Goal: Task Accomplishment & Management: Complete application form

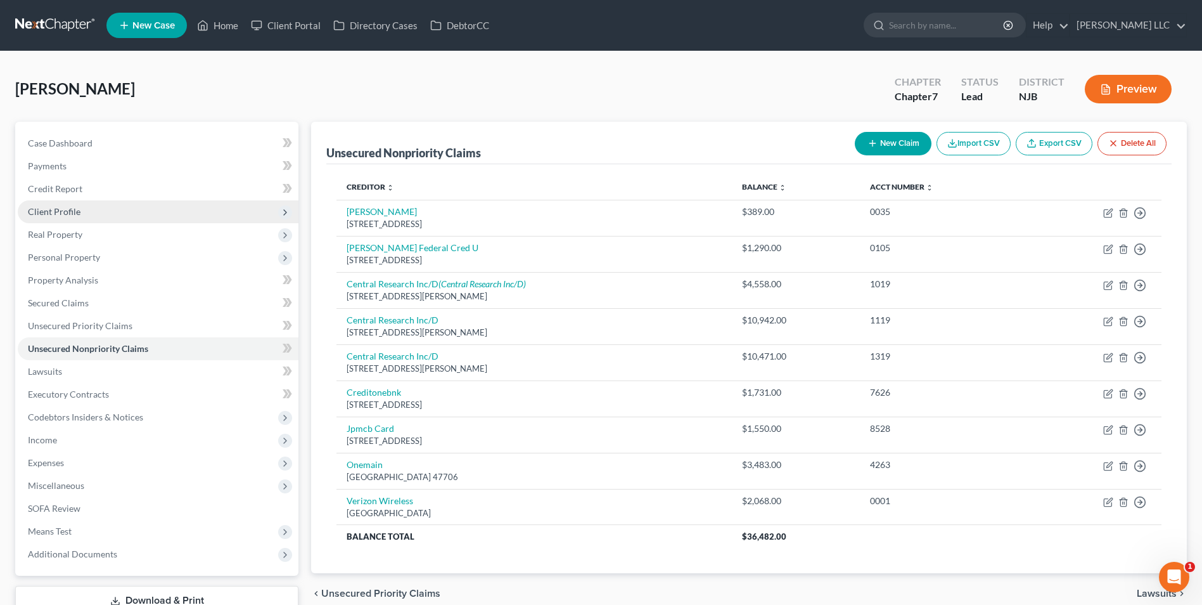
click at [73, 206] on span "Client Profile" at bounding box center [54, 211] width 53 height 11
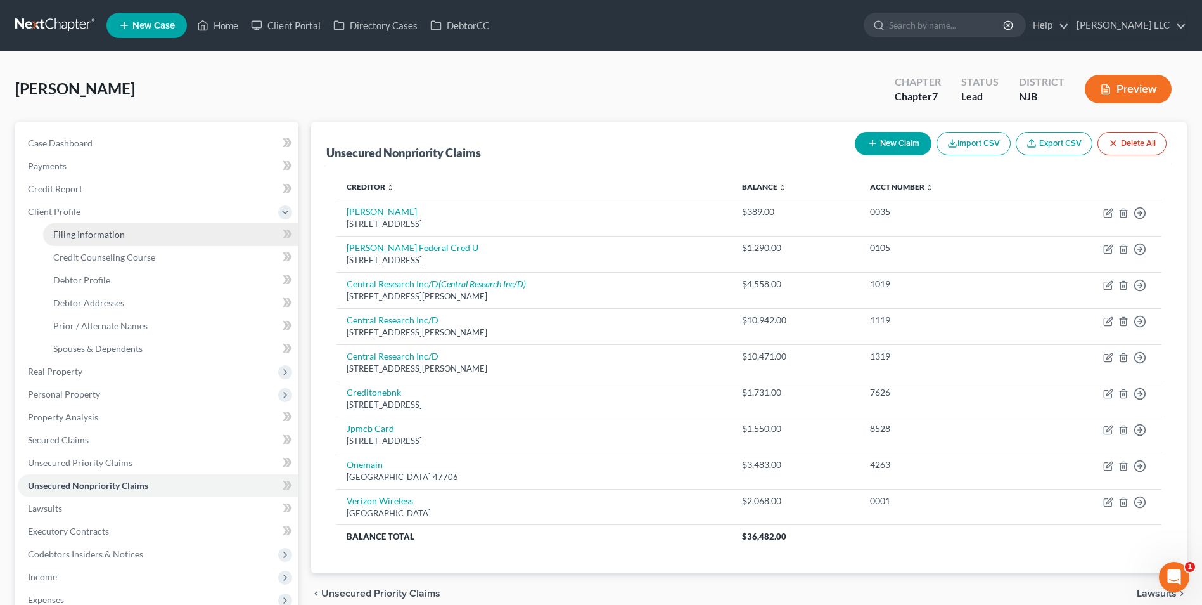
click at [114, 242] on link "Filing Information" at bounding box center [170, 234] width 255 height 23
select select "1"
select select "0"
select select "51"
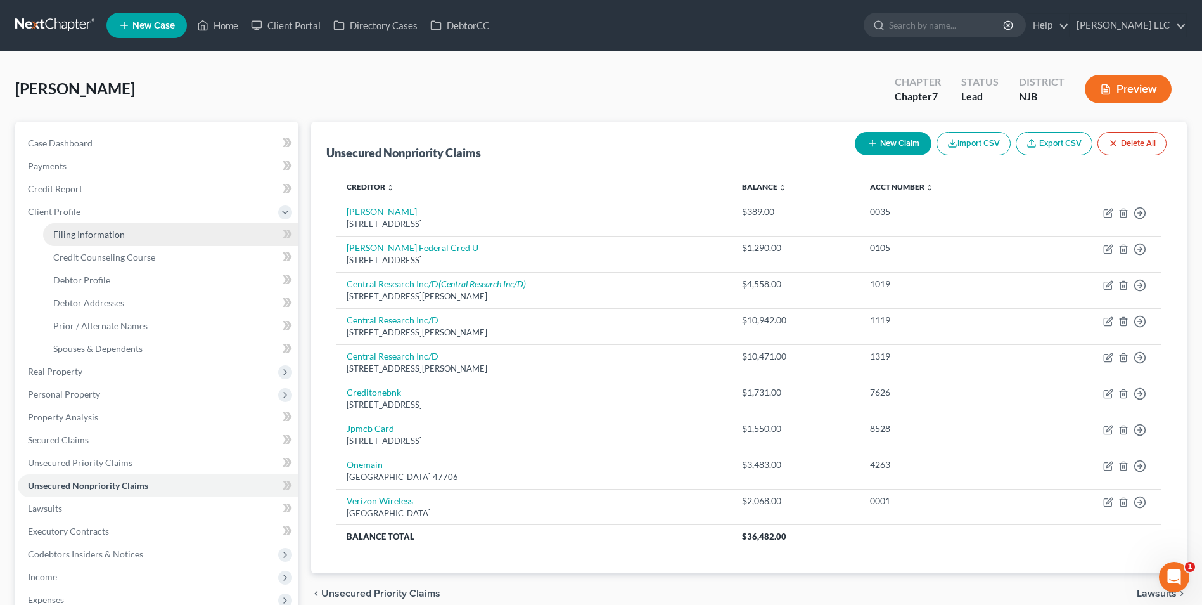
select select "0"
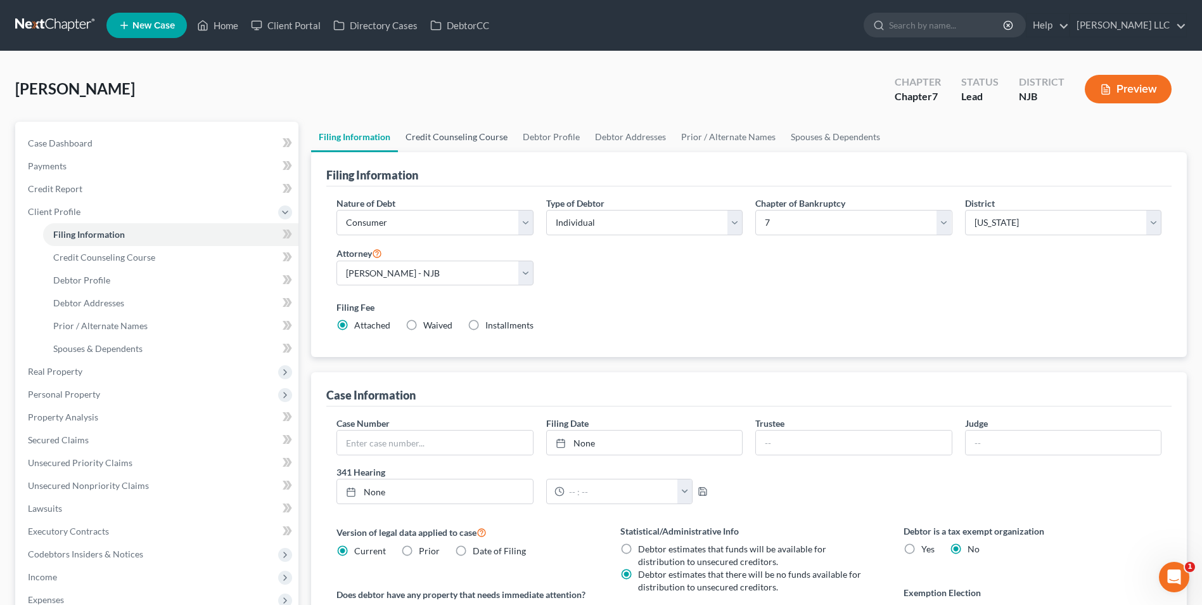
click at [458, 139] on link "Credit Counseling Course" at bounding box center [456, 137] width 117 height 30
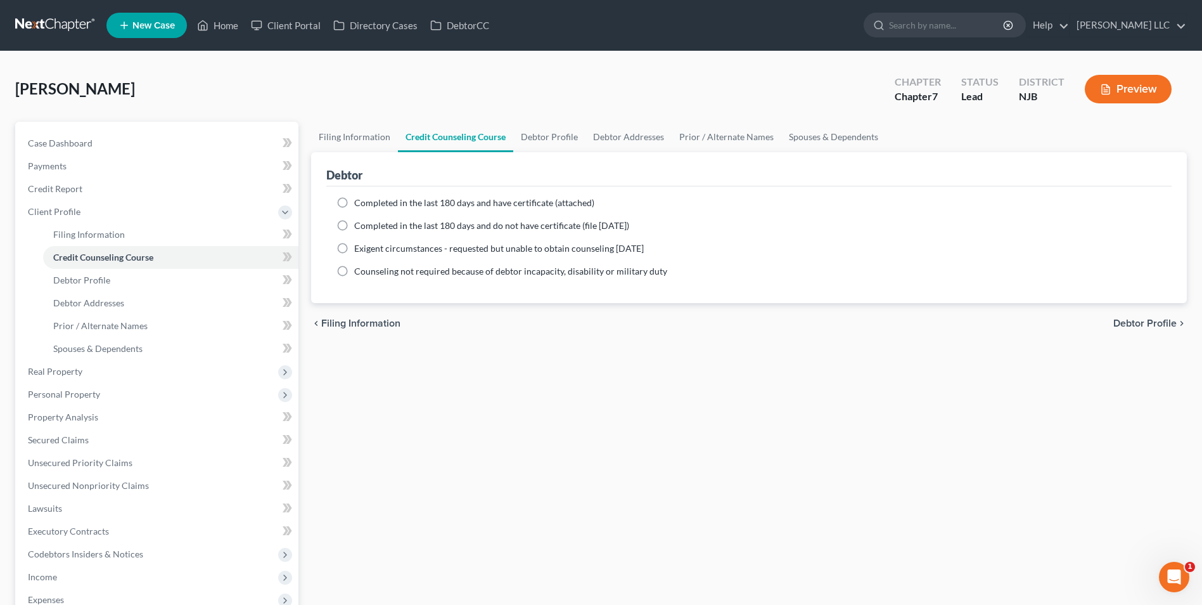
click at [354, 227] on label "Completed in the last 180 days and do not have certificate (file [DATE])" at bounding box center [491, 225] width 275 height 13
click at [359, 227] on input "Completed in the last 180 days and do not have certificate (file [DATE])" at bounding box center [363, 223] width 8 height 8
radio input "true"
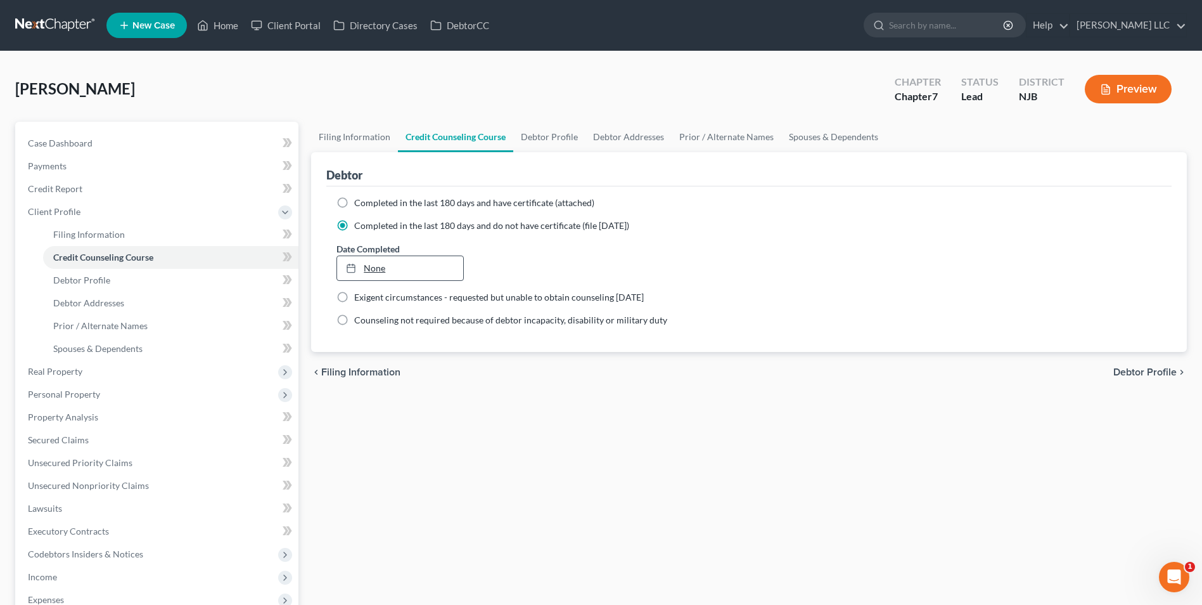
click at [361, 274] on link "None" at bounding box center [399, 268] width 125 height 24
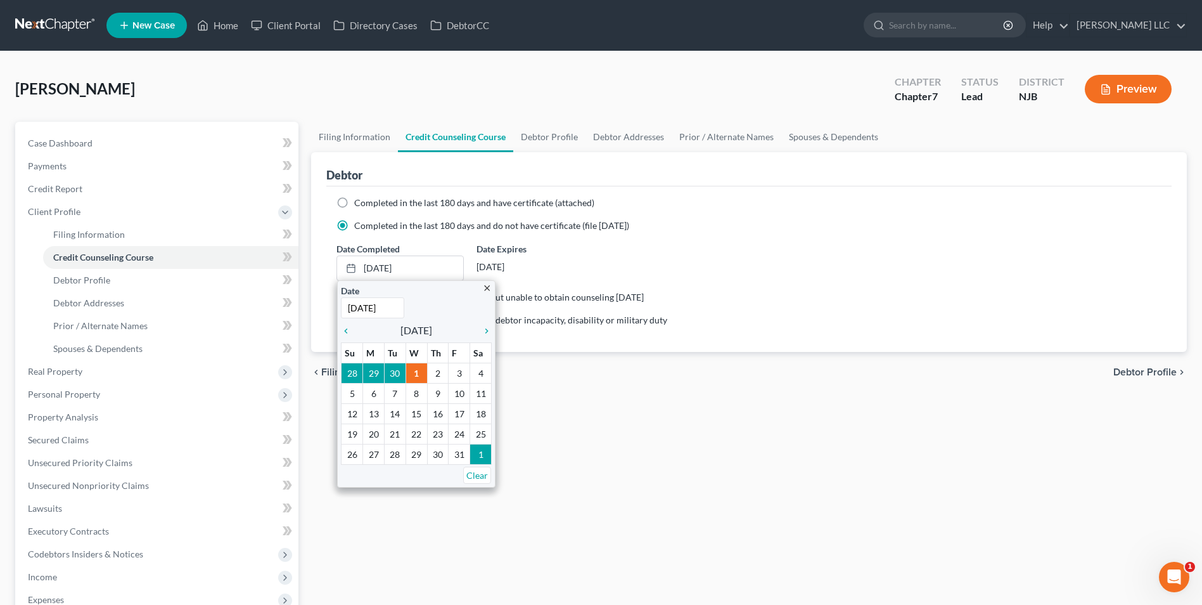
click at [816, 252] on div "Date Completed [DATE] close Date [DATE] Time 12:00 AM chevron_left [DATE] chevr…" at bounding box center [749, 261] width 838 height 39
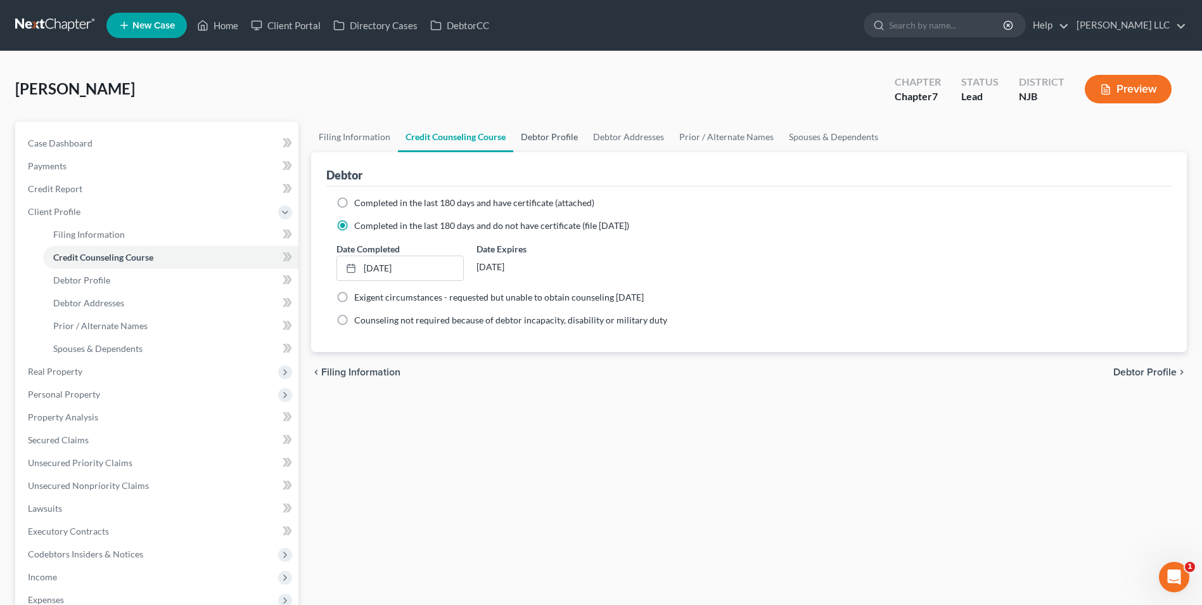
click at [563, 139] on link "Debtor Profile" at bounding box center [549, 137] width 72 height 30
select select "0"
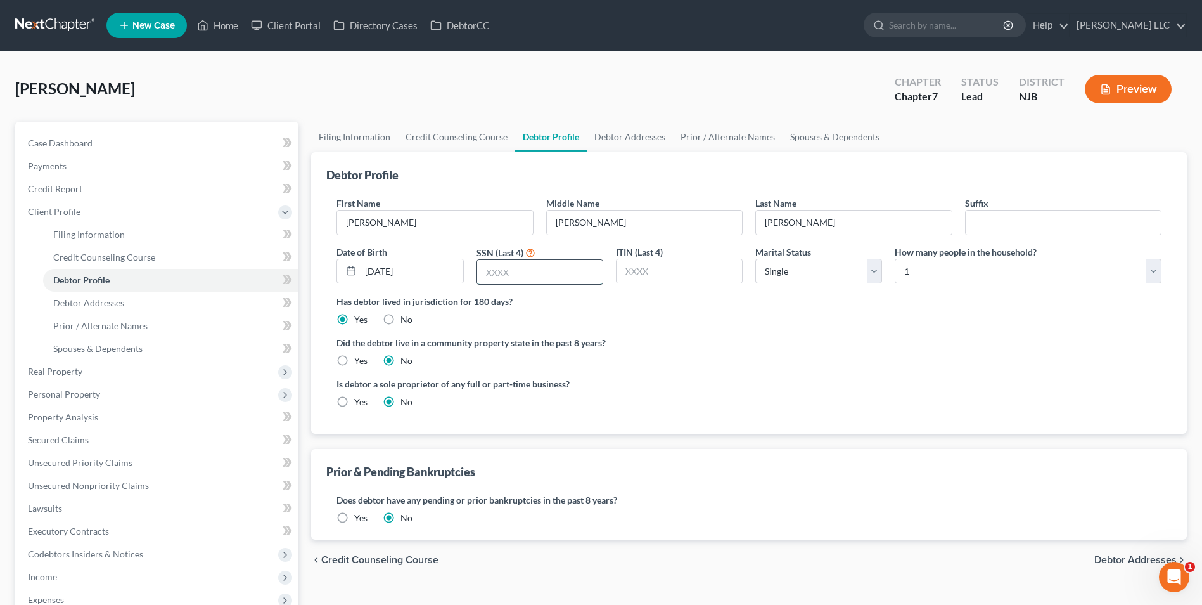
click at [522, 279] on input "text" at bounding box center [539, 272] width 125 height 24
drag, startPoint x: 541, startPoint y: 272, endPoint x: 838, endPoint y: 257, distance: 297.6
click at [541, 272] on input "text" at bounding box center [539, 272] width 125 height 24
type input "6211"
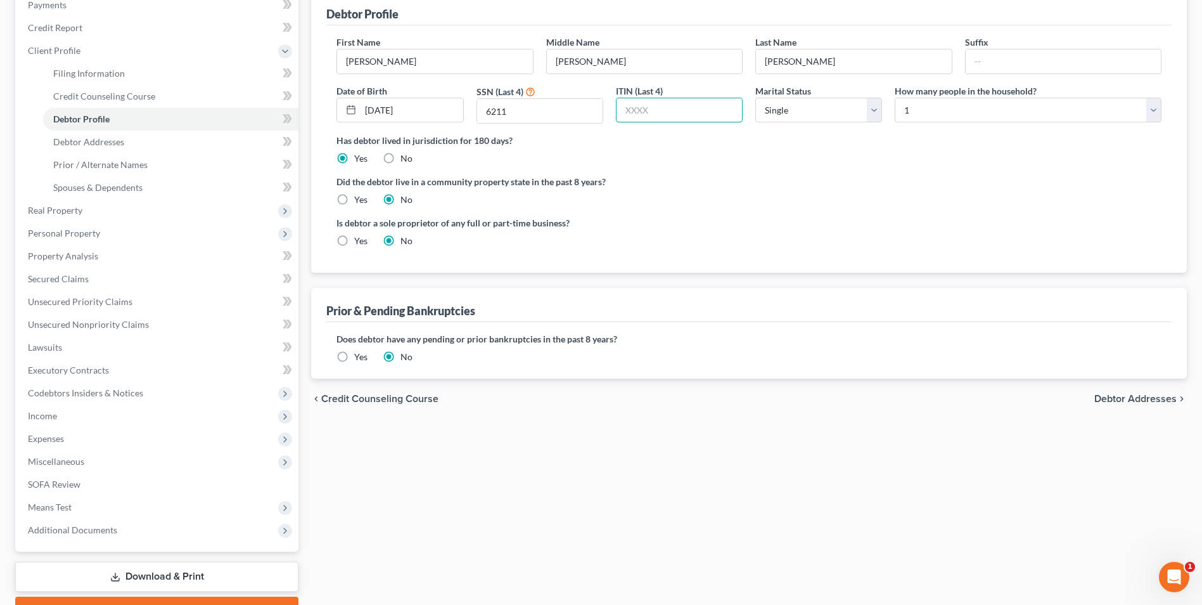
scroll to position [190, 0]
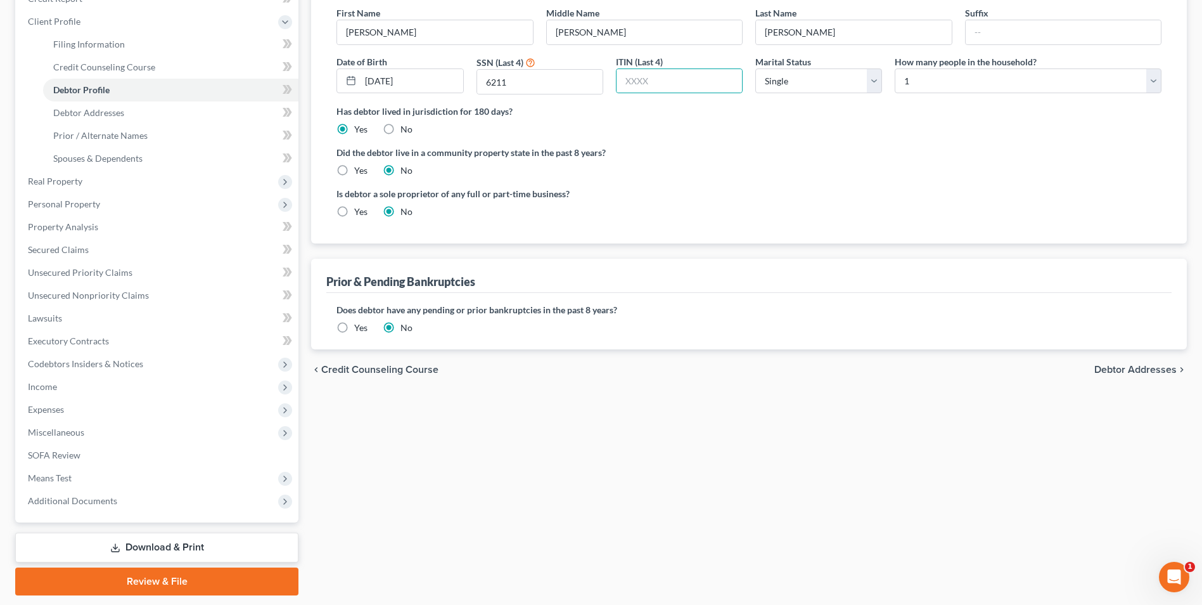
click at [1149, 375] on span "Debtor Addresses" at bounding box center [1135, 369] width 82 height 10
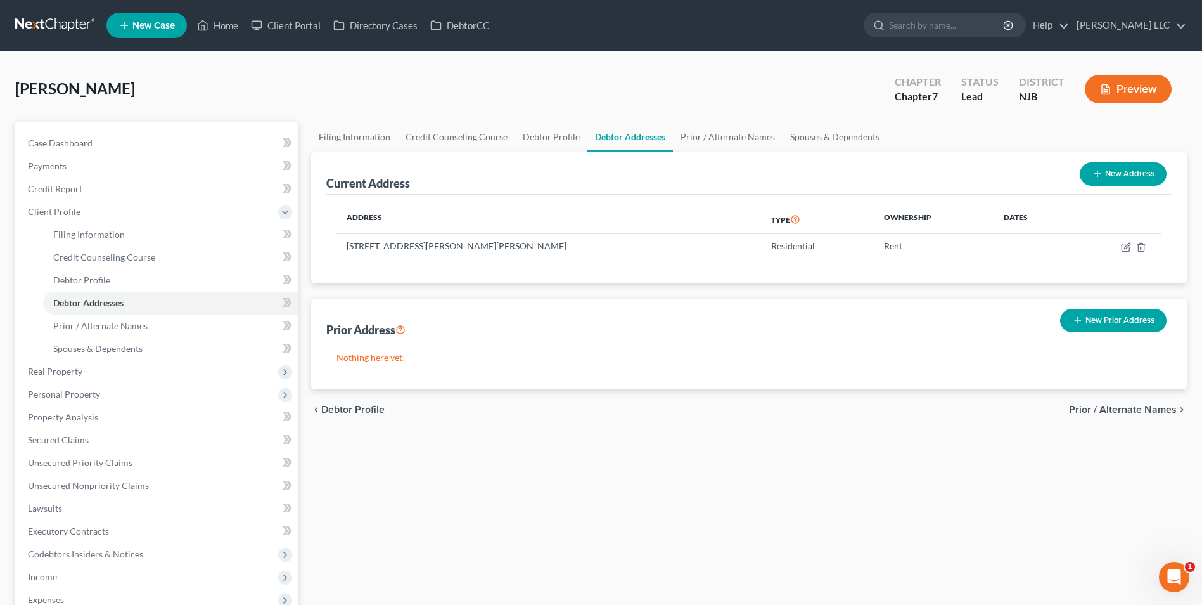
click at [1109, 411] on span "Prior / Alternate Names" at bounding box center [1123, 409] width 108 height 10
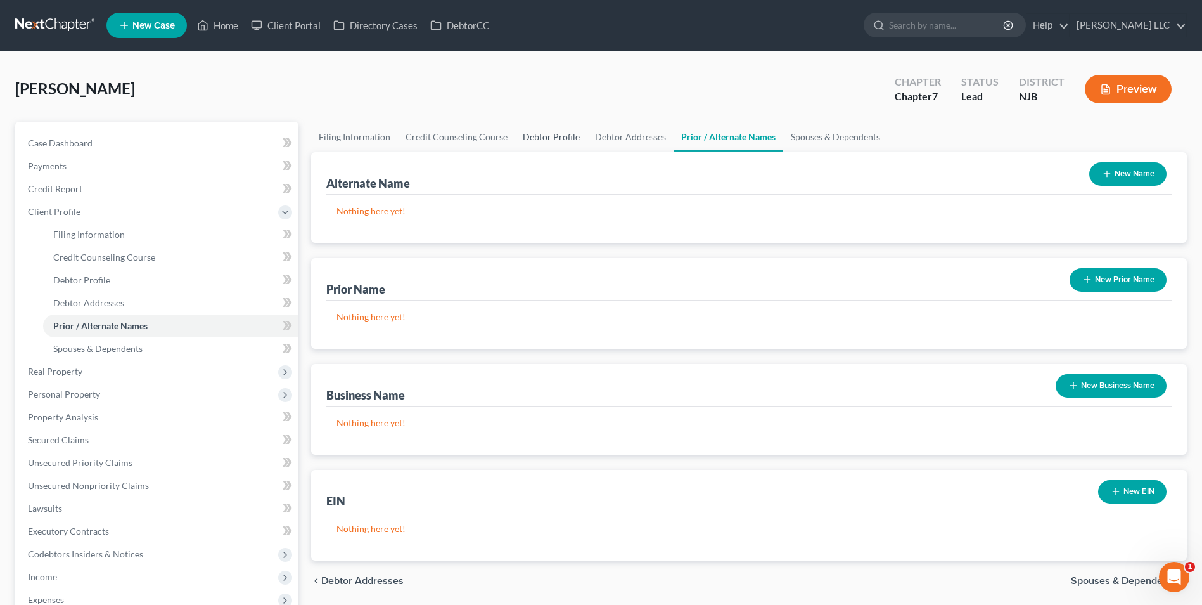
click at [562, 137] on link "Debtor Profile" at bounding box center [551, 137] width 72 height 30
select select "0"
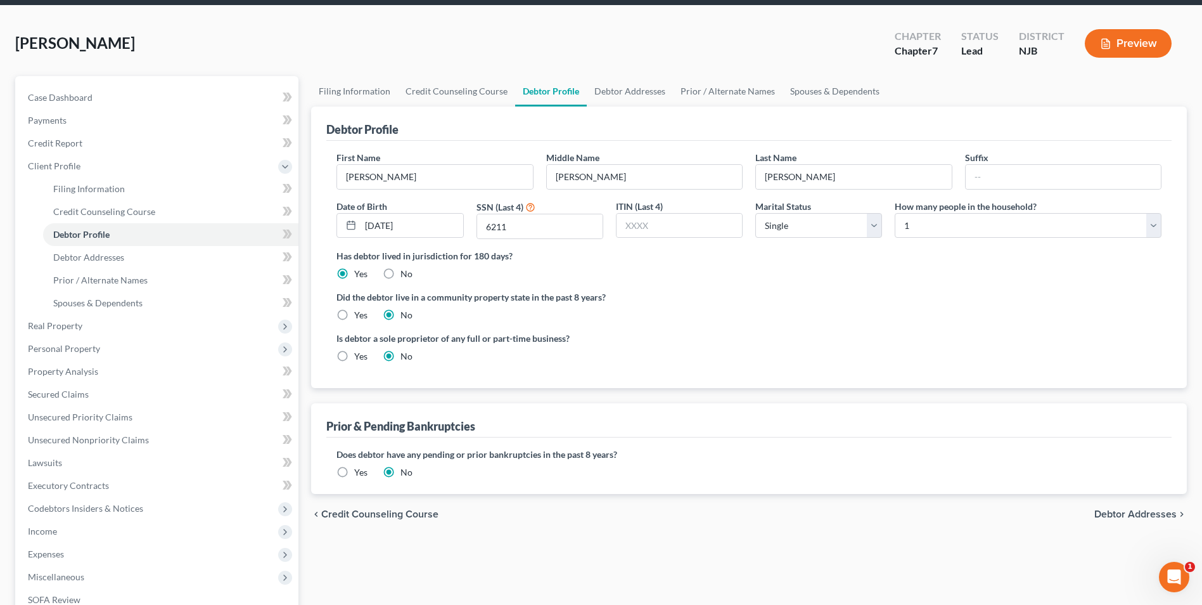
scroll to position [63, 0]
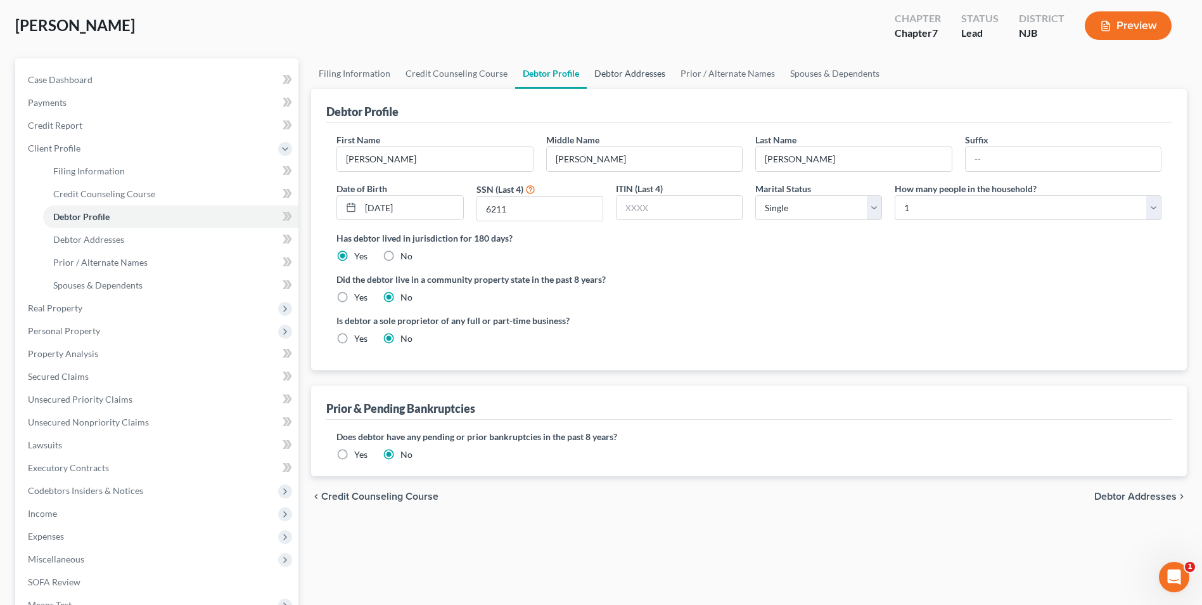
click at [612, 78] on link "Debtor Addresses" at bounding box center [630, 73] width 86 height 30
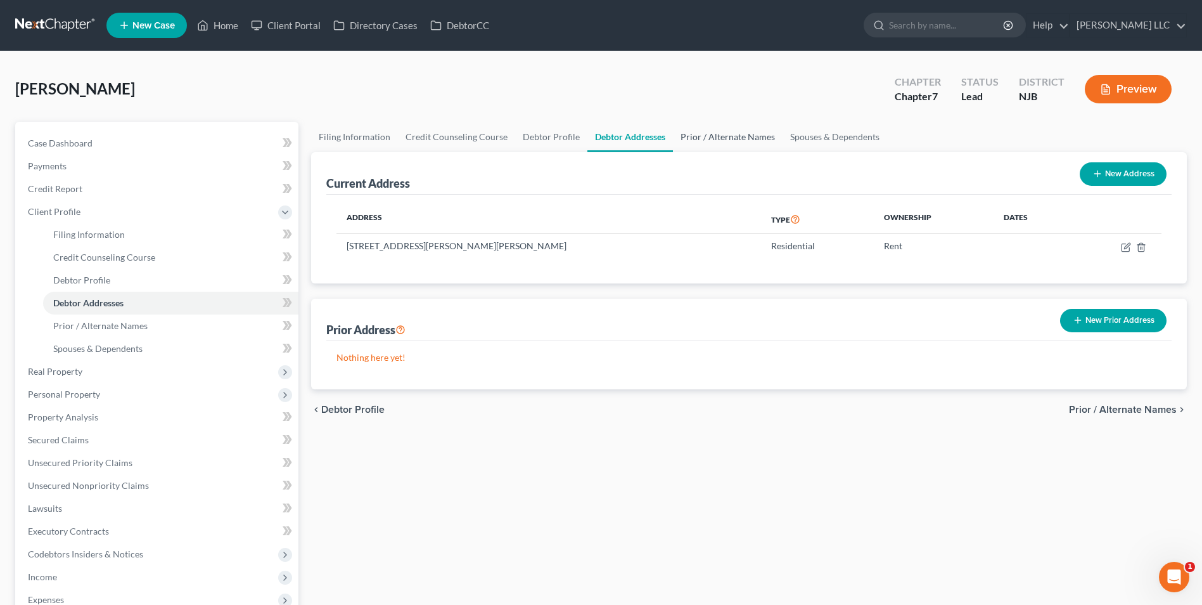
click at [708, 138] on link "Prior / Alternate Names" at bounding box center [728, 137] width 110 height 30
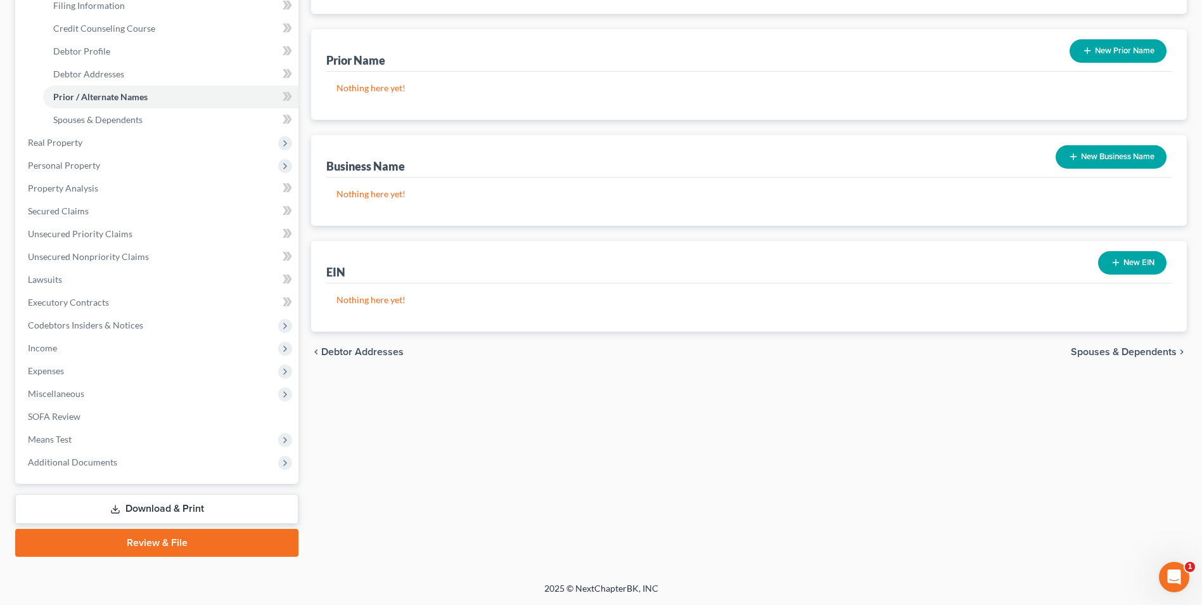
click at [1095, 350] on span "Spouses & Dependents" at bounding box center [1124, 352] width 106 height 10
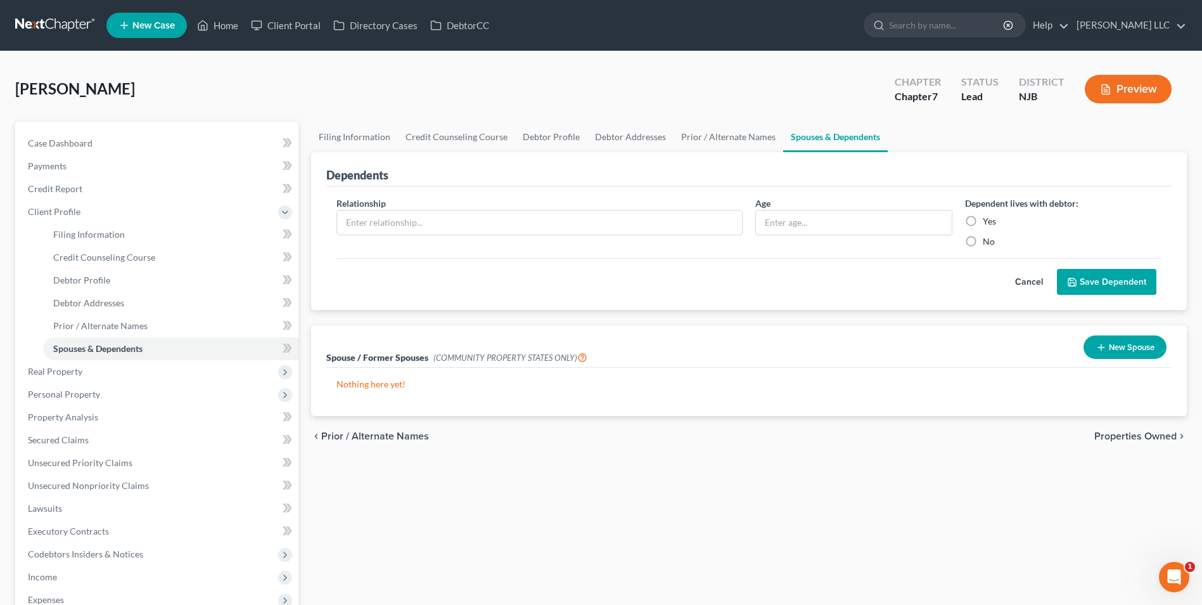
click at [1155, 435] on span "Properties Owned" at bounding box center [1135, 436] width 82 height 10
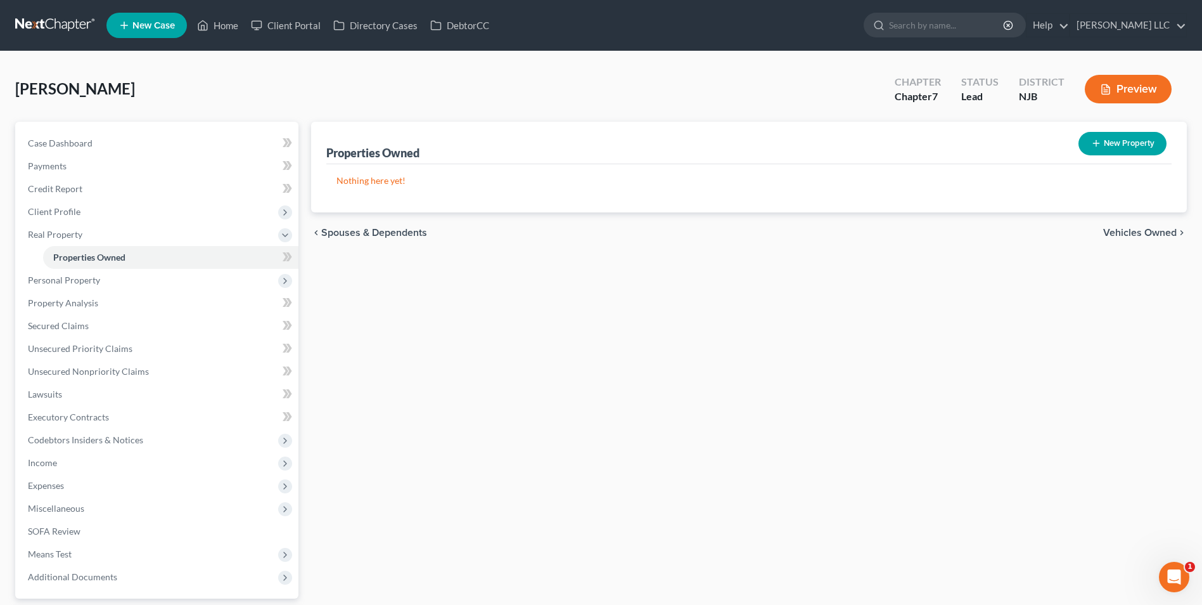
click at [1116, 229] on span "Vehicles Owned" at bounding box center [1140, 233] width 74 height 10
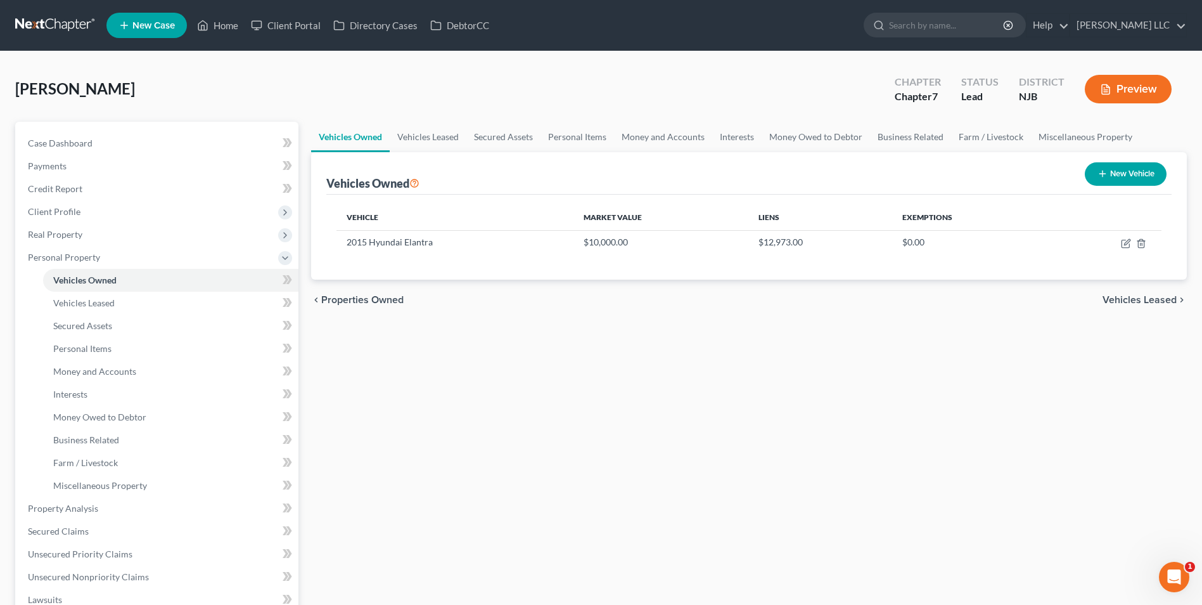
click at [1119, 300] on span "Vehicles Leased" at bounding box center [1140, 300] width 74 height 10
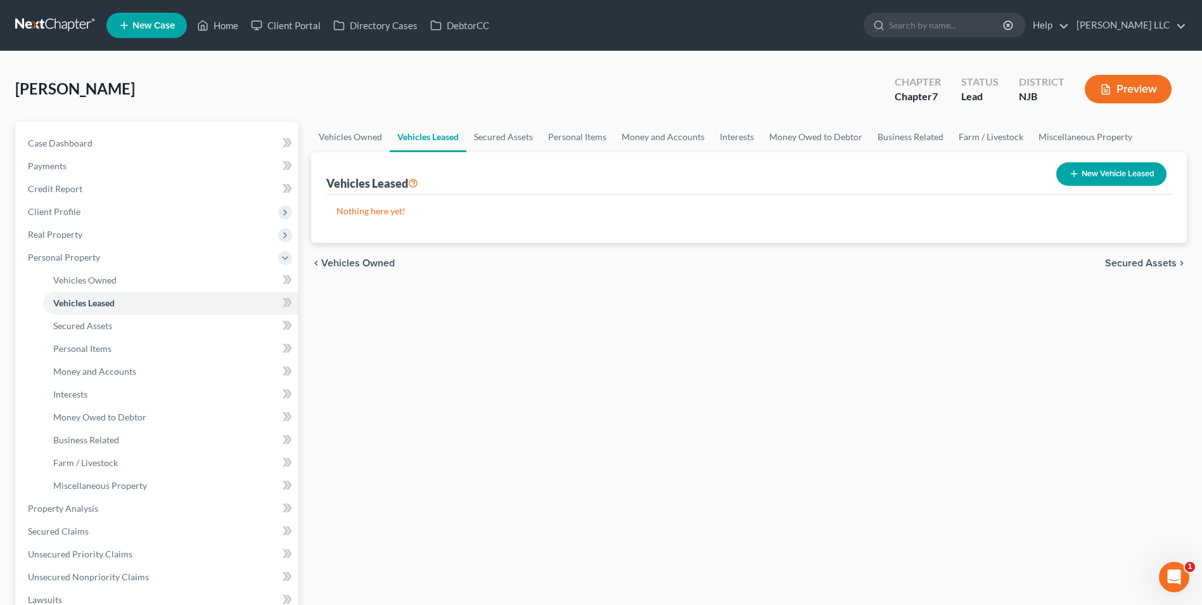
click at [1156, 262] on span "Secured Assets" at bounding box center [1141, 263] width 72 height 10
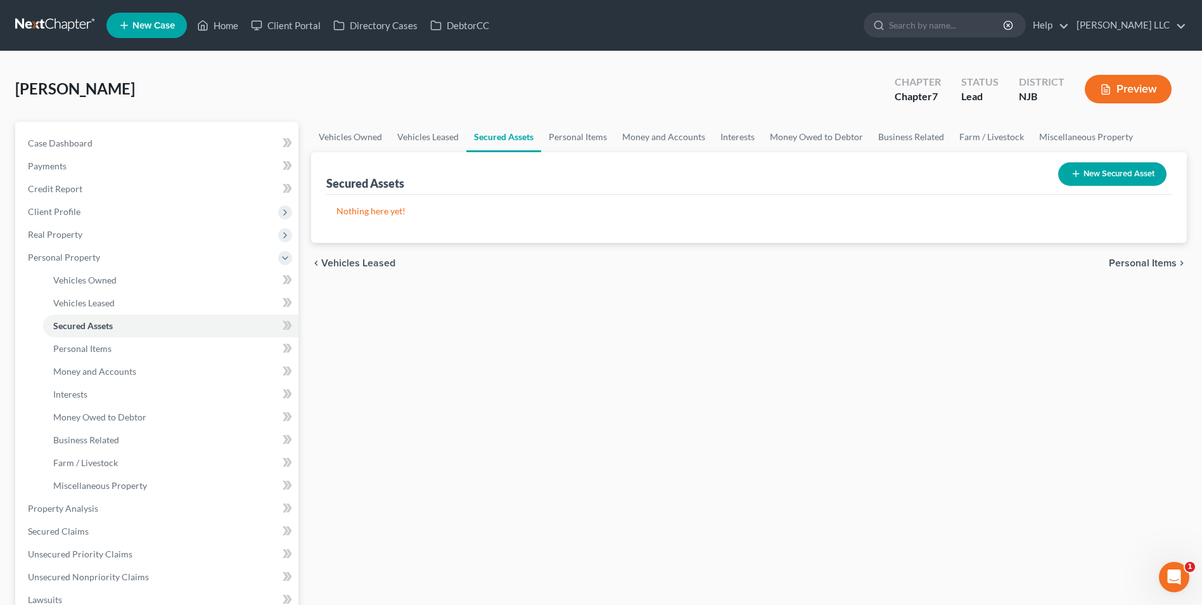
click at [1156, 262] on span "Personal Items" at bounding box center [1143, 263] width 68 height 10
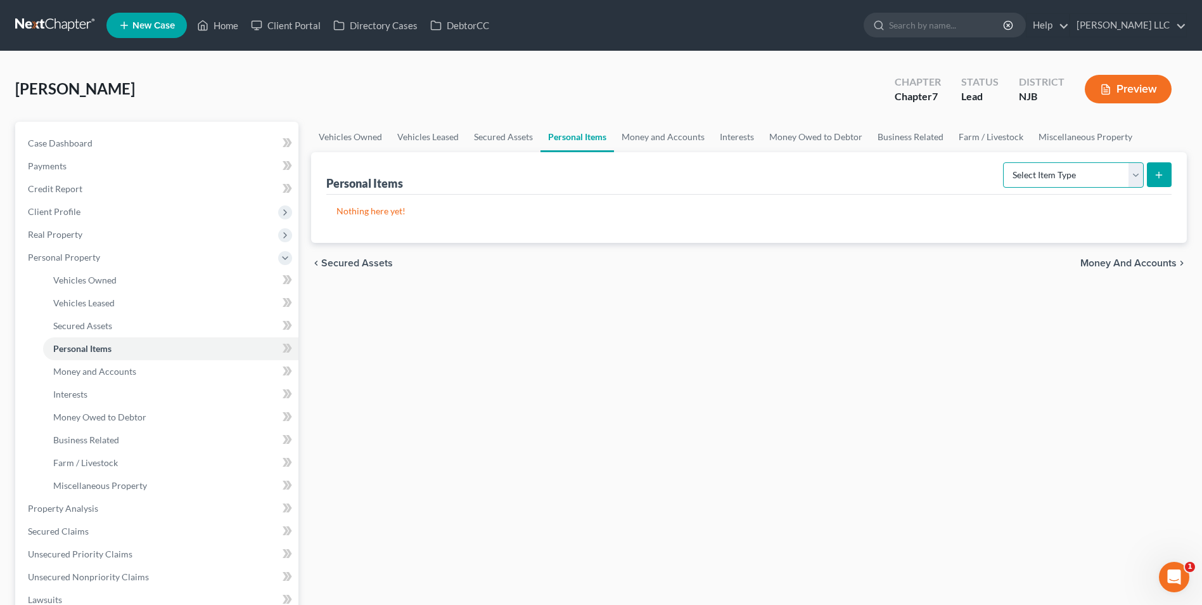
drag, startPoint x: 1098, startPoint y: 174, endPoint x: 1086, endPoint y: 182, distance: 14.6
click at [1098, 174] on select "Select Item Type Clothing Collectibles Of Value Electronics Firearms Household …" at bounding box center [1073, 174] width 141 height 25
select select "clothing"
click at [1004, 162] on select "Select Item Type Clothing Collectibles Of Value Electronics Firearms Household …" at bounding box center [1073, 174] width 141 height 25
click at [1153, 170] on button "submit" at bounding box center [1159, 174] width 25 height 25
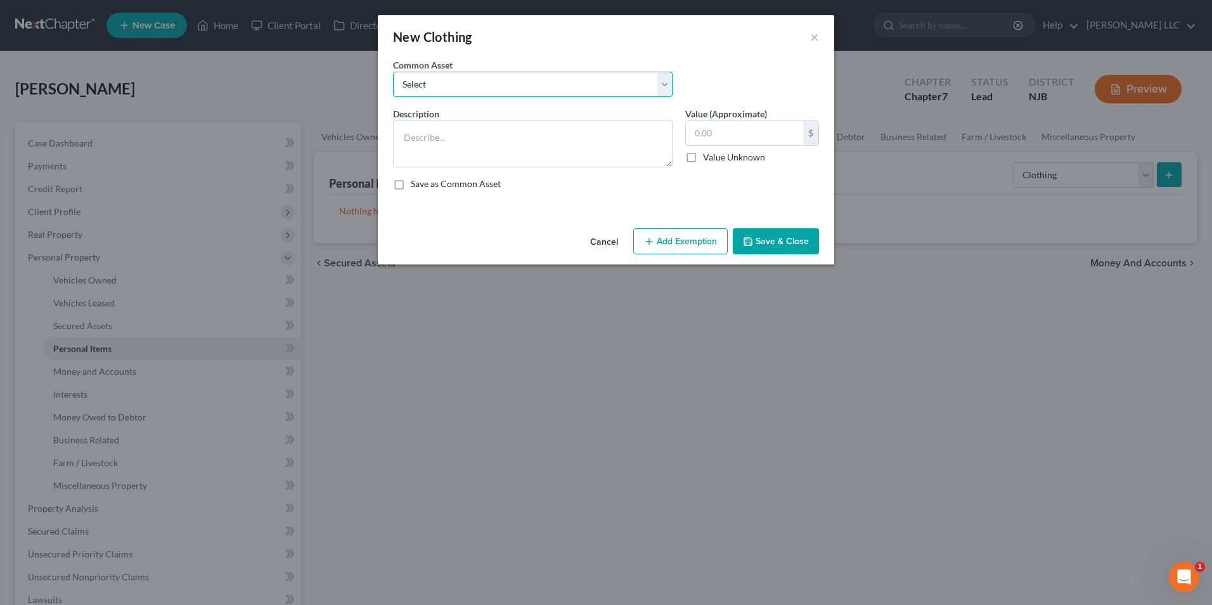
drag, startPoint x: 536, startPoint y: 77, endPoint x: 531, endPoint y: 96, distance: 19.5
click at [536, 77] on select "Select Everyday clothing" at bounding box center [532, 84] width 279 height 25
select select "0"
click at [393, 72] on select "Select Everyday clothing" at bounding box center [532, 84] width 279 height 25
type textarea "Everyday clothing"
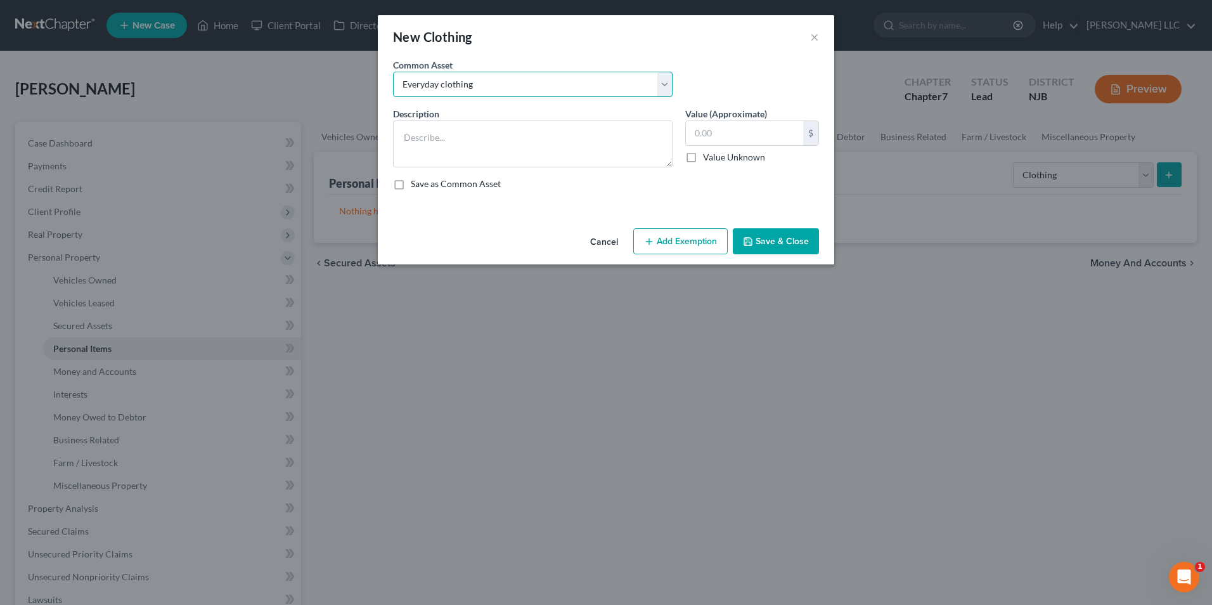
type input "500.00"
click at [686, 244] on button "Add Exemption" at bounding box center [680, 241] width 94 height 27
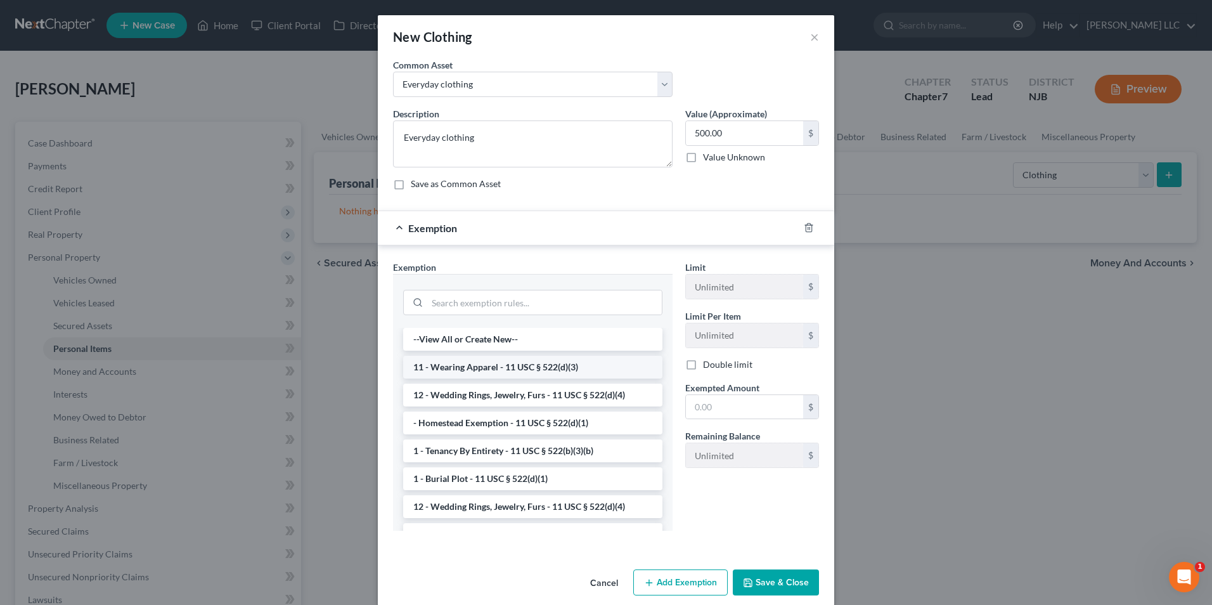
click at [470, 360] on li "11 - Wearing Apparel - 11 USC § 522(d)(3)" at bounding box center [532, 367] width 259 height 23
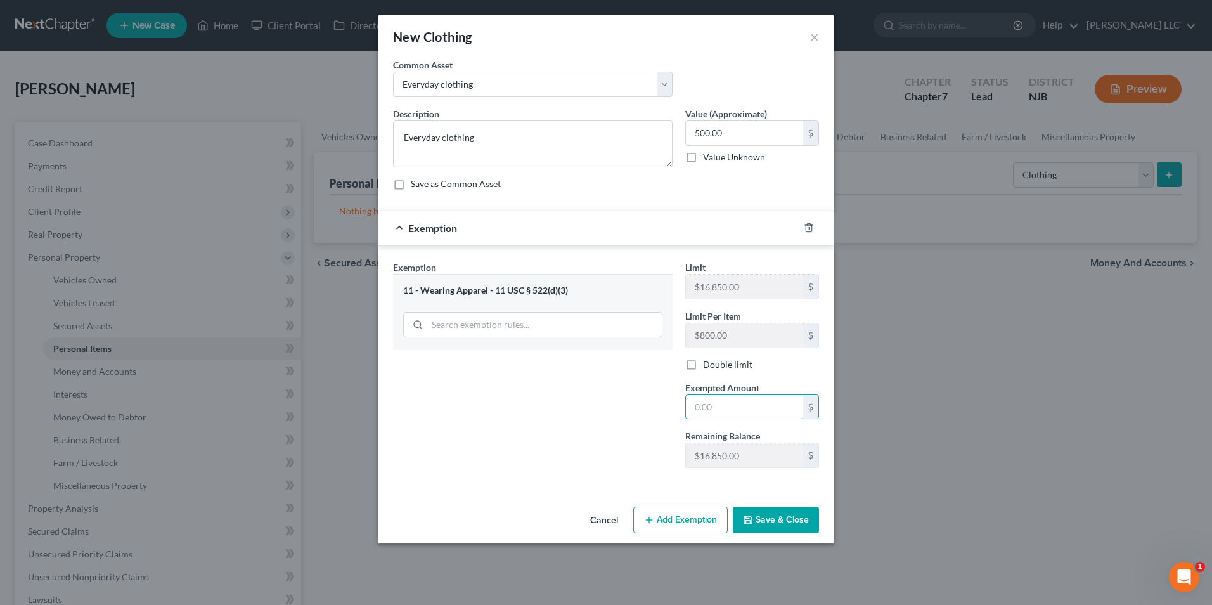
drag, startPoint x: 748, startPoint y: 406, endPoint x: 1056, endPoint y: 345, distance: 314.4
click at [748, 406] on input "text" at bounding box center [744, 407] width 117 height 24
type input "500"
drag, startPoint x: 606, startPoint y: 413, endPoint x: 635, endPoint y: 442, distance: 41.2
click at [606, 413] on div "Exemption Set must be selected for CA. Exemption * 11 - Wearing Apparel - 11 US…" at bounding box center [533, 368] width 292 height 217
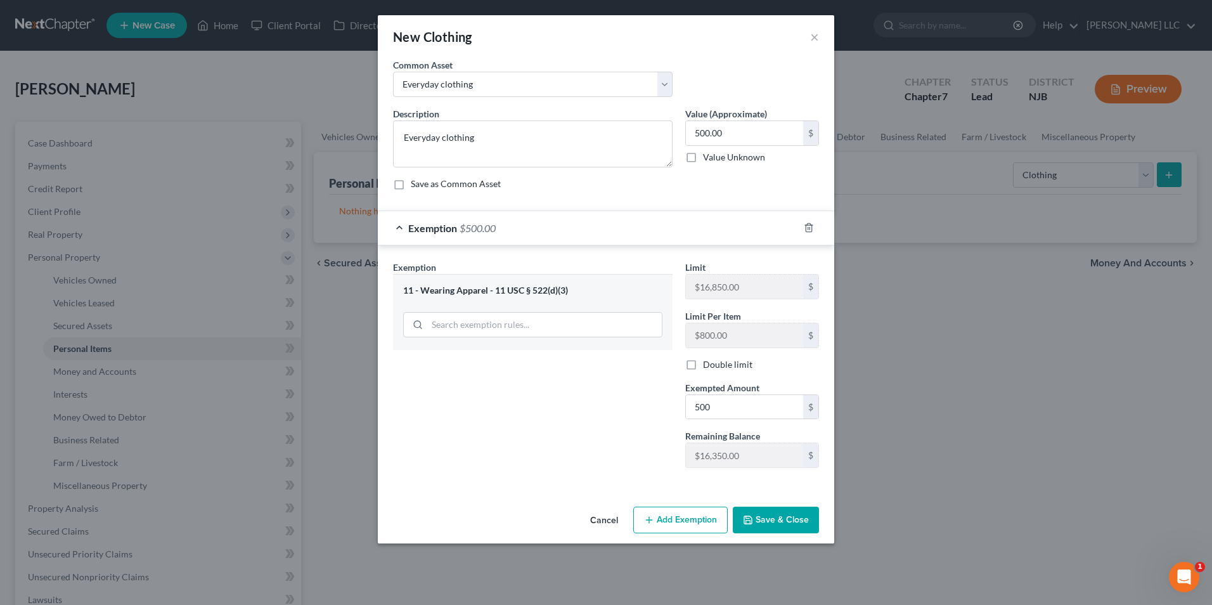
click at [778, 522] on button "Save & Close" at bounding box center [776, 519] width 86 height 27
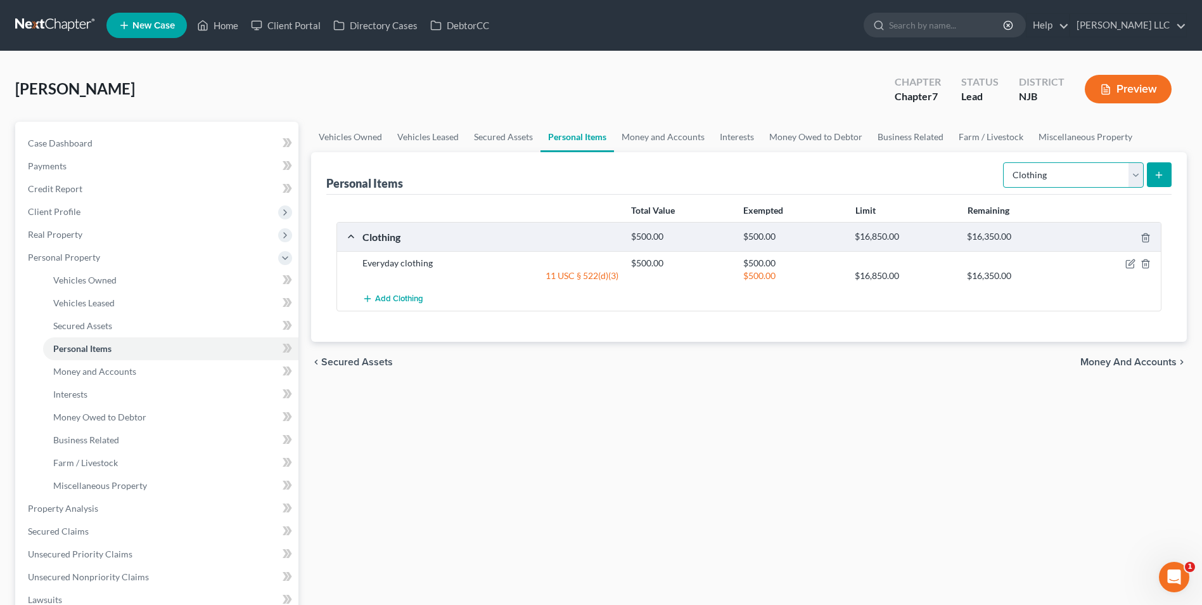
click at [1056, 177] on select "Select Item Type Clothing Collectibles Of Value Electronics Firearms Household …" at bounding box center [1073, 174] width 141 height 25
select select "electronics"
click at [1004, 162] on select "Select Item Type Clothing Collectibles Of Value Electronics Firearms Household …" at bounding box center [1073, 174] width 141 height 25
click at [1162, 177] on icon "submit" at bounding box center [1159, 175] width 10 height 10
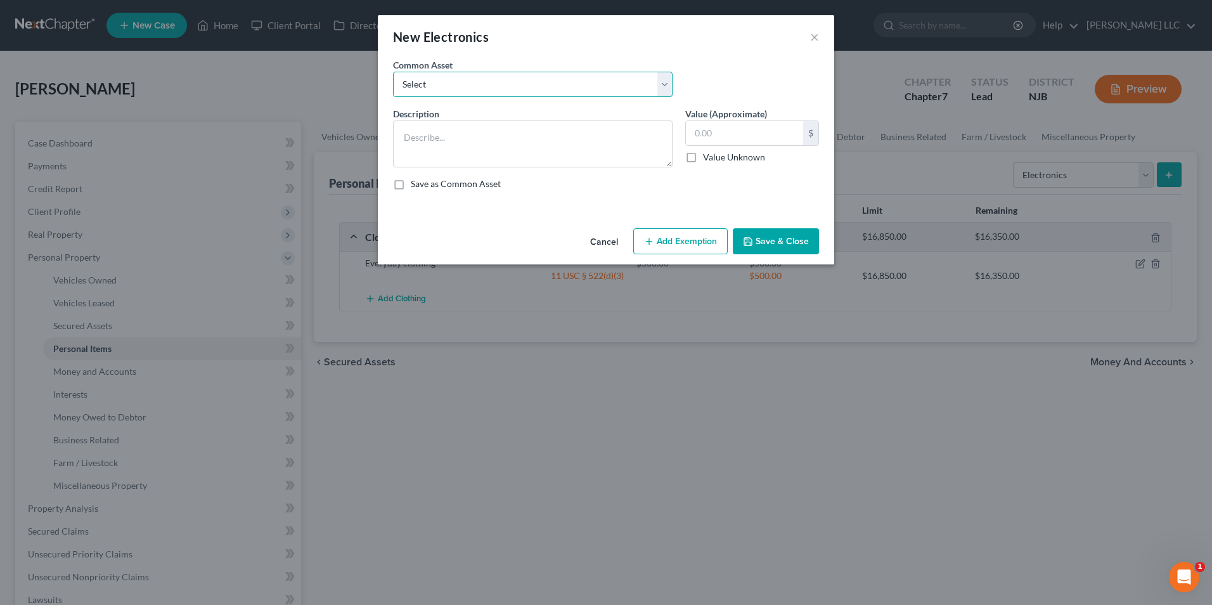
drag, startPoint x: 439, startPoint y: 90, endPoint x: 437, endPoint y: 99, distance: 9.1
click at [439, 90] on select "Select Normal electronics" at bounding box center [532, 84] width 279 height 25
select select "0"
click at [393, 72] on select "Select Normal electronics" at bounding box center [532, 84] width 279 height 25
type textarea "Normal electronics"
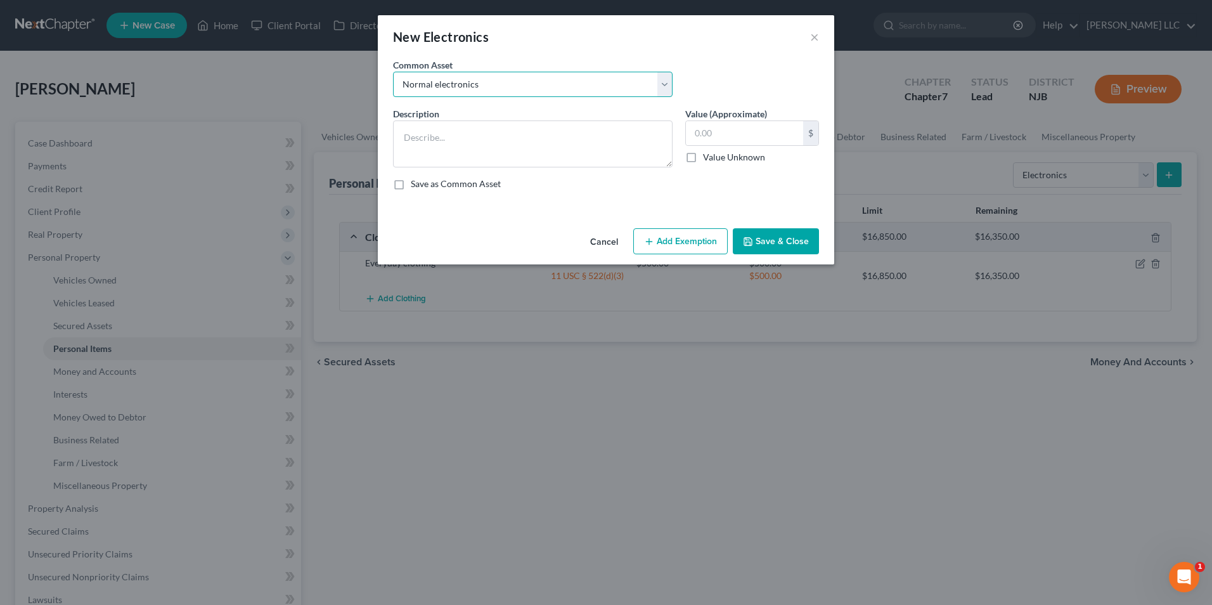
type input "500.00"
click at [671, 243] on button "Add Exemption" at bounding box center [680, 241] width 94 height 27
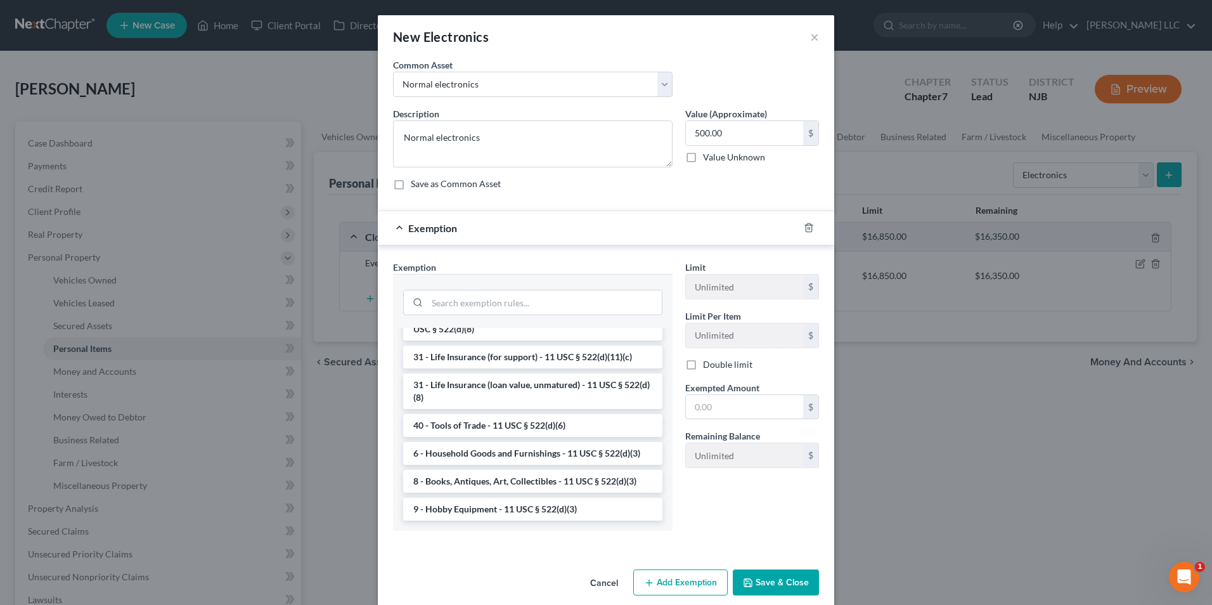
scroll to position [1014, 0]
click at [480, 461] on li "6 - Household Goods and Furnishings - 11 USC § 522(d)(3)" at bounding box center [532, 453] width 259 height 23
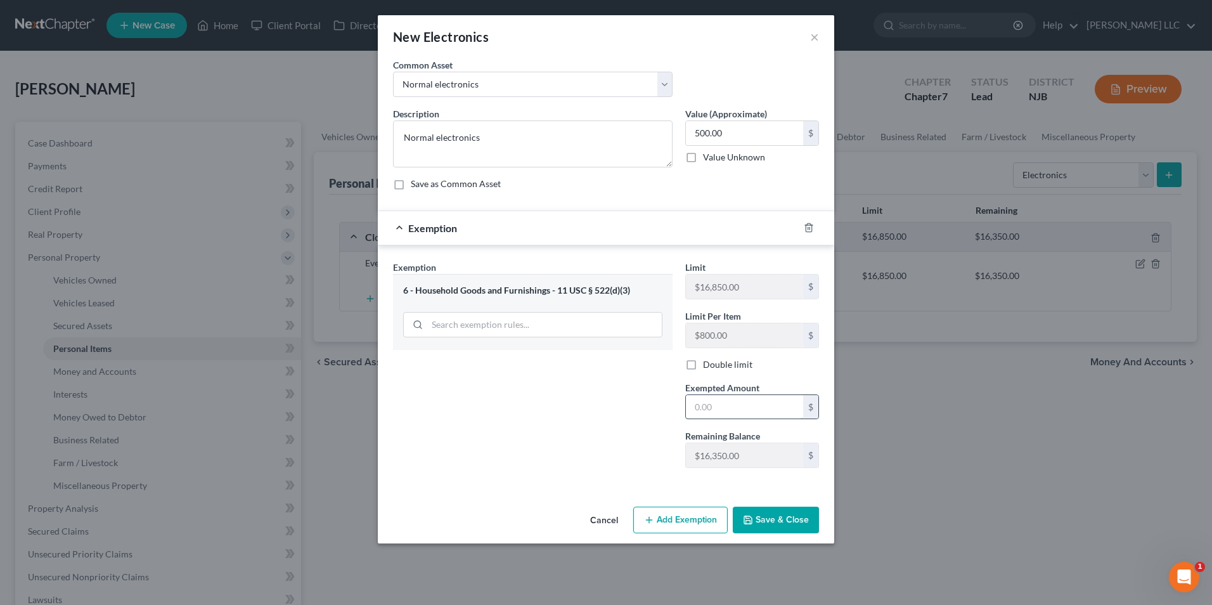
click at [729, 402] on input "text" at bounding box center [744, 407] width 117 height 24
type input "500"
click at [503, 437] on div "Exemption Set must be selected for CA. Exemption * 6 - Household Goods and Furn…" at bounding box center [533, 368] width 292 height 217
click at [771, 523] on button "Save & Close" at bounding box center [776, 519] width 86 height 27
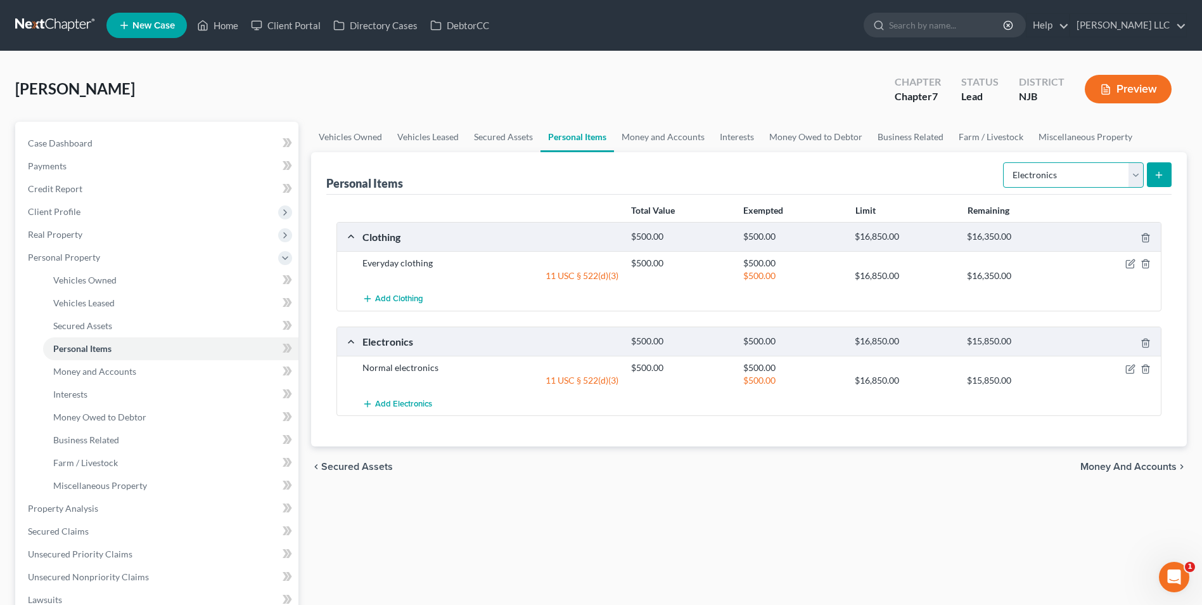
click at [1063, 178] on select "Select Item Type Clothing Collectibles Of Value Electronics Firearms Household …" at bounding box center [1073, 174] width 141 height 25
select select "household_goods"
click at [1004, 162] on select "Select Item Type Clothing Collectibles Of Value Electronics Firearms Household …" at bounding box center [1073, 174] width 141 height 25
click at [1068, 179] on select "Select Item Type Clothing Collectibles Of Value Electronics Firearms Household …" at bounding box center [1073, 174] width 141 height 25
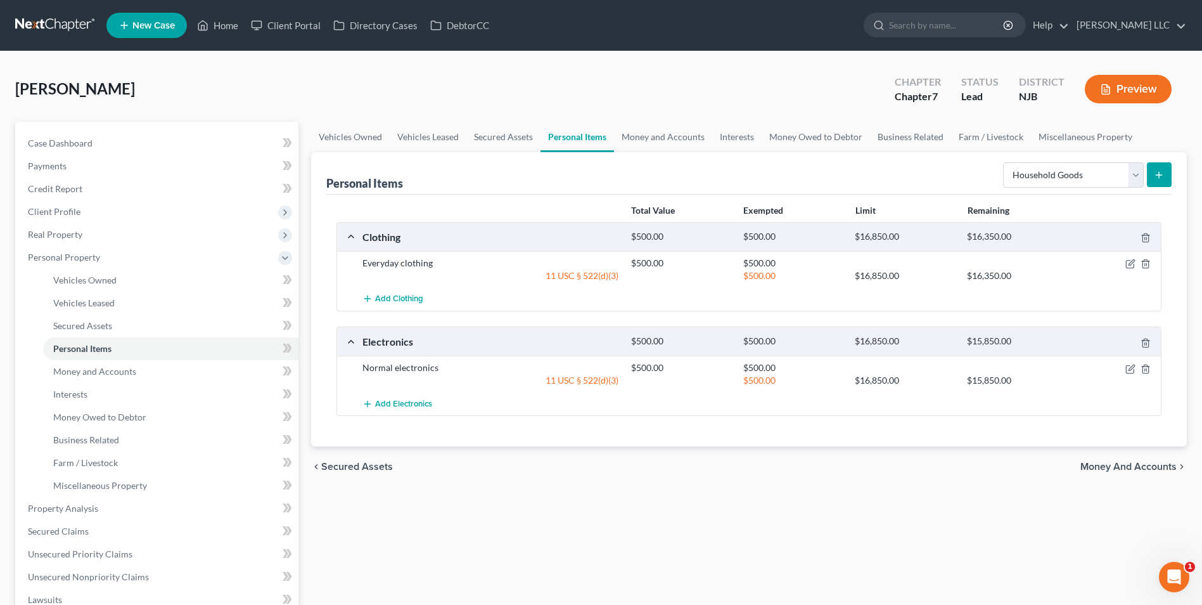
click at [1158, 180] on button "submit" at bounding box center [1159, 174] width 25 height 25
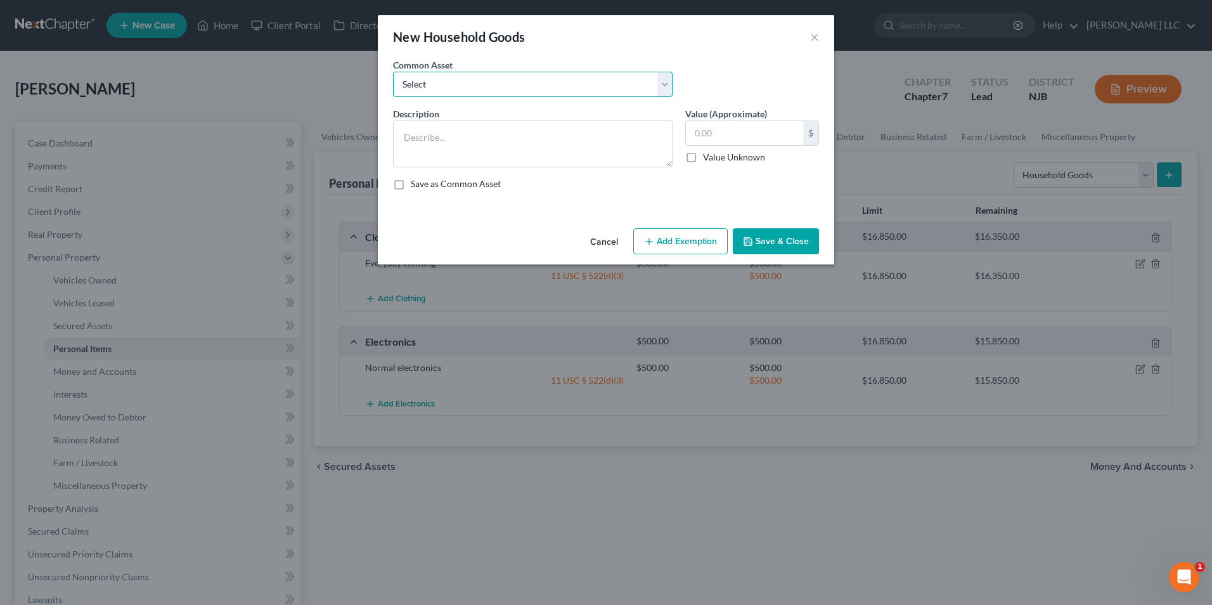
click at [572, 91] on select "Select Normal household goods" at bounding box center [532, 84] width 279 height 25
select select "0"
click at [393, 72] on select "Select Normal household goods" at bounding box center [532, 84] width 279 height 25
type textarea "Normal household goods"
type input "1,500.00"
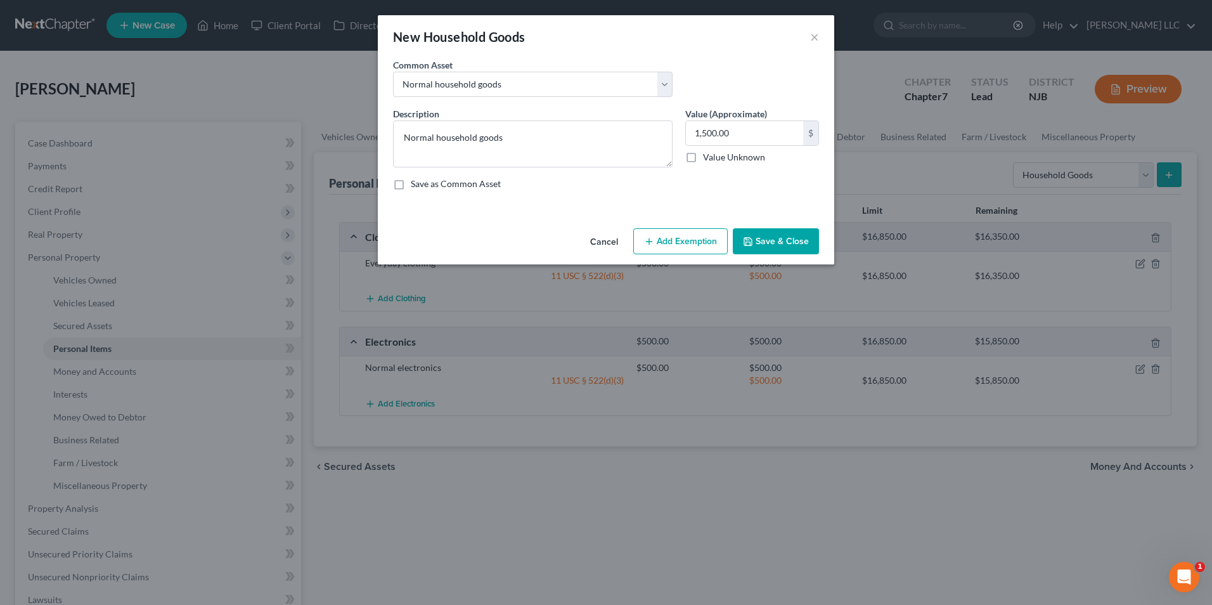
click at [684, 247] on button "Add Exemption" at bounding box center [680, 241] width 94 height 27
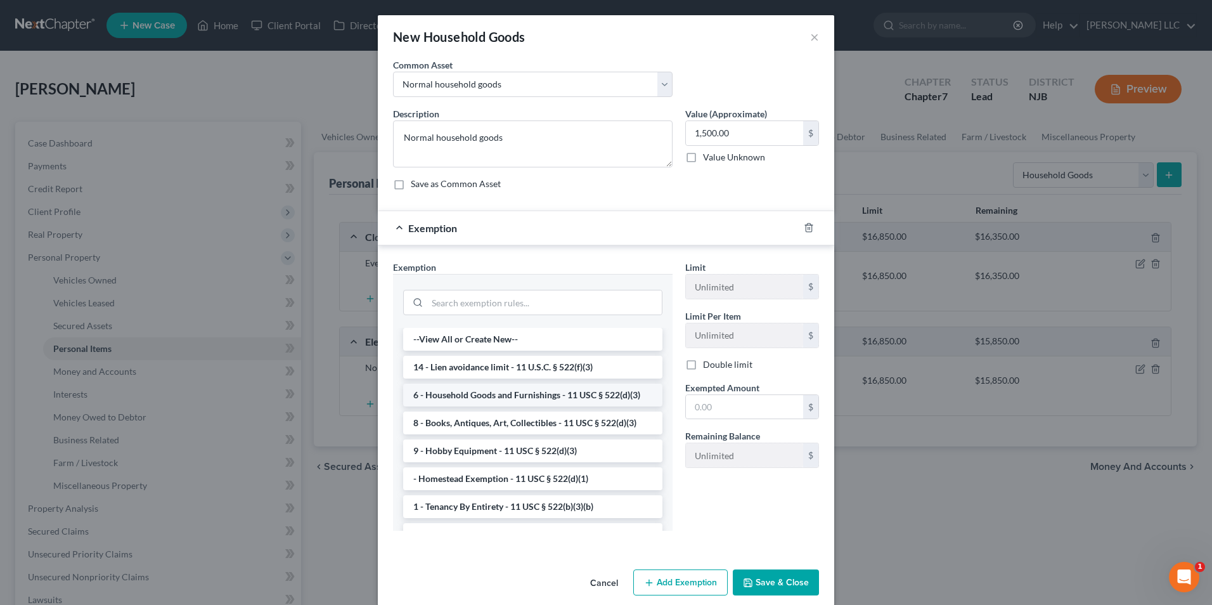
click at [482, 390] on li "6 - Household Goods and Furnishings - 11 USC § 522(d)(3)" at bounding box center [532, 394] width 259 height 23
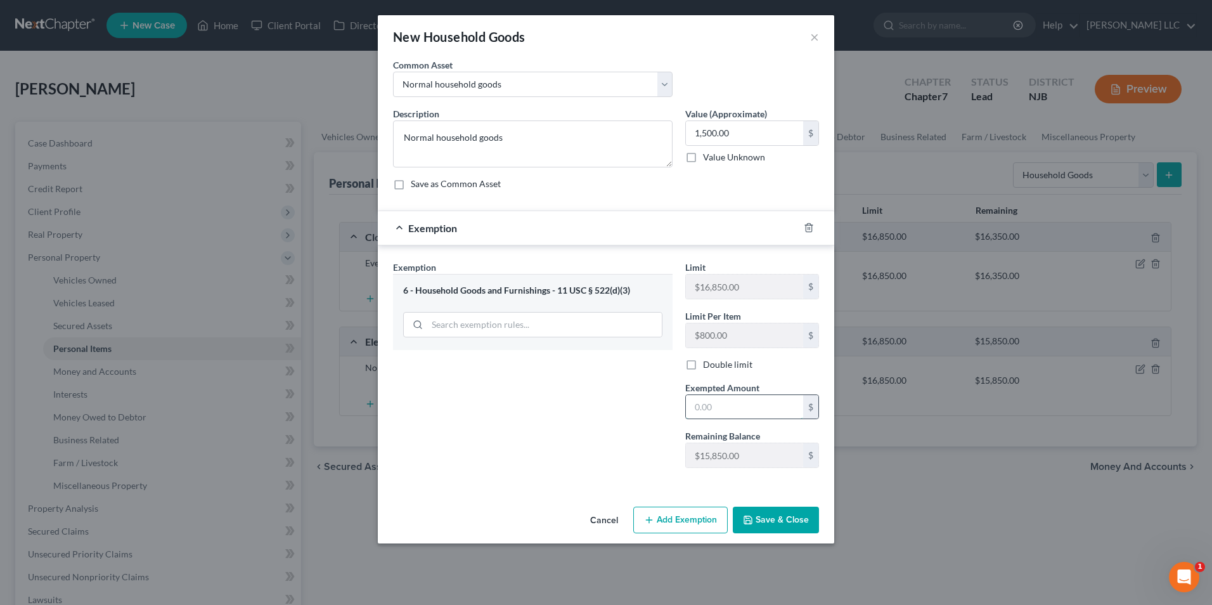
click at [755, 404] on input "text" at bounding box center [744, 407] width 117 height 24
type input "1,500"
click at [785, 520] on button "Save & Close" at bounding box center [776, 519] width 86 height 27
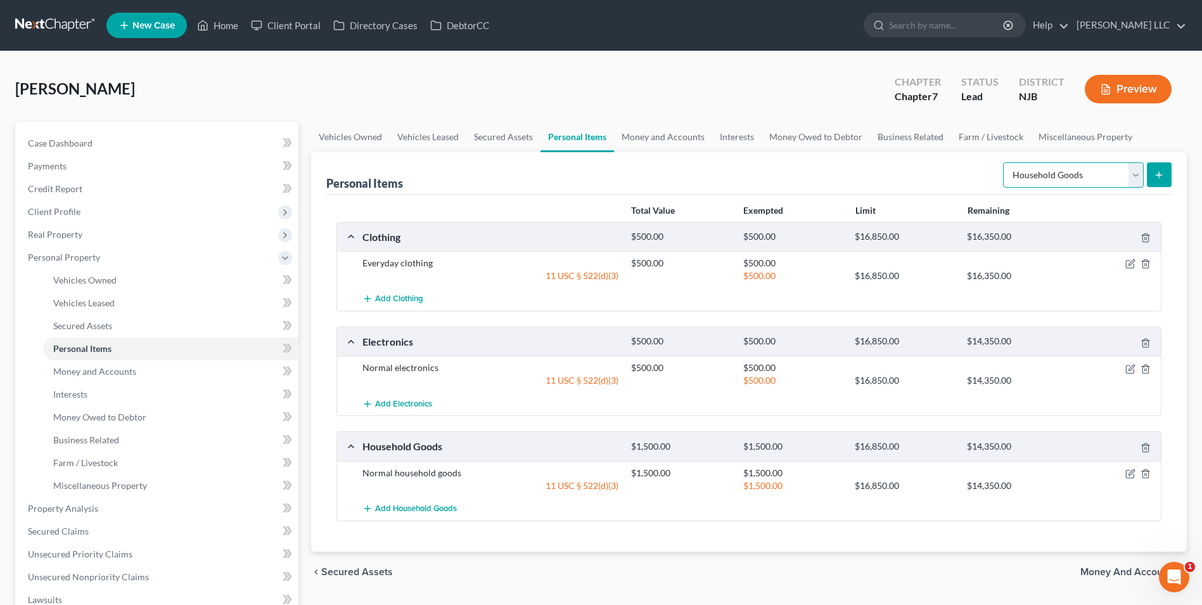
click at [1051, 181] on select "Select Item Type Clothing Collectibles Of Value Electronics Firearms Household …" at bounding box center [1073, 174] width 141 height 25
select select "jewelry"
click at [1004, 162] on select "Select Item Type Clothing Collectibles Of Value Electronics Firearms Household …" at bounding box center [1073, 174] width 141 height 25
click at [1156, 175] on icon "submit" at bounding box center [1159, 175] width 10 height 10
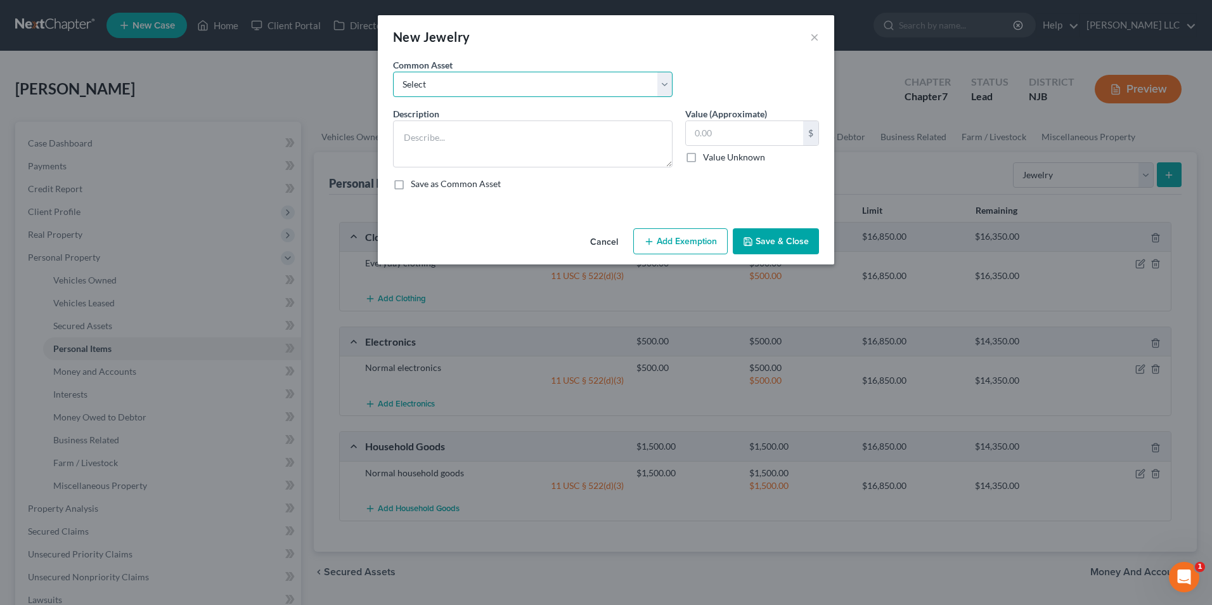
click at [560, 77] on select "Select Watch, ring Costume jewelry" at bounding box center [532, 84] width 279 height 25
select select "0"
click at [393, 72] on select "Select Watch, ring Costume jewelry" at bounding box center [532, 84] width 279 height 25
type textarea "Watch, ring"
type input "100.00"
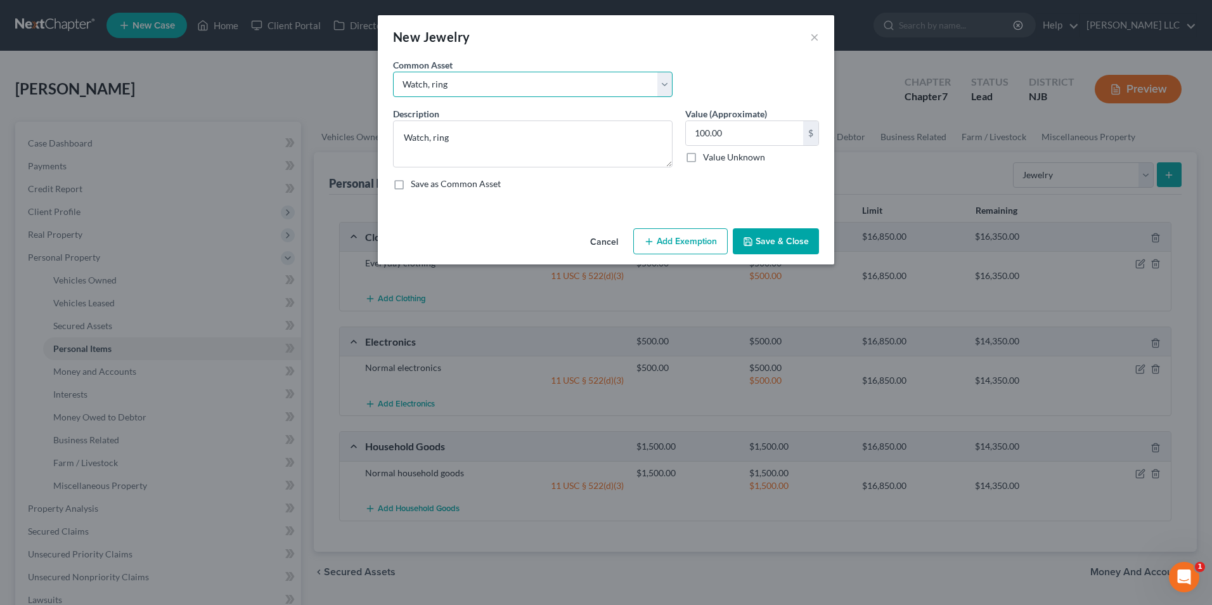
click at [460, 81] on select "Select Watch, ring Costume jewelry" at bounding box center [532, 84] width 279 height 25
click at [454, 83] on select "Select Watch, ring Costume jewelry" at bounding box center [532, 84] width 279 height 25
drag, startPoint x: 454, startPoint y: 141, endPoint x: 433, endPoint y: 137, distance: 21.3
click at [433, 137] on textarea "Watch, ring" at bounding box center [532, 143] width 279 height 47
click at [466, 146] on textarea "Watch, ring" at bounding box center [532, 143] width 279 height 47
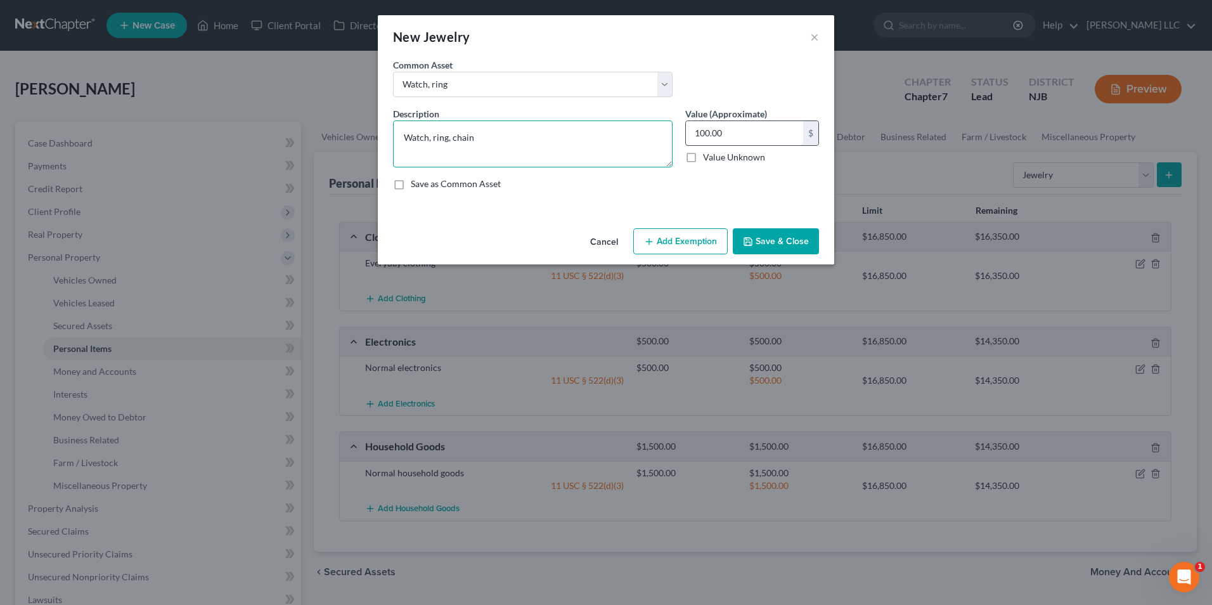
type textarea "Watch, ring, chain"
click at [696, 134] on input "100.00" at bounding box center [744, 133] width 117 height 24
type input "500"
click at [688, 240] on button "Add Exemption" at bounding box center [680, 241] width 94 height 27
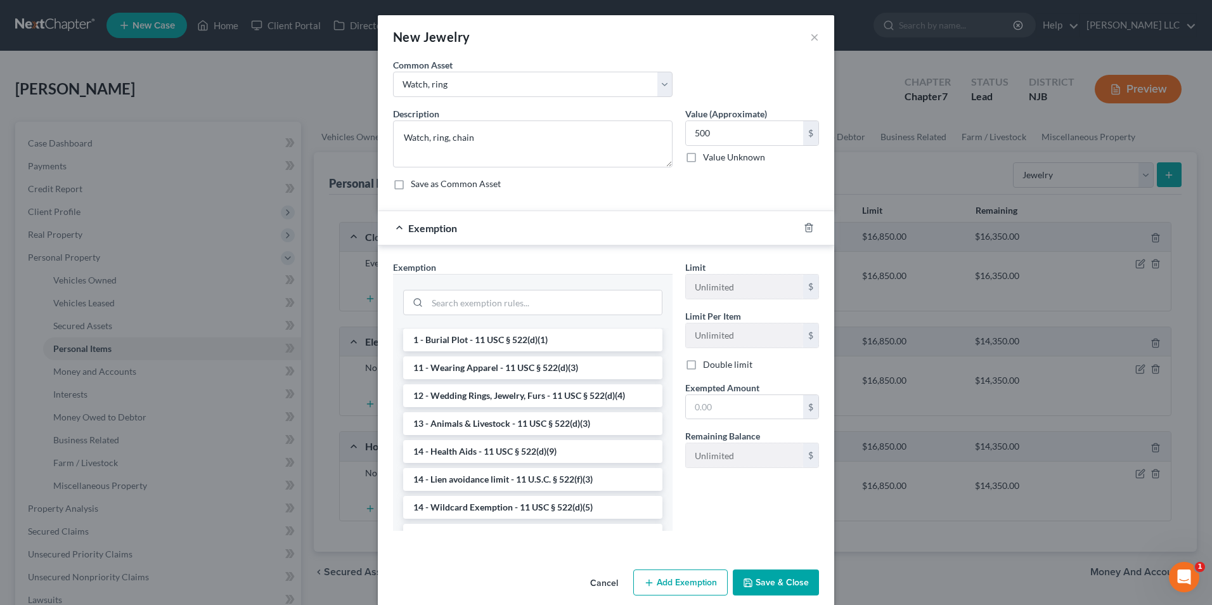
scroll to position [0, 0]
click at [465, 364] on li "12 - Wedding Rings, Jewelry, Furs - 11 USC § 522(d)(4)" at bounding box center [532, 367] width 259 height 23
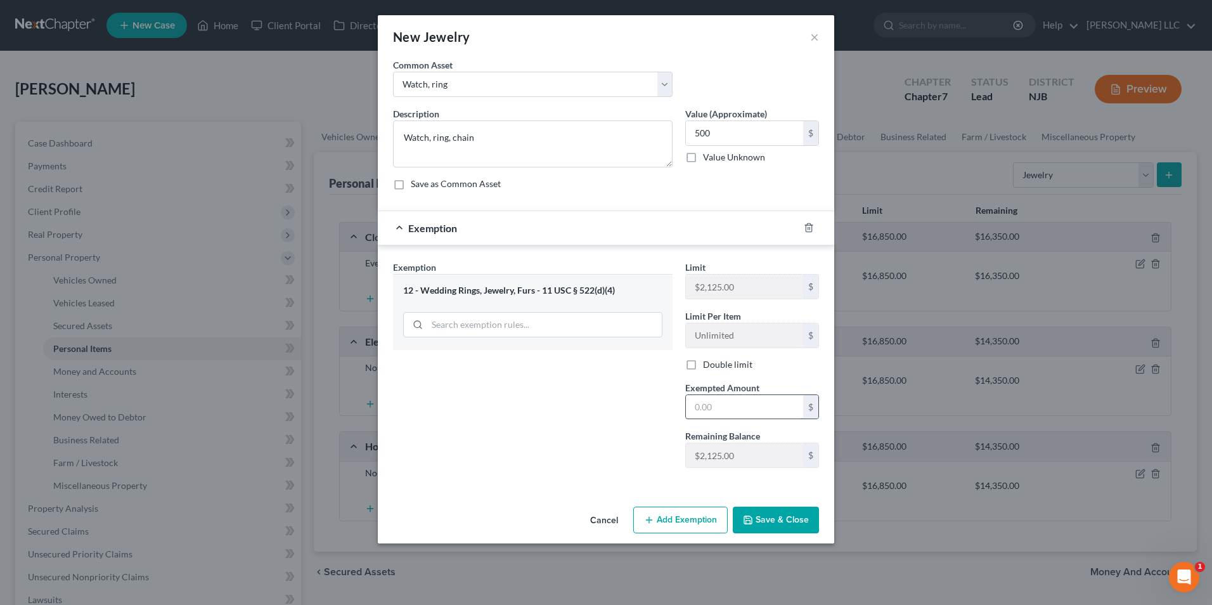
click at [696, 404] on input "text" at bounding box center [744, 407] width 117 height 24
type input "500"
click at [771, 523] on button "Save & Close" at bounding box center [776, 519] width 86 height 27
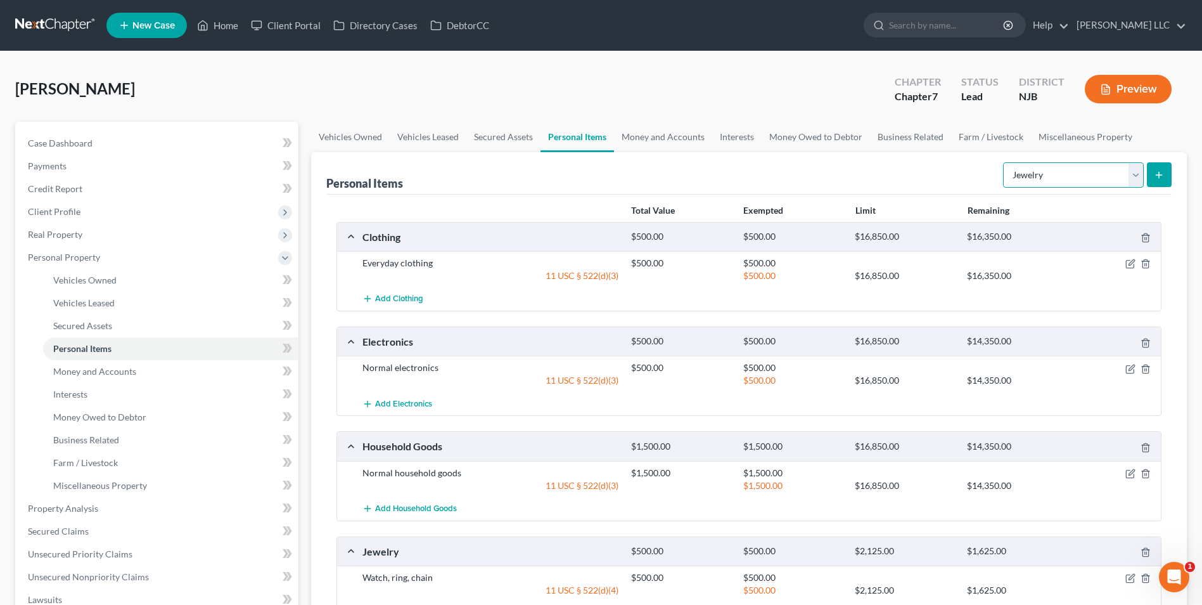
click at [1082, 182] on select "Select Item Type Clothing Collectibles Of Value Electronics Firearms Household …" at bounding box center [1073, 174] width 141 height 25
click at [636, 139] on link "Money and Accounts" at bounding box center [663, 137] width 98 height 30
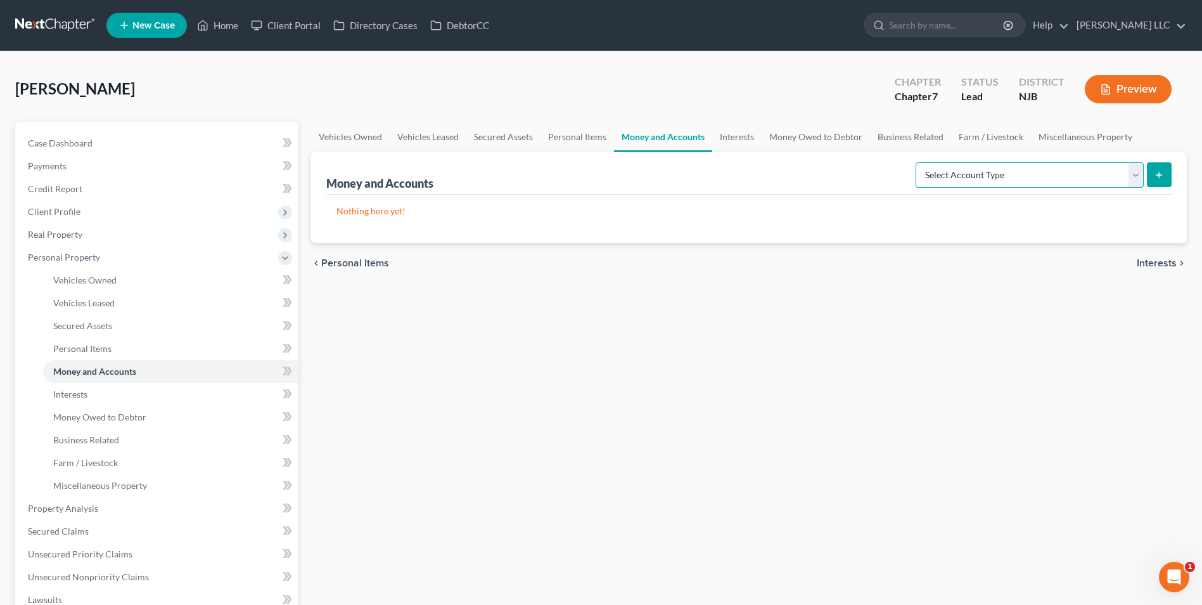
click at [1026, 180] on select "Select Account Type Brokerage Cash on Hand Certificates of Deposit Checking Acc…" at bounding box center [1030, 174] width 228 height 25
select select "checking"
click at [918, 162] on select "Select Account Type Brokerage Cash on Hand Certificates of Deposit Checking Acc…" at bounding box center [1030, 174] width 228 height 25
click at [1170, 179] on button "submit" at bounding box center [1159, 174] width 25 height 25
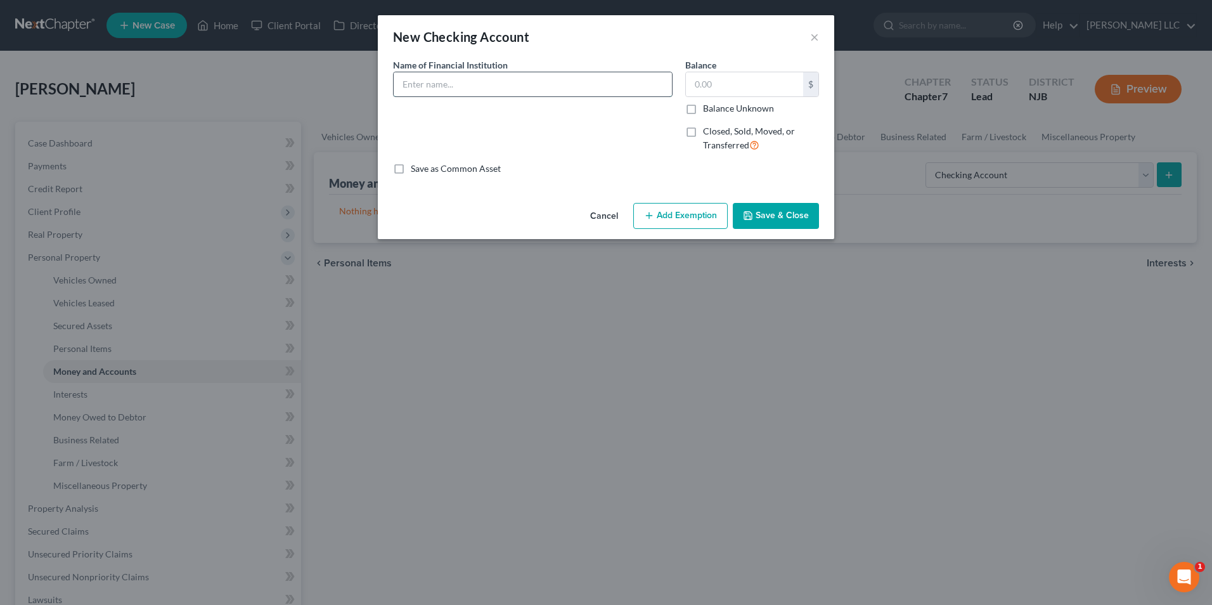
click at [518, 90] on input "text" at bounding box center [533, 84] width 278 height 24
type input "[PERSON_NAME] FCU"
click at [719, 88] on input "text" at bounding box center [744, 84] width 117 height 24
type input "1,378"
click at [653, 212] on icon "button" at bounding box center [649, 215] width 10 height 10
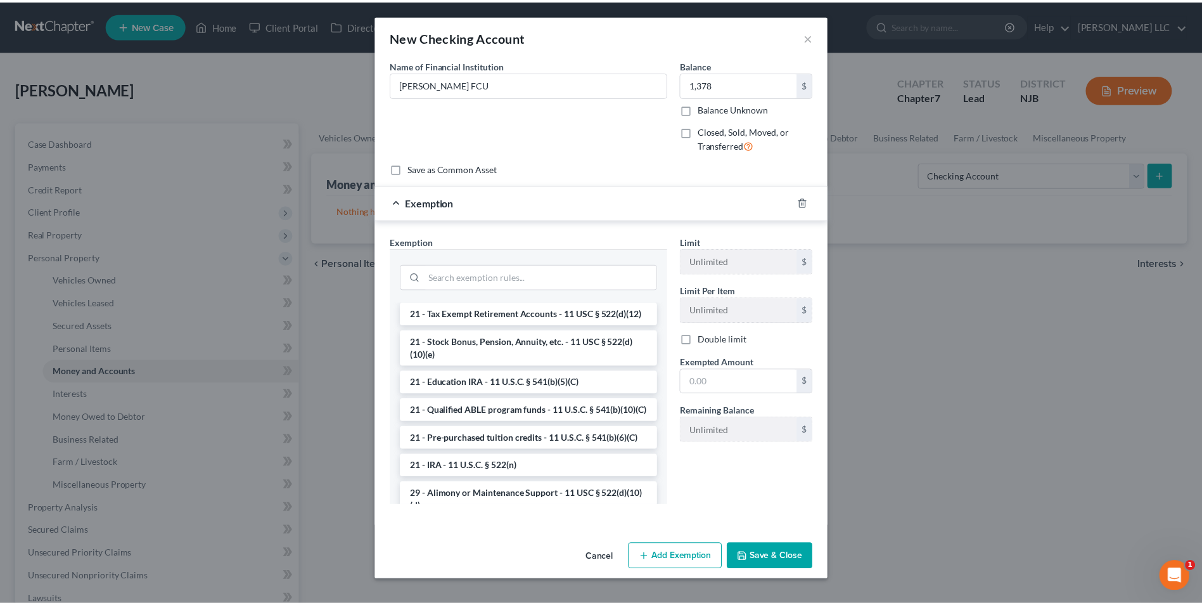
scroll to position [317, 0]
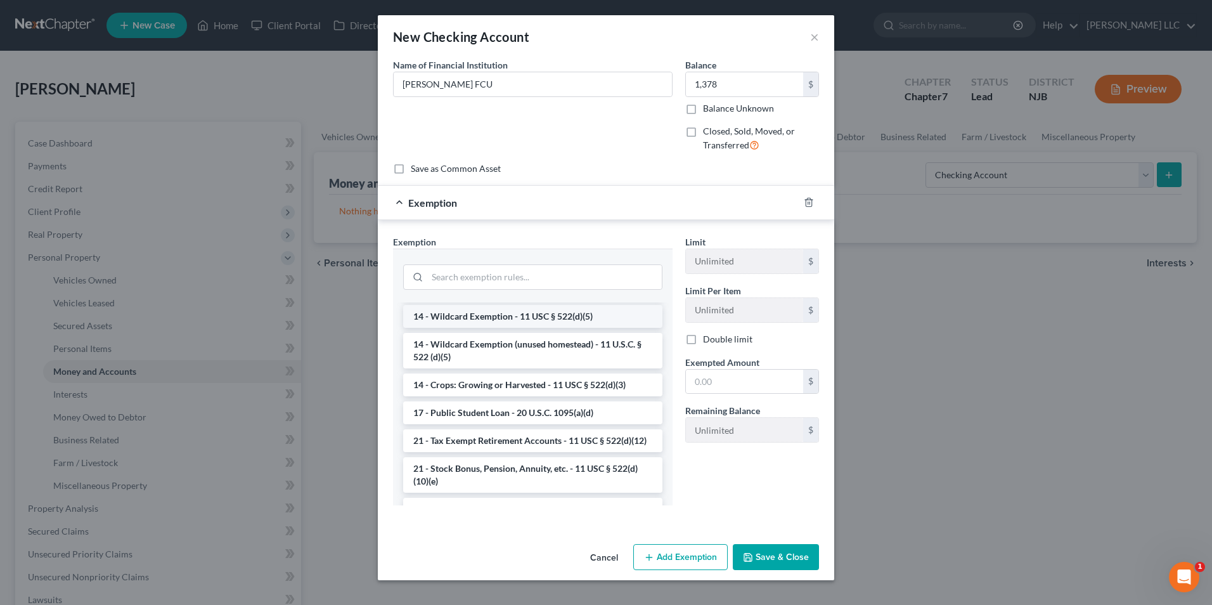
click at [480, 319] on li "14 - Wildcard Exemption - 11 USC § 522(d)(5)" at bounding box center [532, 316] width 259 height 23
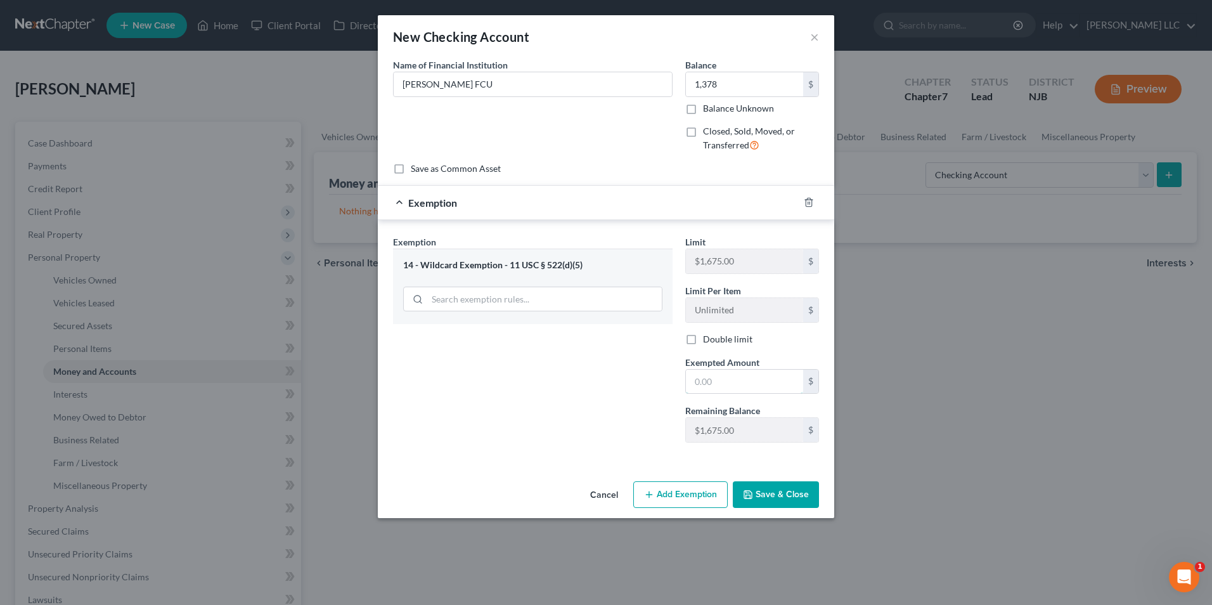
drag, startPoint x: 733, startPoint y: 390, endPoint x: 833, endPoint y: 378, distance: 100.9
click at [733, 390] on input "text" at bounding box center [744, 381] width 117 height 24
type input "1,378"
click at [777, 496] on button "Save & Close" at bounding box center [776, 494] width 86 height 27
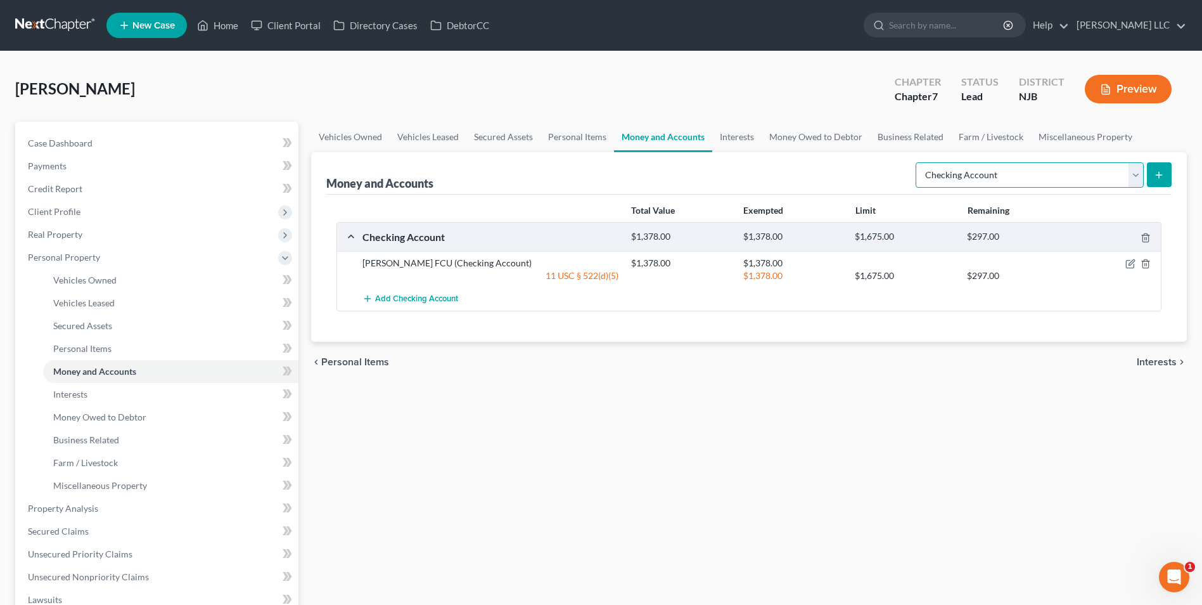
click at [1055, 178] on select "Select Account Type Brokerage Cash on Hand Certificates of Deposit Checking Acc…" at bounding box center [1030, 174] width 228 height 25
select select "savings"
click at [918, 162] on select "Select Account Type Brokerage Cash on Hand Certificates of Deposit Checking Acc…" at bounding box center [1030, 174] width 228 height 25
click at [1159, 179] on icon "submit" at bounding box center [1159, 175] width 10 height 10
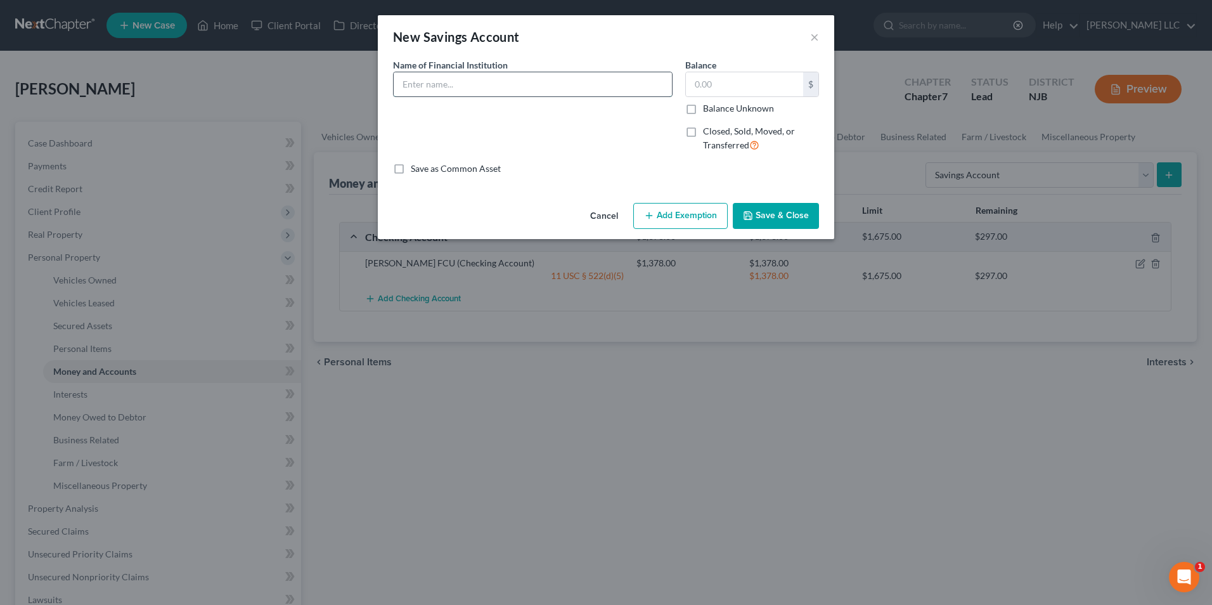
click at [468, 87] on input "text" at bounding box center [533, 84] width 278 height 24
type input "[PERSON_NAME] FCU"
drag, startPoint x: 753, startPoint y: 92, endPoint x: 671, endPoint y: 78, distance: 82.9
click at [676, 90] on div "Name of Financial Institution * [PERSON_NAME] FCU Balance 1,378.00 $ Balance Un…" at bounding box center [606, 110] width 439 height 104
type input "5"
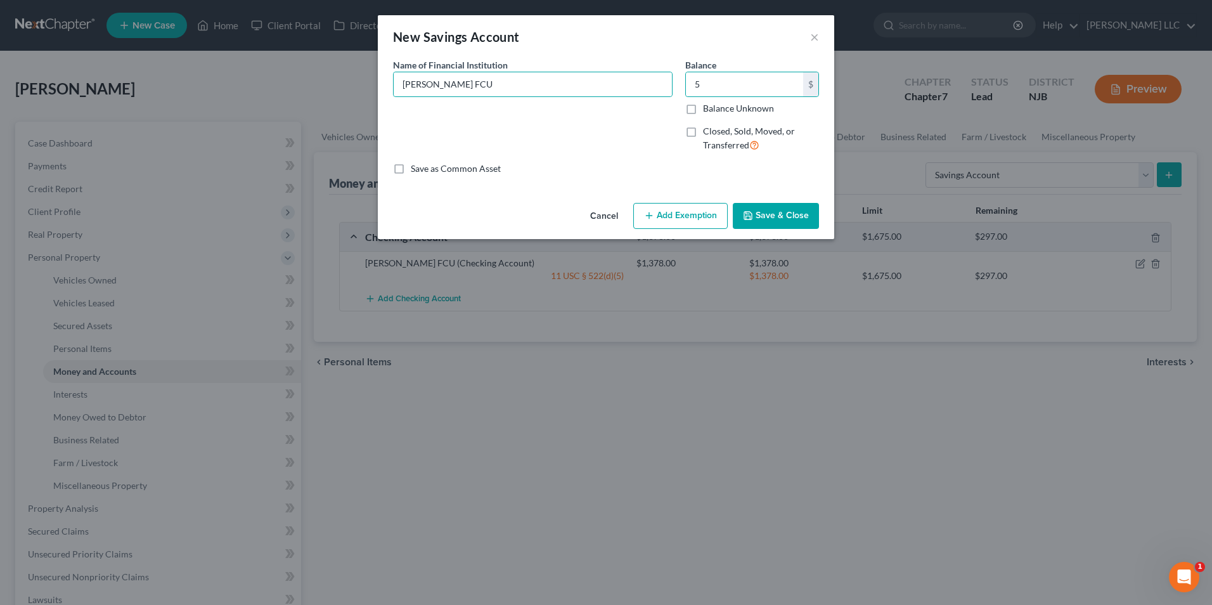
click at [665, 218] on button "Add Exemption" at bounding box center [680, 216] width 94 height 27
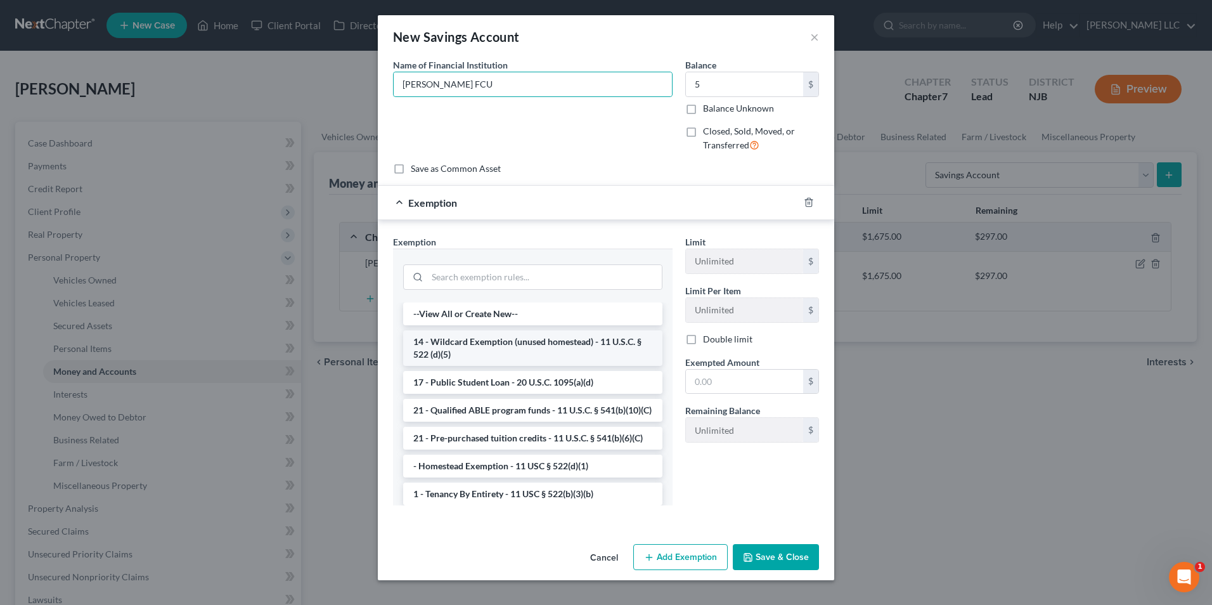
click at [501, 341] on li "14 - Wildcard Exemption (unused homestead) - 11 U.S.C. § 522 (d)(5)" at bounding box center [532, 347] width 259 height 35
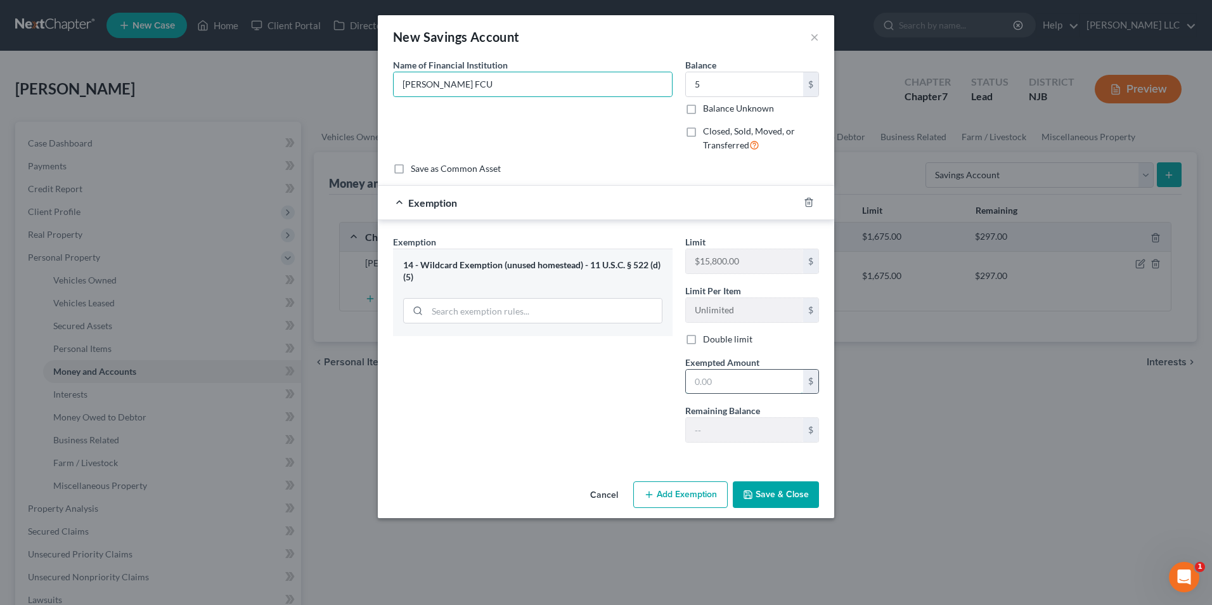
click at [727, 387] on input "text" at bounding box center [744, 381] width 117 height 24
type input "5"
drag, startPoint x: 591, startPoint y: 459, endPoint x: 634, endPoint y: 459, distance: 43.1
click at [591, 459] on div "Exemption Set must be selected for CA. Exemption * 14 - Wildcard Exemption (unu…" at bounding box center [606, 341] width 456 height 243
click at [780, 498] on button "Save & Close" at bounding box center [776, 494] width 86 height 27
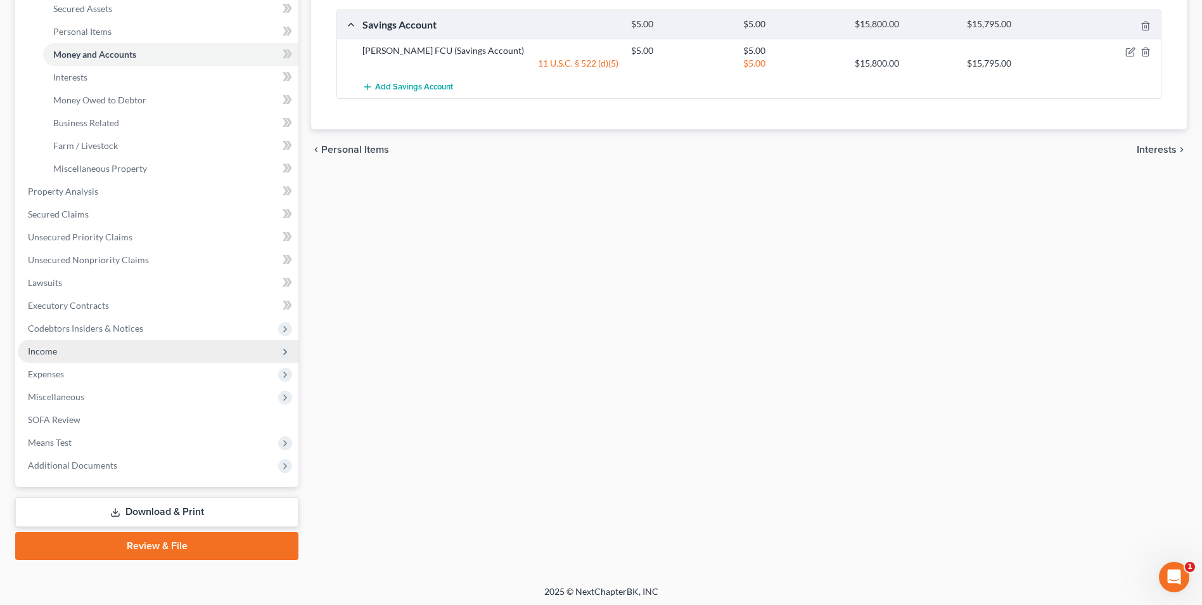
click at [61, 349] on span "Income" at bounding box center [158, 351] width 281 height 23
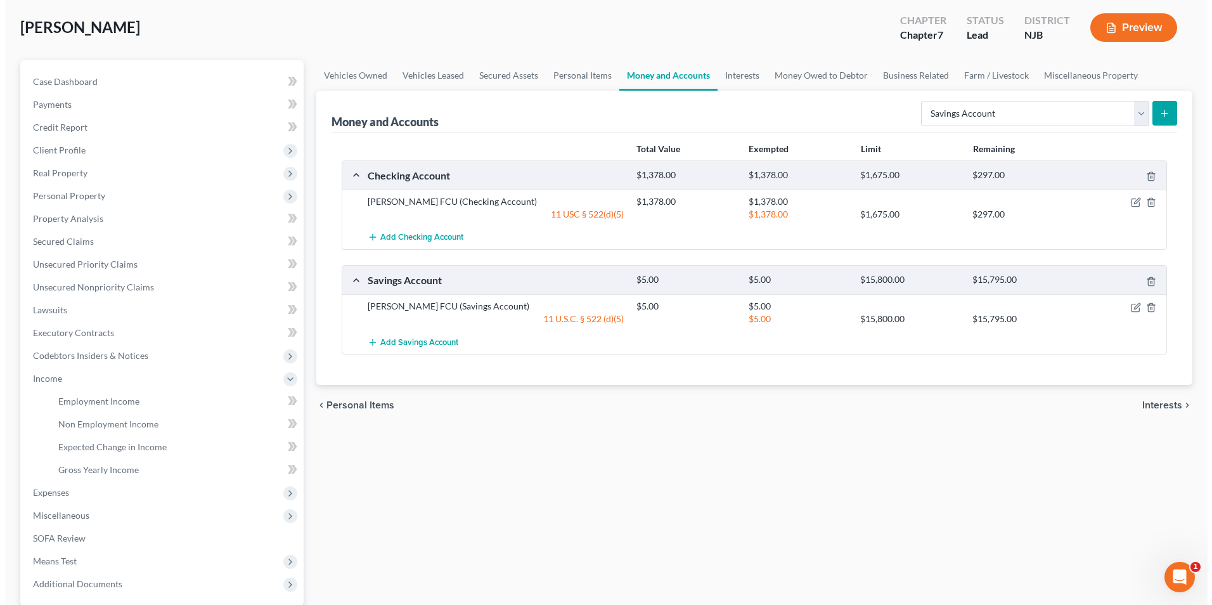
scroll to position [0, 0]
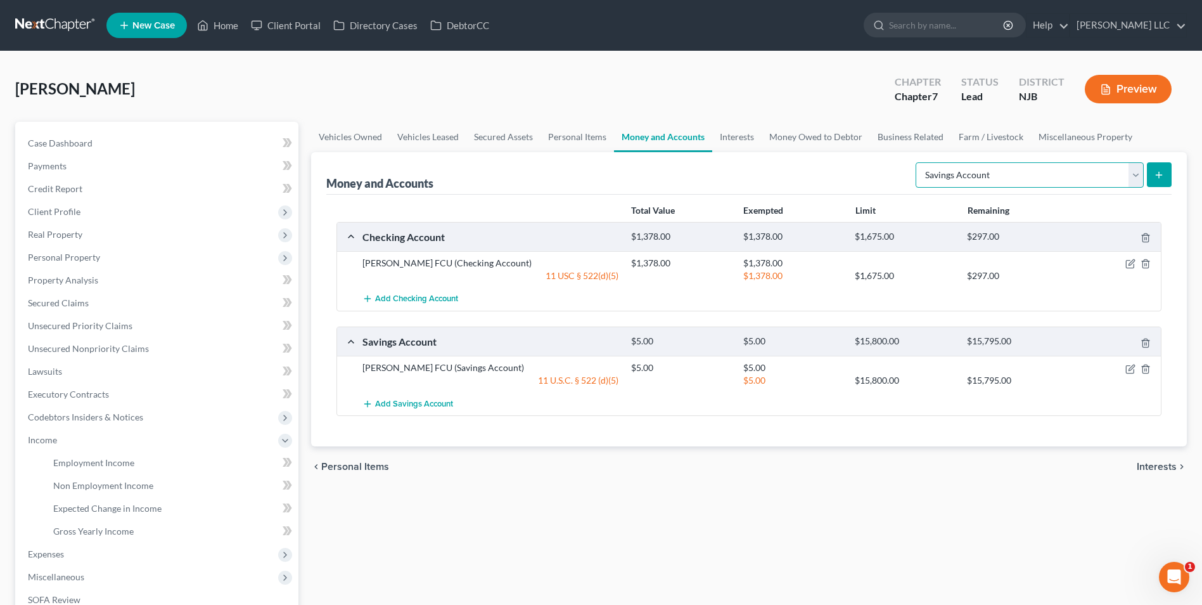
click at [1132, 175] on select "Select Account Type Brokerage Cash on Hand Certificates of Deposit Checking Acc…" at bounding box center [1030, 174] width 228 height 25
select select "checking"
click at [918, 162] on select "Select Account Type Brokerage Cash on Hand Certificates of Deposit Checking Acc…" at bounding box center [1030, 174] width 228 height 25
click at [1157, 174] on icon "submit" at bounding box center [1159, 175] width 10 height 10
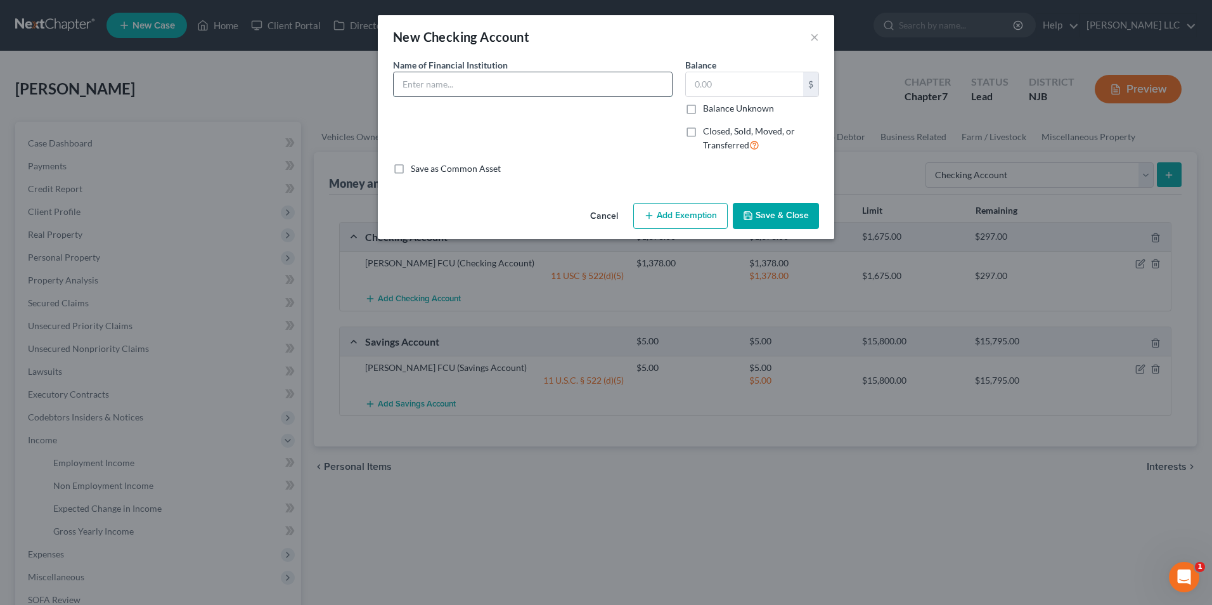
click at [500, 90] on input "text" at bounding box center [533, 84] width 278 height 24
type input "Chime"
click at [737, 85] on input "text" at bounding box center [744, 84] width 117 height 24
type input "150"
click at [686, 221] on button "Add Exemption" at bounding box center [680, 216] width 94 height 27
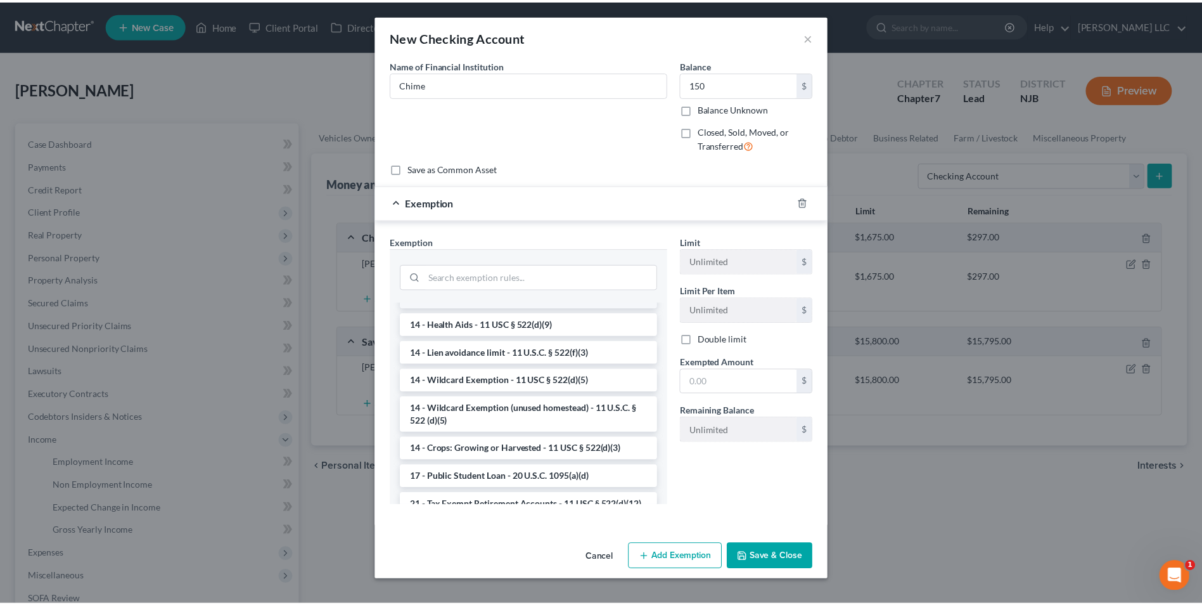
scroll to position [253, 0]
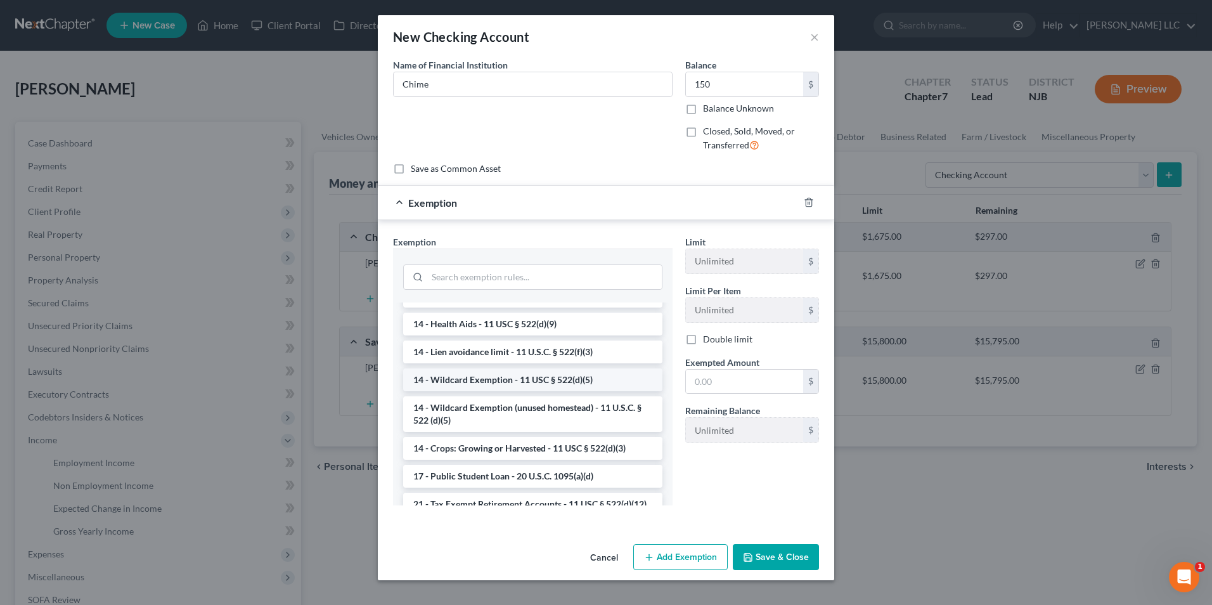
click at [493, 379] on li "14 - Wildcard Exemption - 11 USC § 522(d)(5)" at bounding box center [532, 379] width 259 height 23
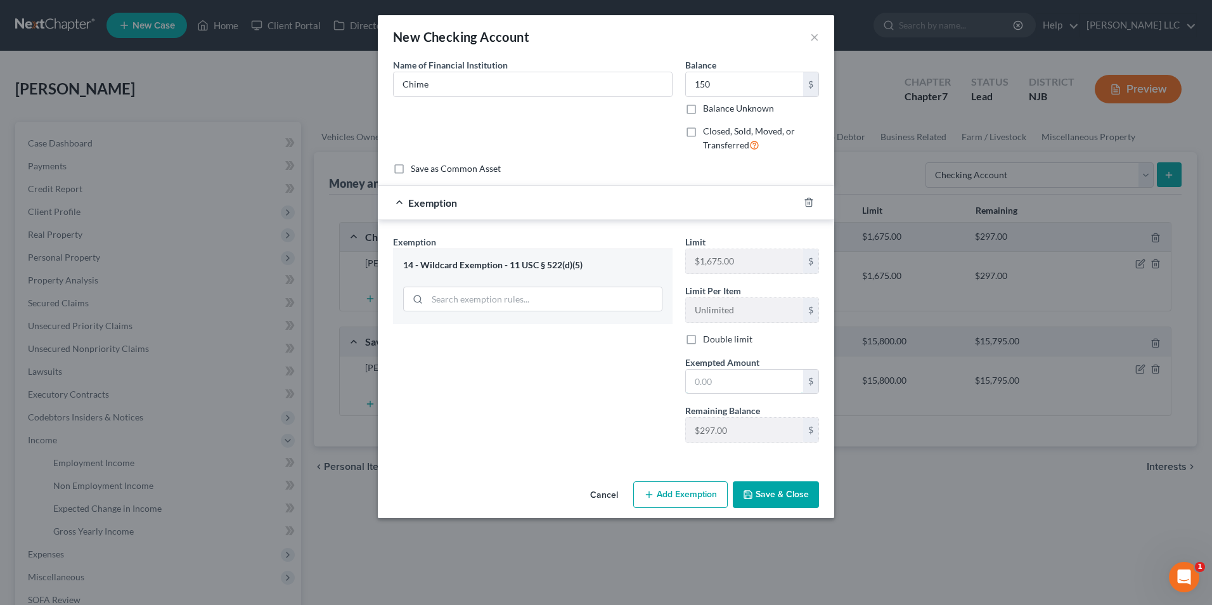
drag, startPoint x: 748, startPoint y: 372, endPoint x: 743, endPoint y: 361, distance: 12.5
click at [748, 372] on input "text" at bounding box center [744, 381] width 117 height 24
type input "150"
click at [769, 489] on button "Save & Close" at bounding box center [776, 494] width 86 height 27
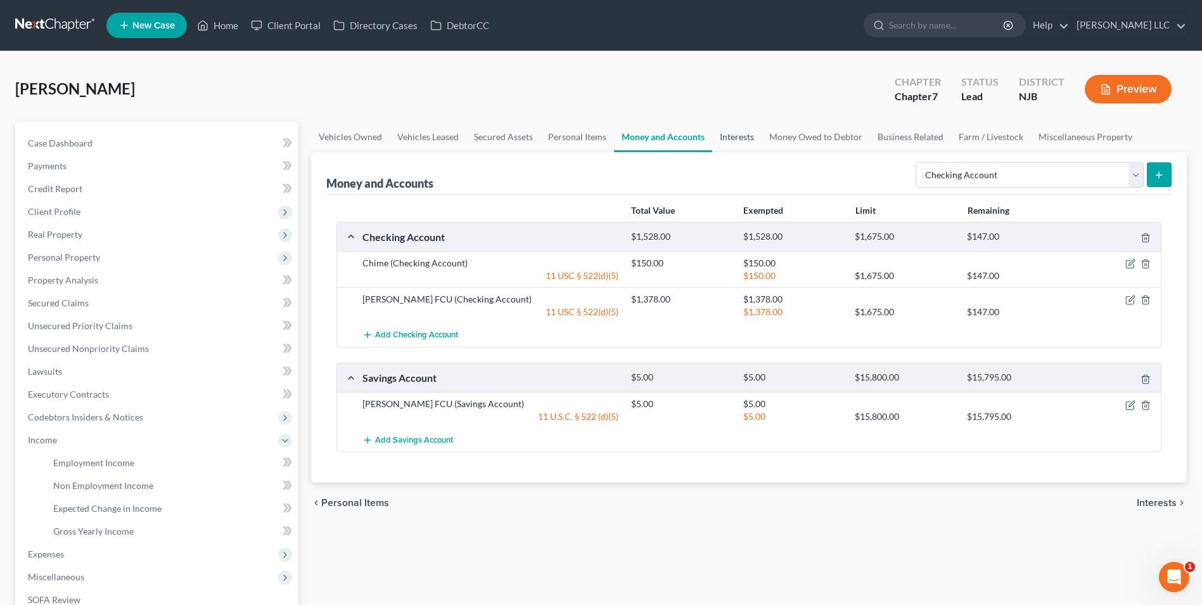
click at [740, 138] on link "Interests" at bounding box center [736, 137] width 49 height 30
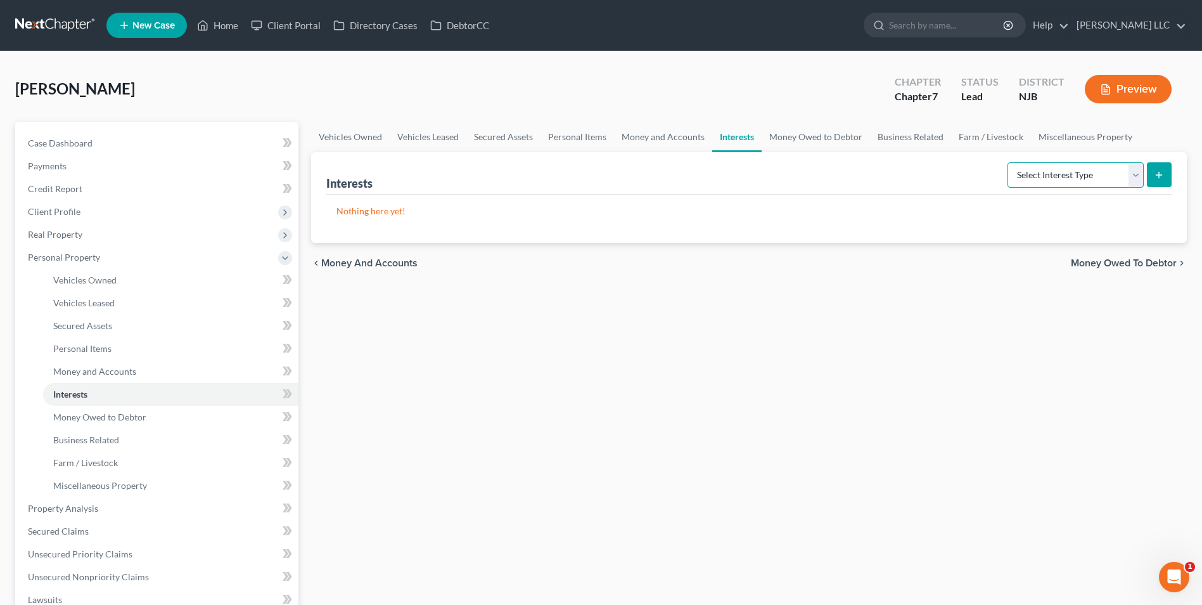
click at [1078, 173] on select "Select Interest Type 401K Annuity Bond Education IRA Government Bond Government…" at bounding box center [1076, 174] width 136 height 25
select select "pension_plan"
click at [1009, 162] on select "Select Interest Type 401K Annuity Bond Education IRA Government Bond Government…" at bounding box center [1076, 174] width 136 height 25
click at [1155, 176] on icon "submit" at bounding box center [1159, 175] width 10 height 10
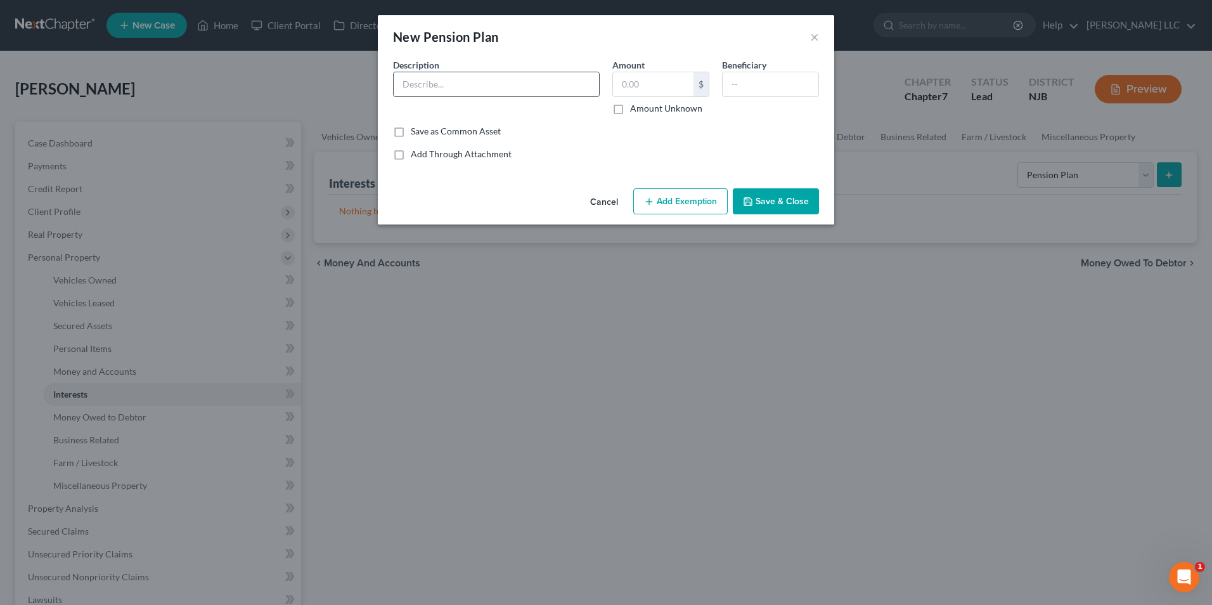
click at [519, 77] on input "text" at bounding box center [496, 84] width 205 height 24
type input "TSP"
click at [793, 204] on button "Save & Close" at bounding box center [776, 201] width 86 height 27
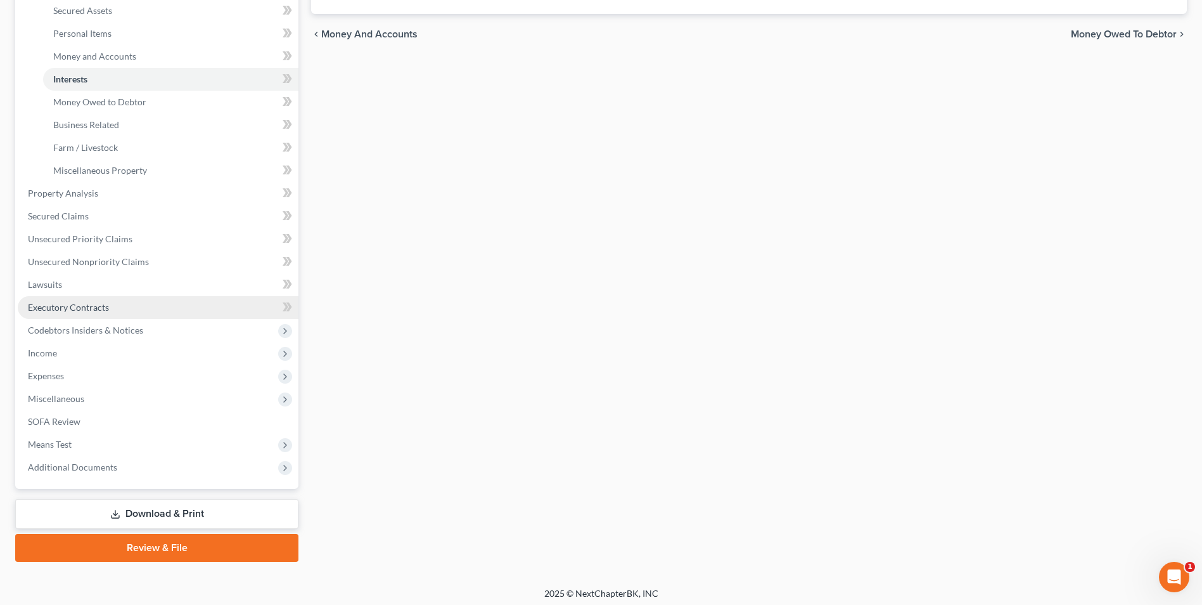
scroll to position [317, 0]
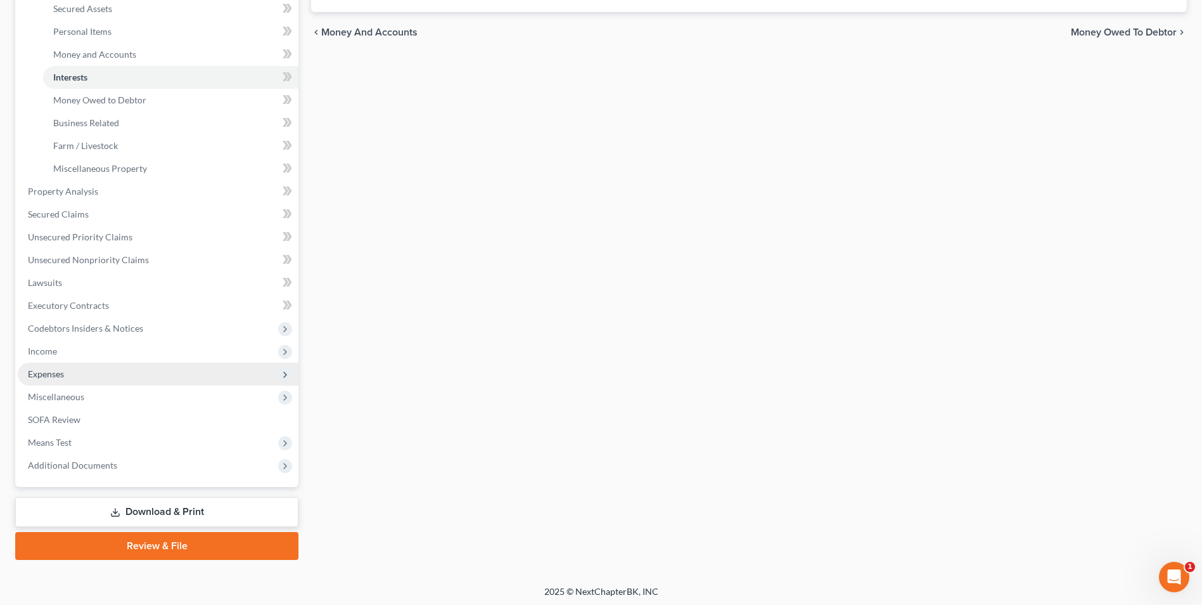
click at [75, 372] on span "Expenses" at bounding box center [158, 373] width 281 height 23
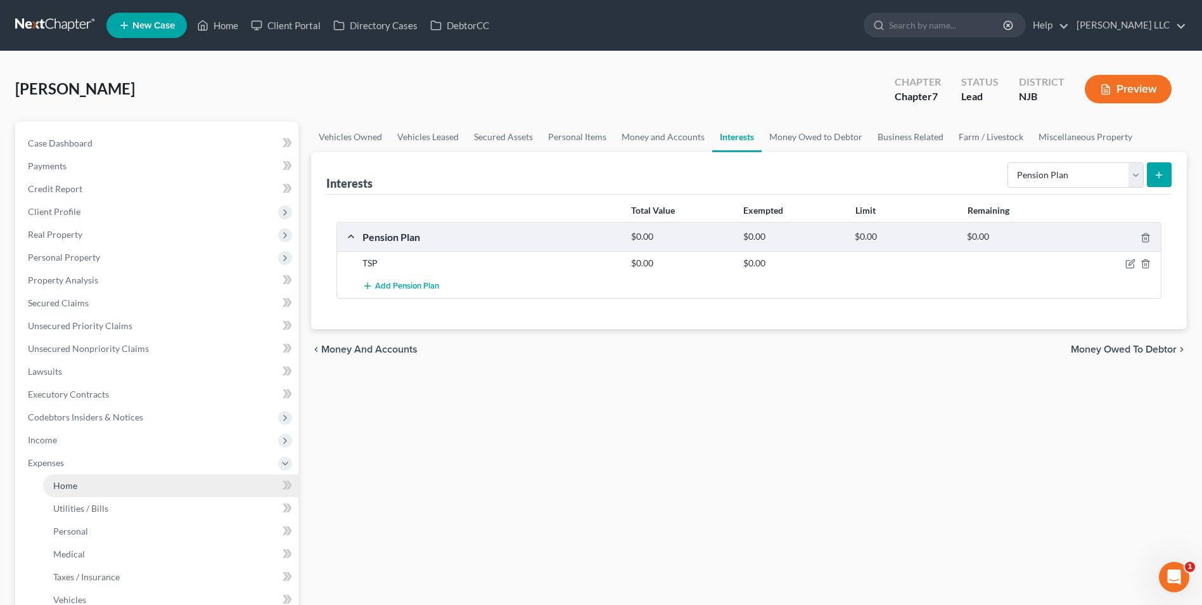
scroll to position [63, 0]
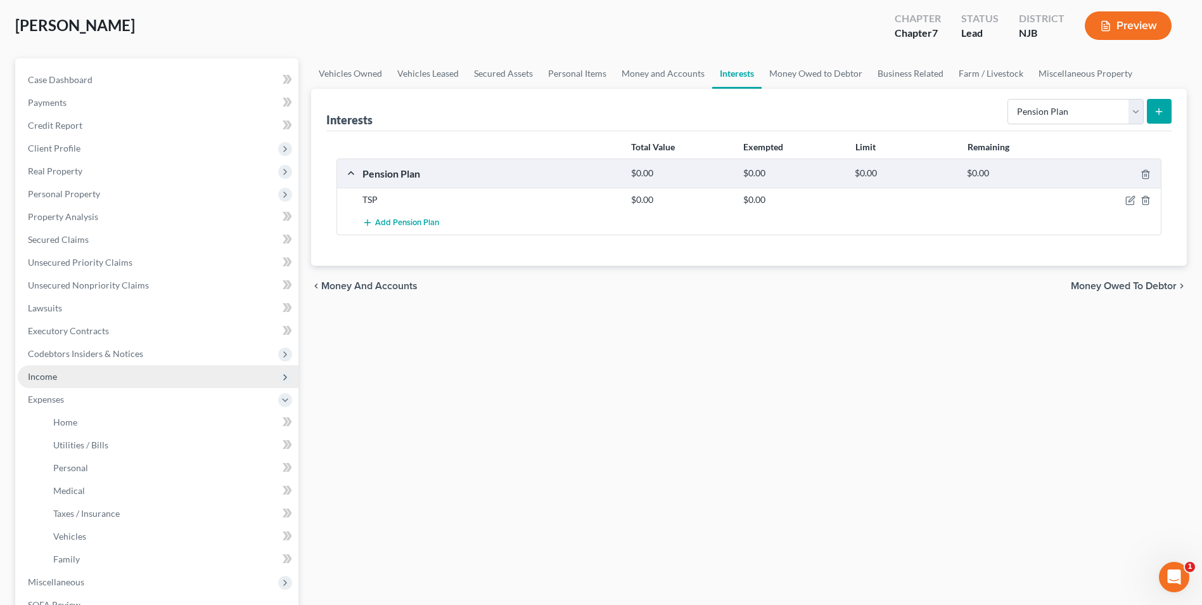
click at [58, 379] on span "Income" at bounding box center [158, 376] width 281 height 23
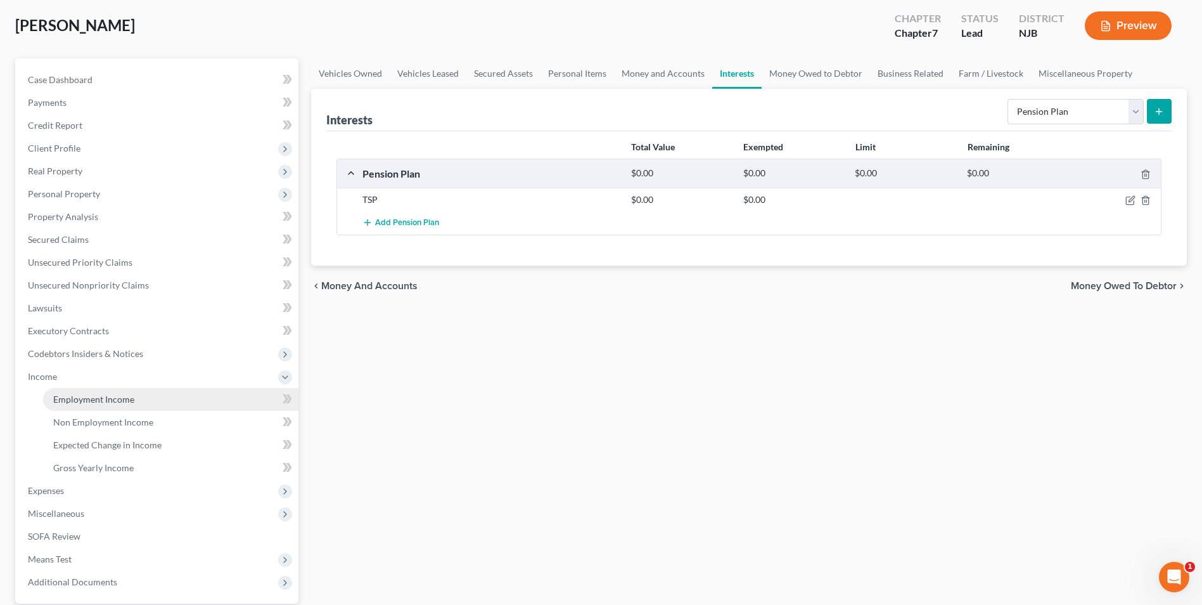
click at [77, 400] on span "Employment Income" at bounding box center [93, 399] width 81 height 11
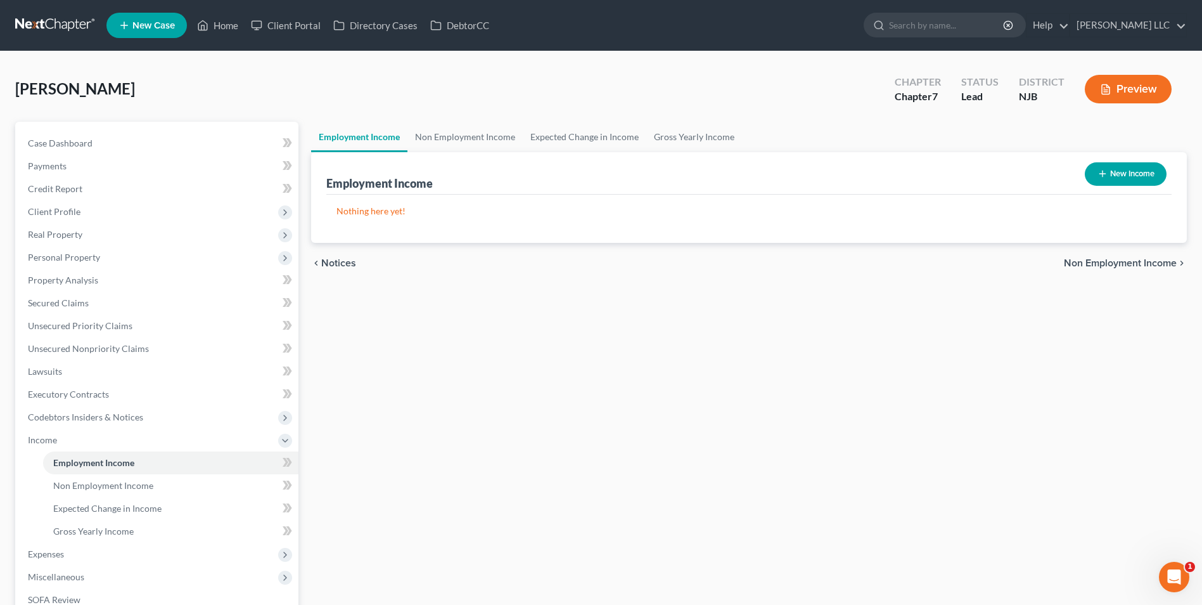
click at [1103, 174] on icon "button" at bounding box center [1103, 174] width 10 height 10
select select "0"
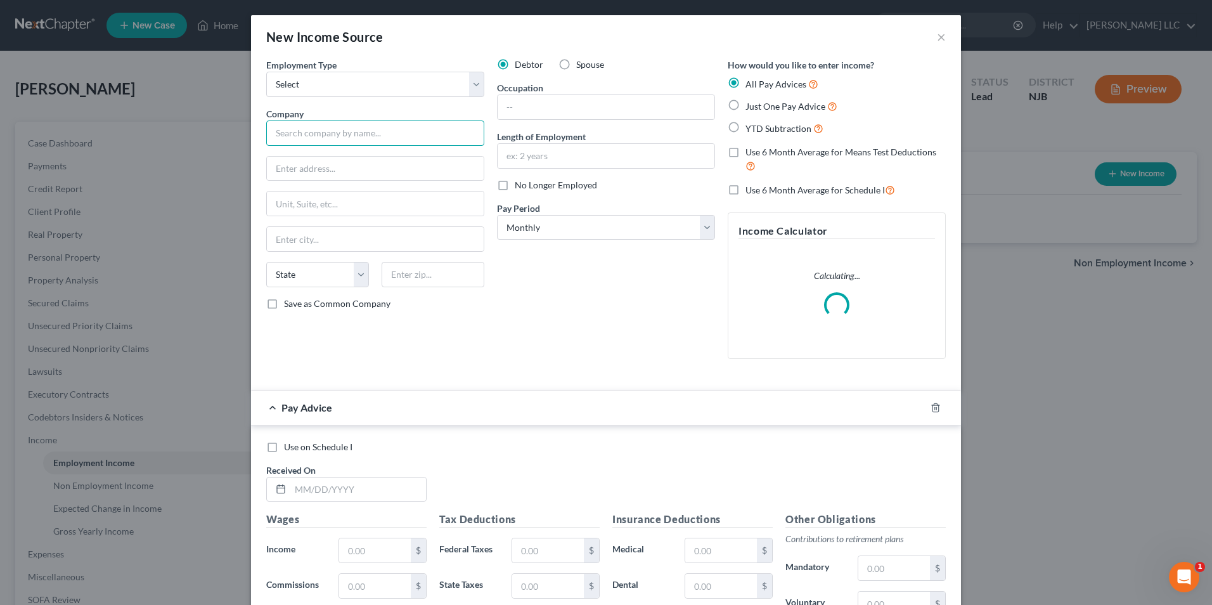
click at [327, 127] on input "text" at bounding box center [375, 132] width 218 height 25
drag, startPoint x: 340, startPoint y: 80, endPoint x: 339, endPoint y: 98, distance: 17.2
click at [340, 80] on select "Select Full or [DEMOGRAPHIC_DATA] Employment Self Employment" at bounding box center [375, 84] width 218 height 25
select select "0"
click at [266, 72] on select "Select Full or [DEMOGRAPHIC_DATA] Employment Self Employment" at bounding box center [375, 84] width 218 height 25
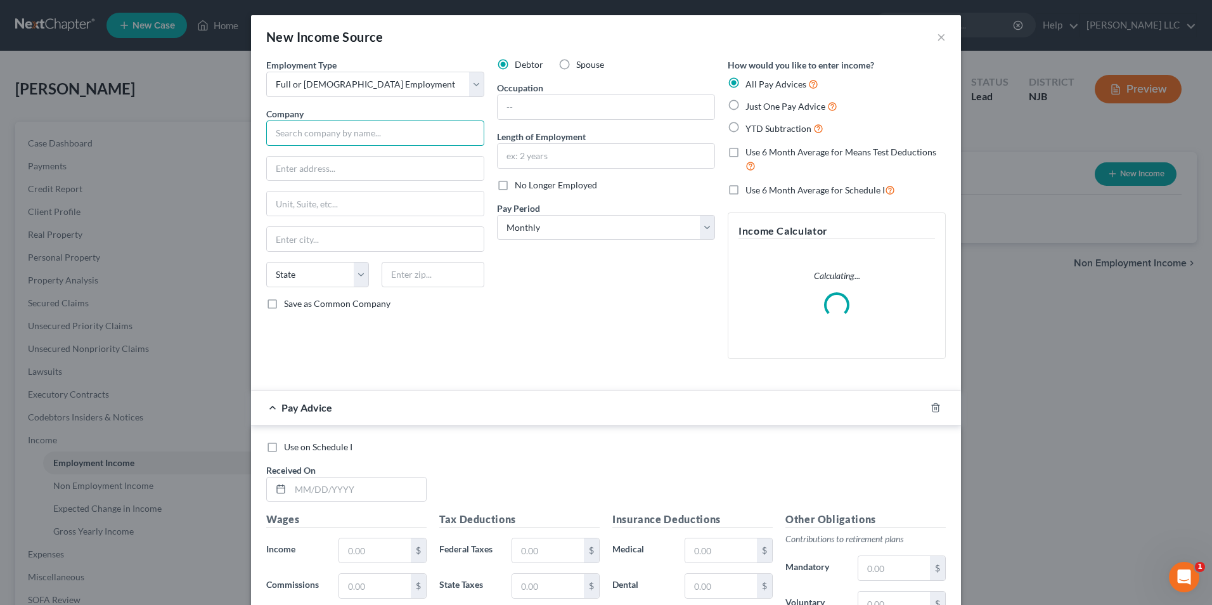
click at [326, 140] on input "text" at bounding box center [375, 132] width 218 height 25
type input "USPS"
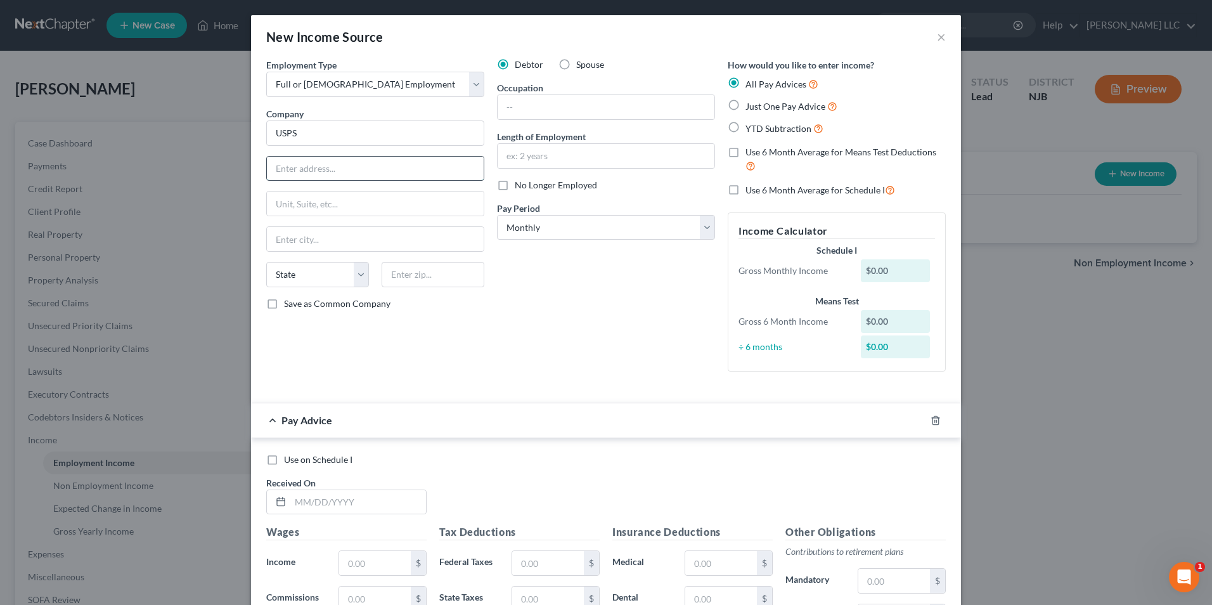
click at [299, 162] on input "text" at bounding box center [375, 169] width 217 height 24
paste input "[STREET_ADDRESS]"
type input "[STREET_ADDRESS]"
drag, startPoint x: 398, startPoint y: 277, endPoint x: 404, endPoint y: 273, distance: 7.4
click at [398, 277] on input "text" at bounding box center [433, 274] width 103 height 25
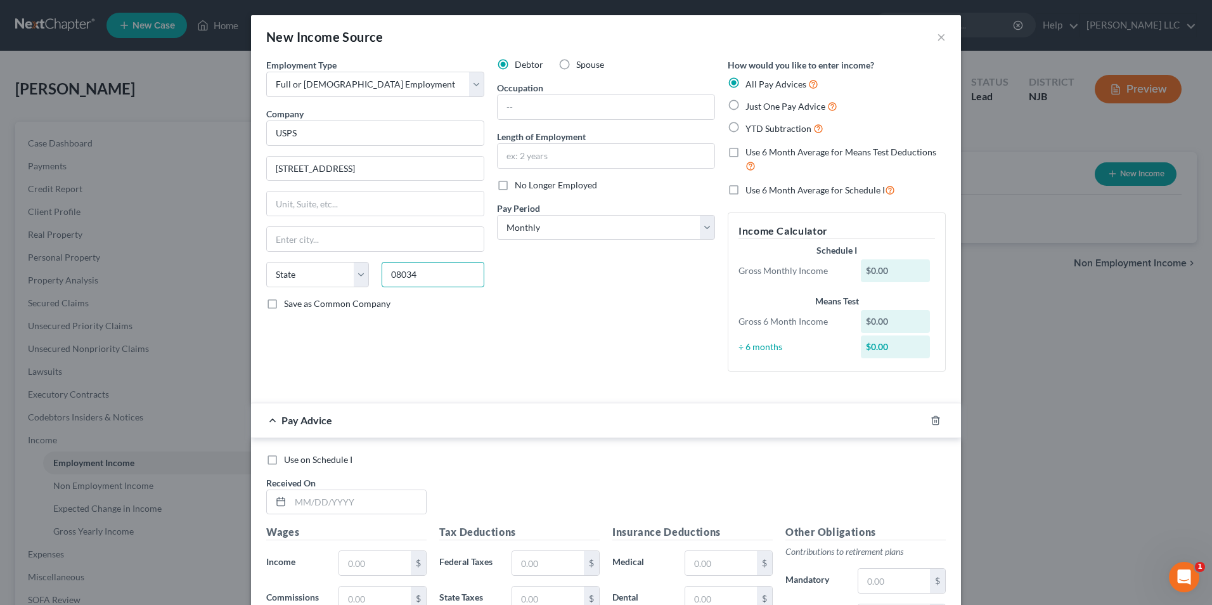
type input "08034"
type input "[GEOGRAPHIC_DATA]"
select select "33"
drag, startPoint x: 413, startPoint y: 169, endPoint x: 363, endPoint y: 166, distance: 49.5
click at [363, 166] on input "[STREET_ADDRESS]" at bounding box center [375, 169] width 217 height 24
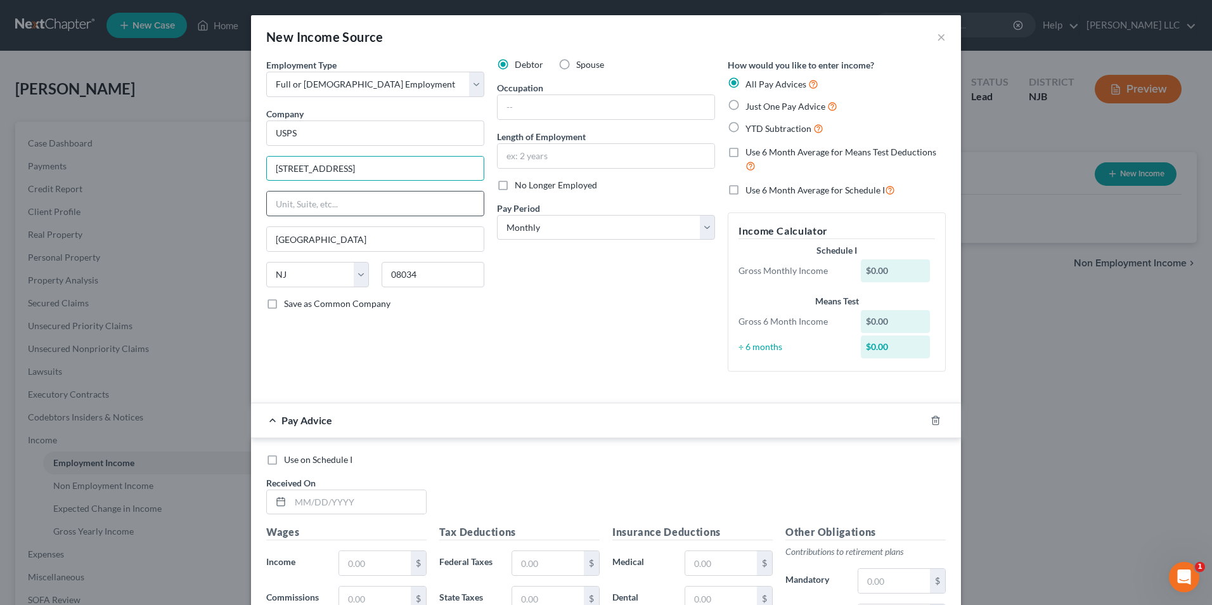
type input "[STREET_ADDRESS]"
click at [295, 210] on input "text" at bounding box center [375, 203] width 217 height 24
drag, startPoint x: 551, startPoint y: 103, endPoint x: 552, endPoint y: 112, distance: 8.9
click at [551, 103] on input "text" at bounding box center [605, 107] width 217 height 24
click at [502, 158] on input "text" at bounding box center [605, 156] width 217 height 24
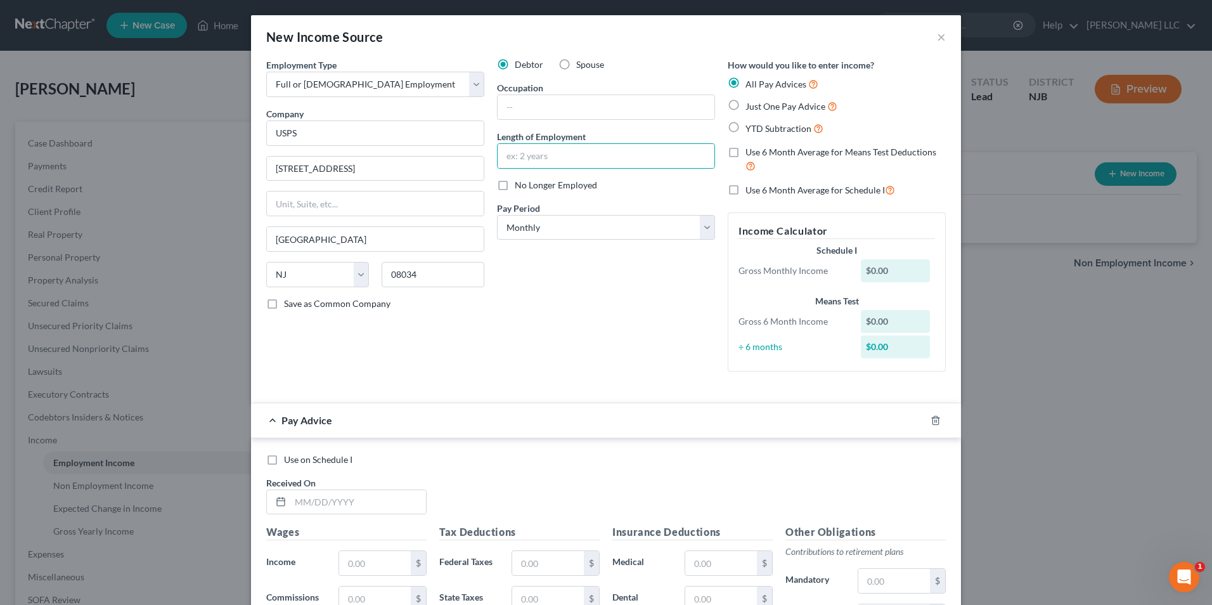
click at [492, 314] on div "Debtor Spouse Occupation Length of Employment No Longer Employed Pay Period * S…" at bounding box center [606, 219] width 231 height 323
drag, startPoint x: 570, startPoint y: 227, endPoint x: 565, endPoint y: 241, distance: 14.8
click at [570, 227] on select "Select Monthly Twice Monthly Every Other Week Weekly" at bounding box center [606, 227] width 218 height 25
select select "2"
click at [497, 215] on select "Select Monthly Twice Monthly Every Other Week Weekly" at bounding box center [606, 227] width 218 height 25
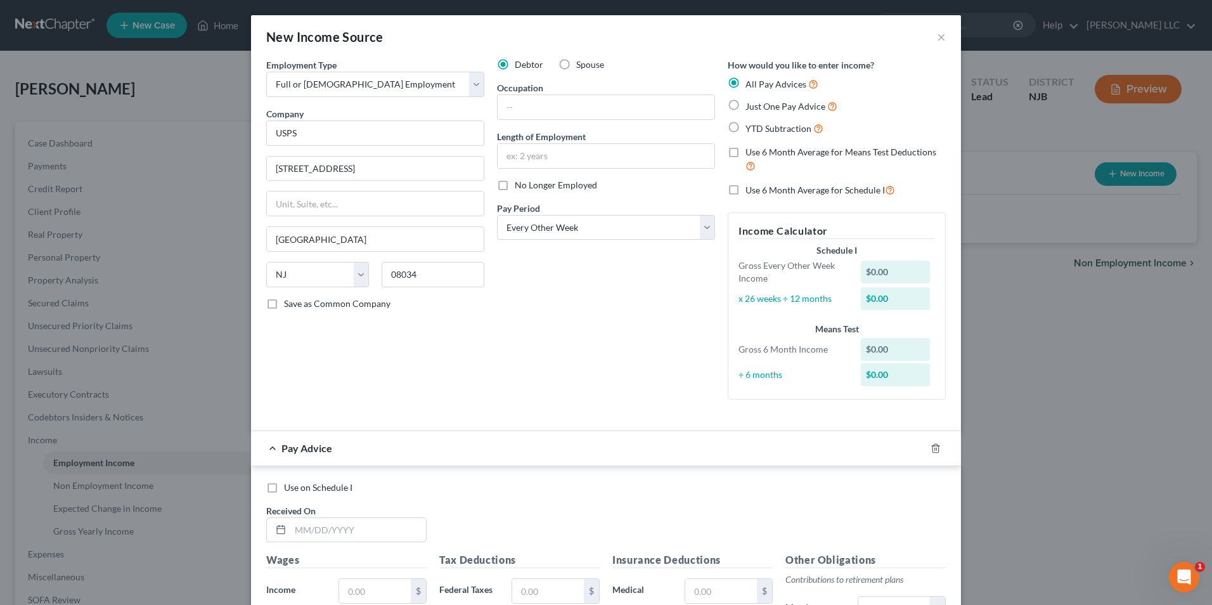
click at [745, 109] on span "Just One Pay Advice" at bounding box center [785, 106] width 80 height 11
click at [750, 107] on input "Just One Pay Advice" at bounding box center [754, 103] width 8 height 8
radio input "true"
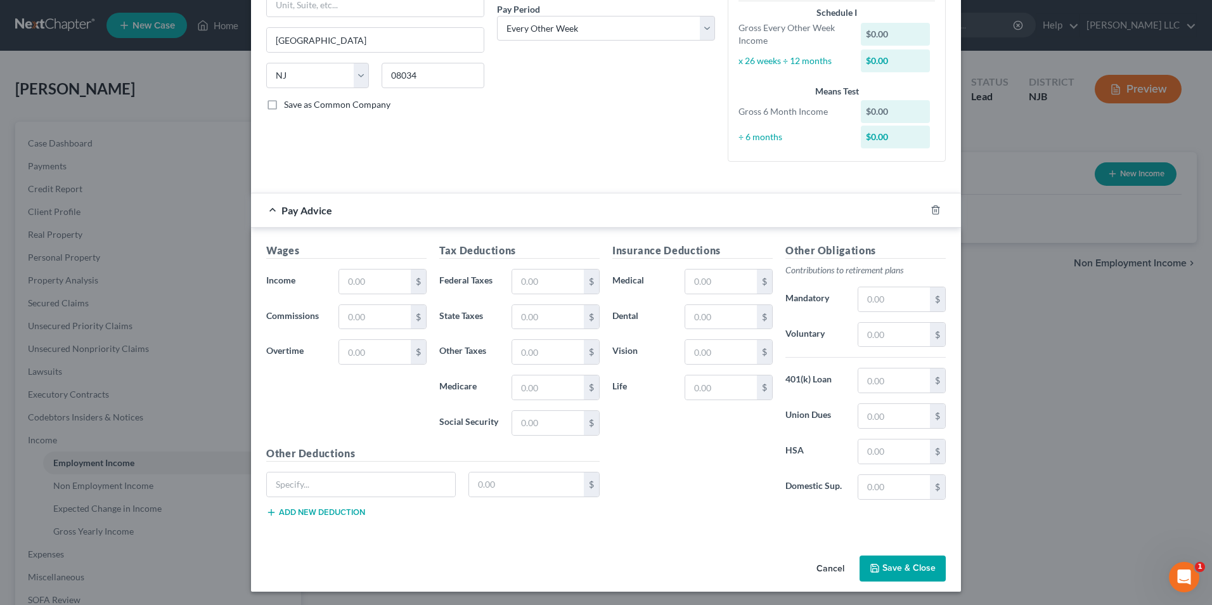
scroll to position [201, 0]
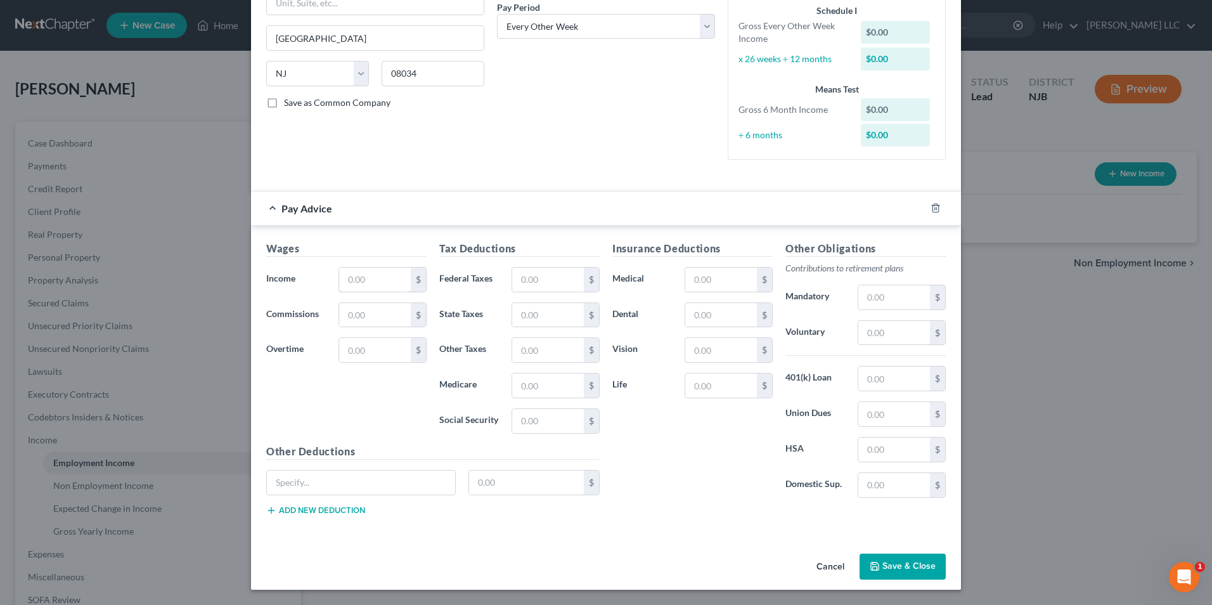
drag, startPoint x: 347, startPoint y: 279, endPoint x: 761, endPoint y: 214, distance: 419.6
click at [347, 279] on input "text" at bounding box center [375, 279] width 72 height 24
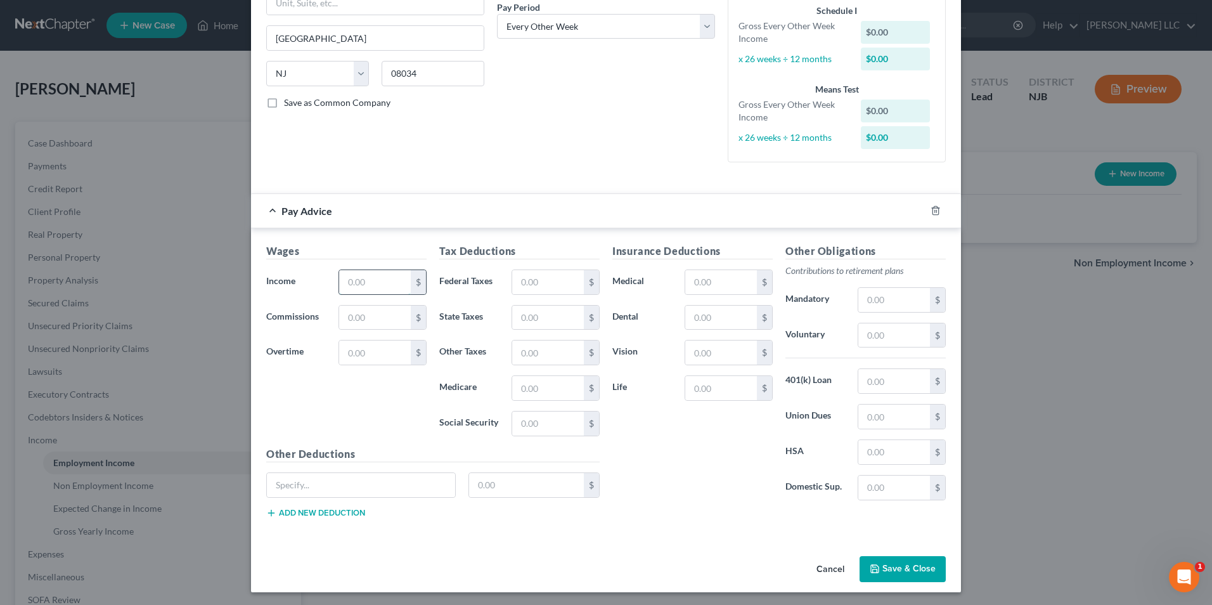
drag, startPoint x: 350, startPoint y: 283, endPoint x: 459, endPoint y: 265, distance: 110.4
click at [350, 283] on input "text" at bounding box center [375, 282] width 72 height 24
type input "2,716"
type input "134.88"
drag, startPoint x: 516, startPoint y: 424, endPoint x: 902, endPoint y: 401, distance: 386.0
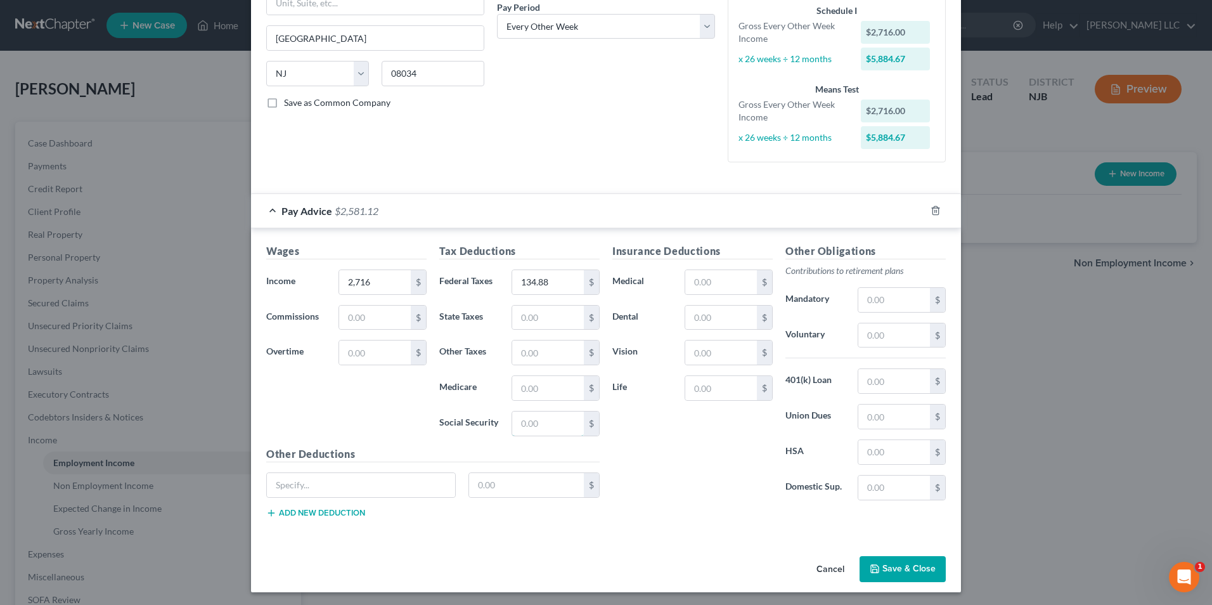
click at [516, 424] on input "text" at bounding box center [548, 423] width 72 height 24
type input "137.34"
type input "32.12"
type input "84.56"
type input "103.08"
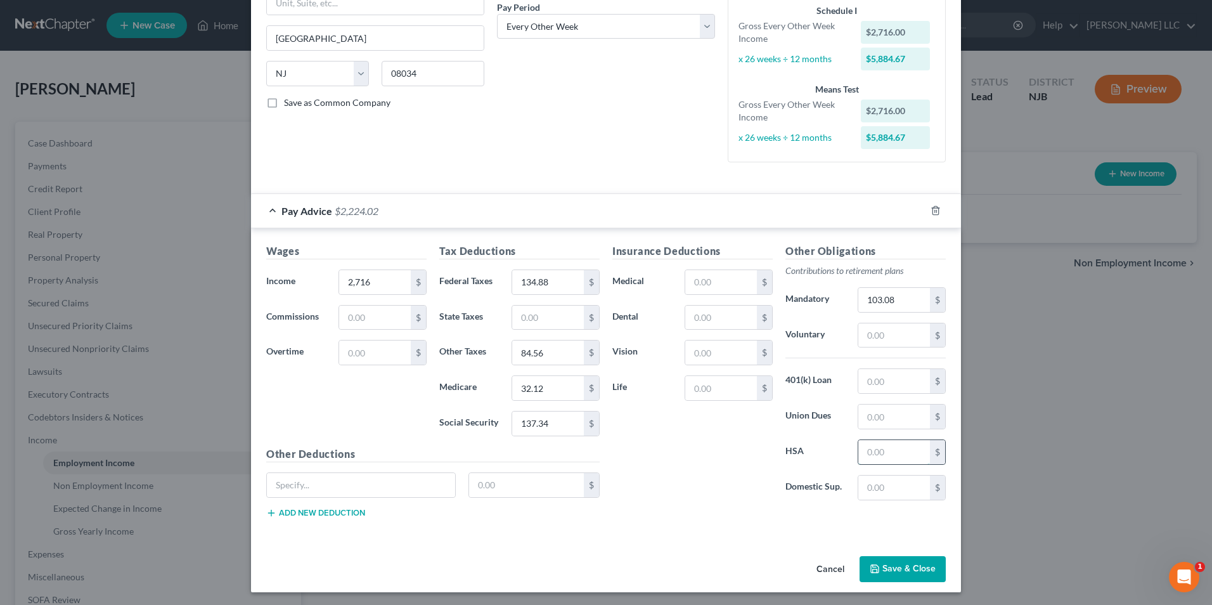
click at [902, 456] on input "text" at bounding box center [894, 452] width 72 height 24
click at [702, 280] on input "text" at bounding box center [721, 282] width 72 height 24
type input "174.13"
type input "5.66"
type input "21.23"
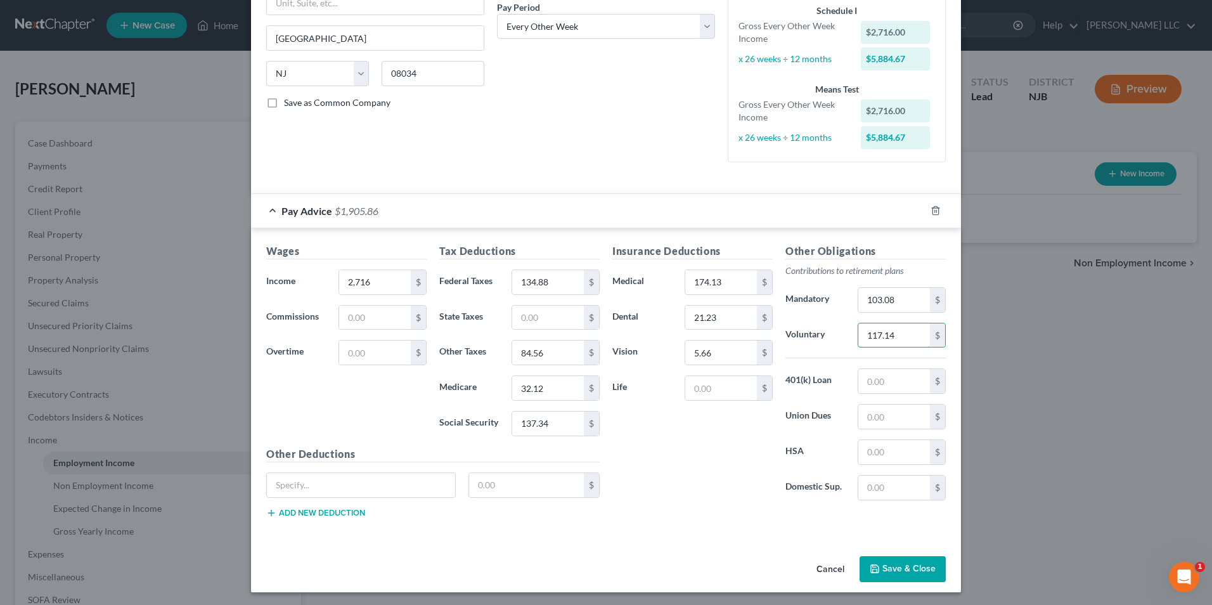
type input "117.14"
type input "149.08"
type input "34.91"
click at [343, 487] on input "text" at bounding box center [361, 485] width 188 height 24
type input "Allotment"
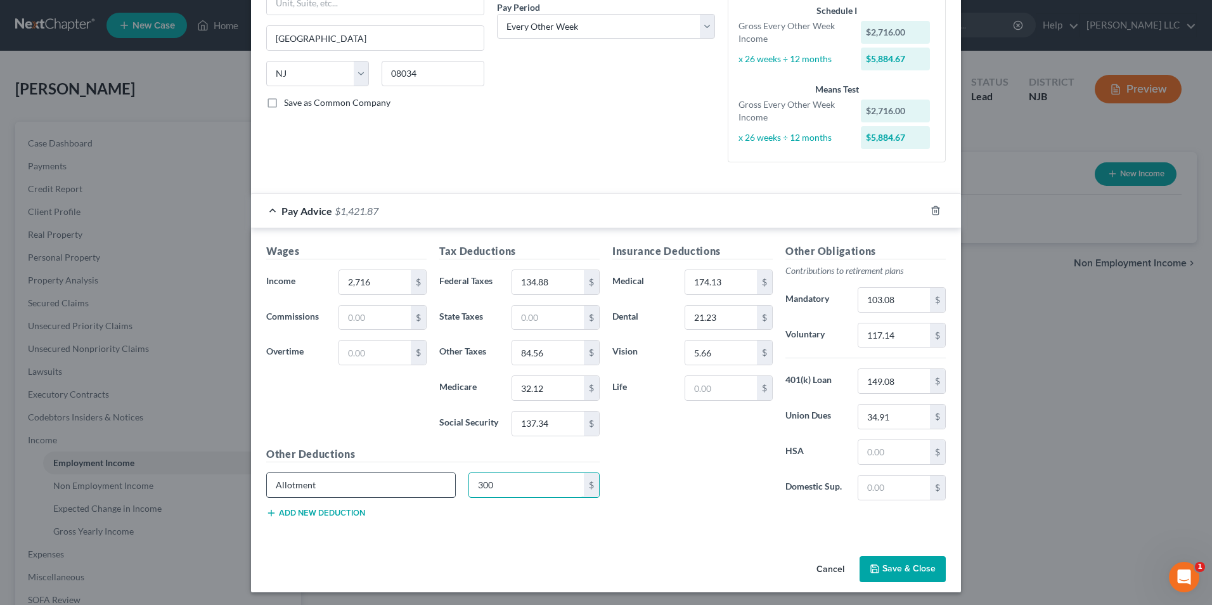
type input "300"
click at [378, 286] on input "2,716" at bounding box center [375, 282] width 72 height 24
type input "2,716.03"
click at [519, 315] on input "text" at bounding box center [548, 317] width 72 height 24
paste input "84.56"
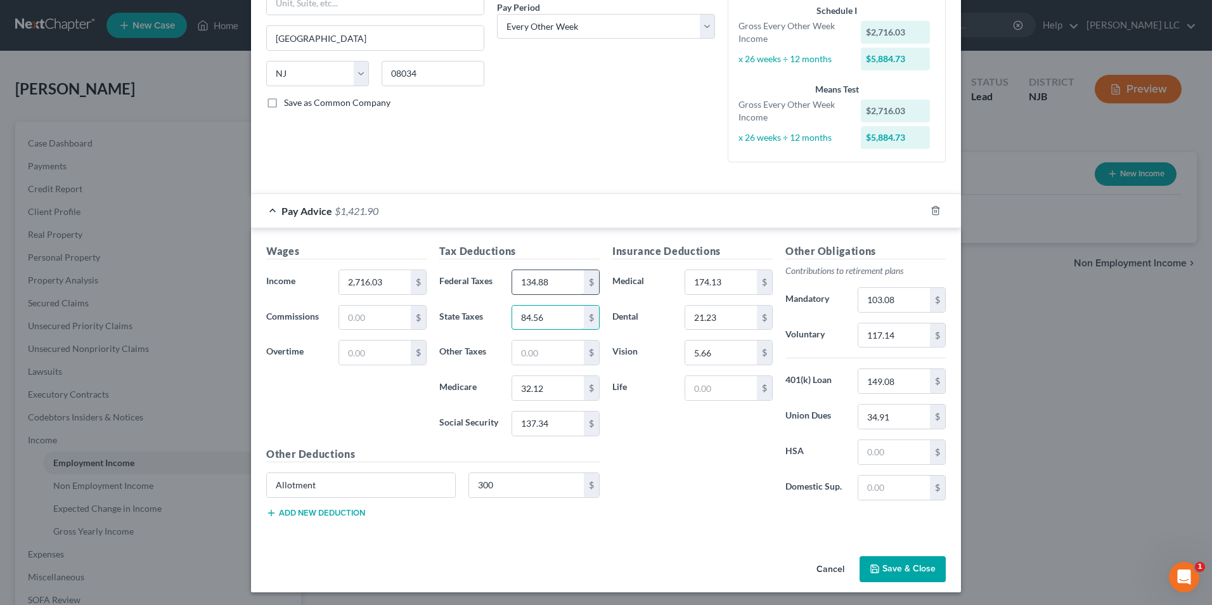
type input "84.56"
click at [558, 287] on input "134.88" at bounding box center [548, 282] width 72 height 24
drag, startPoint x: 725, startPoint y: 388, endPoint x: 738, endPoint y: 385, distance: 13.5
click at [725, 388] on input "text" at bounding box center [721, 388] width 72 height 24
type input "99.45"
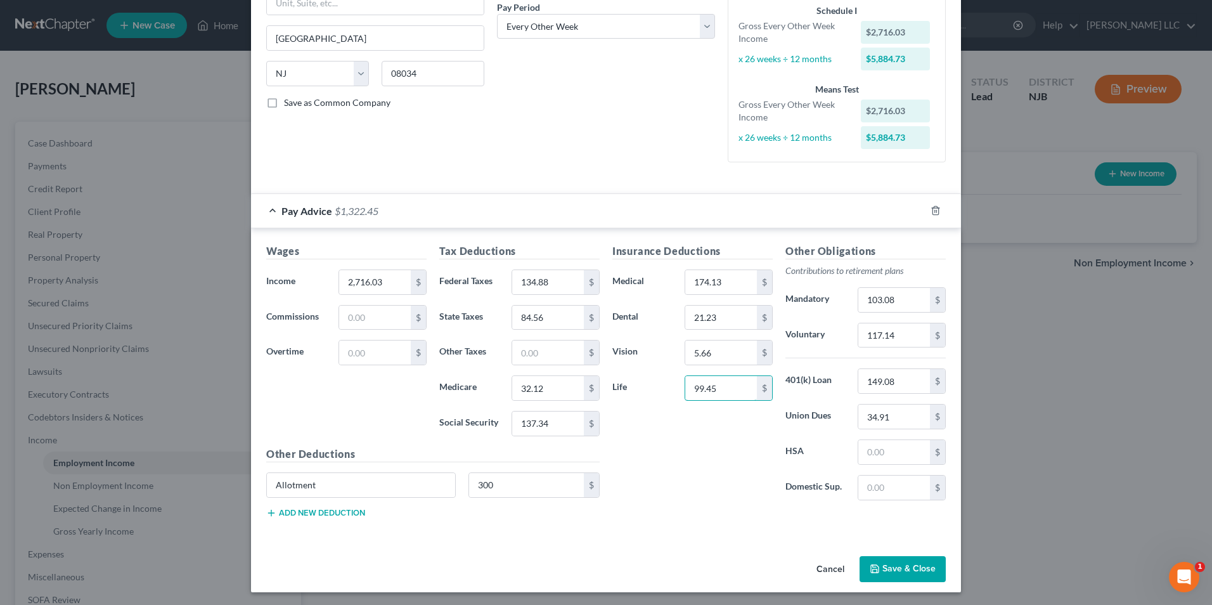
drag, startPoint x: 711, startPoint y: 390, endPoint x: 679, endPoint y: 383, distance: 32.9
click at [685, 390] on input "99.45" at bounding box center [721, 388] width 72 height 24
click at [905, 569] on button "Save & Close" at bounding box center [902, 569] width 86 height 27
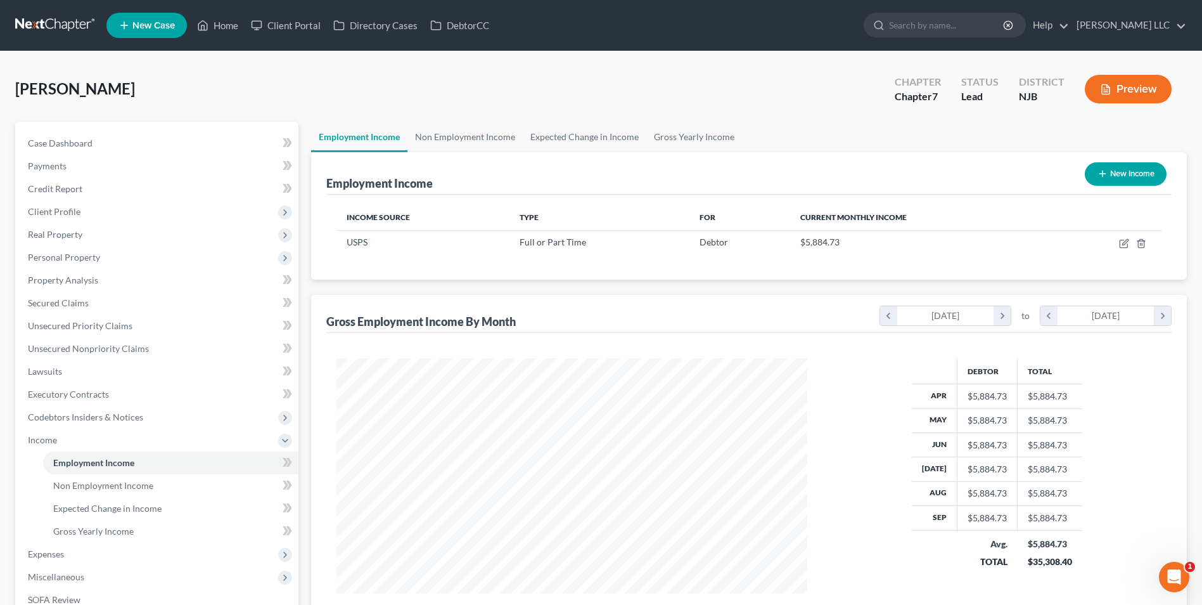
scroll to position [183, 0]
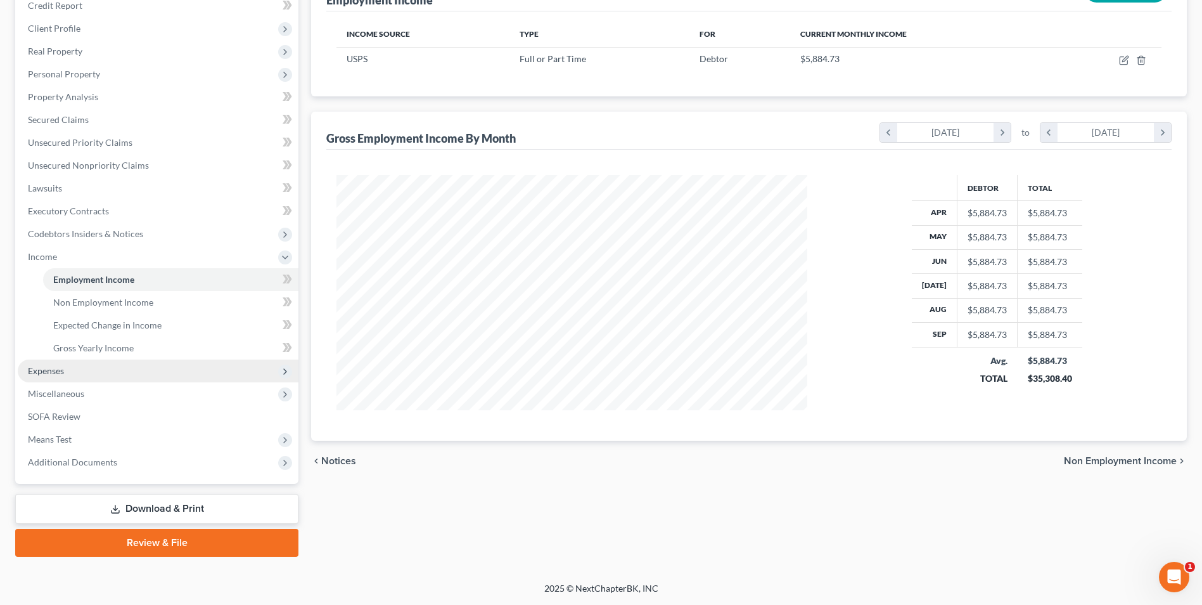
click at [67, 369] on span "Expenses" at bounding box center [158, 370] width 281 height 23
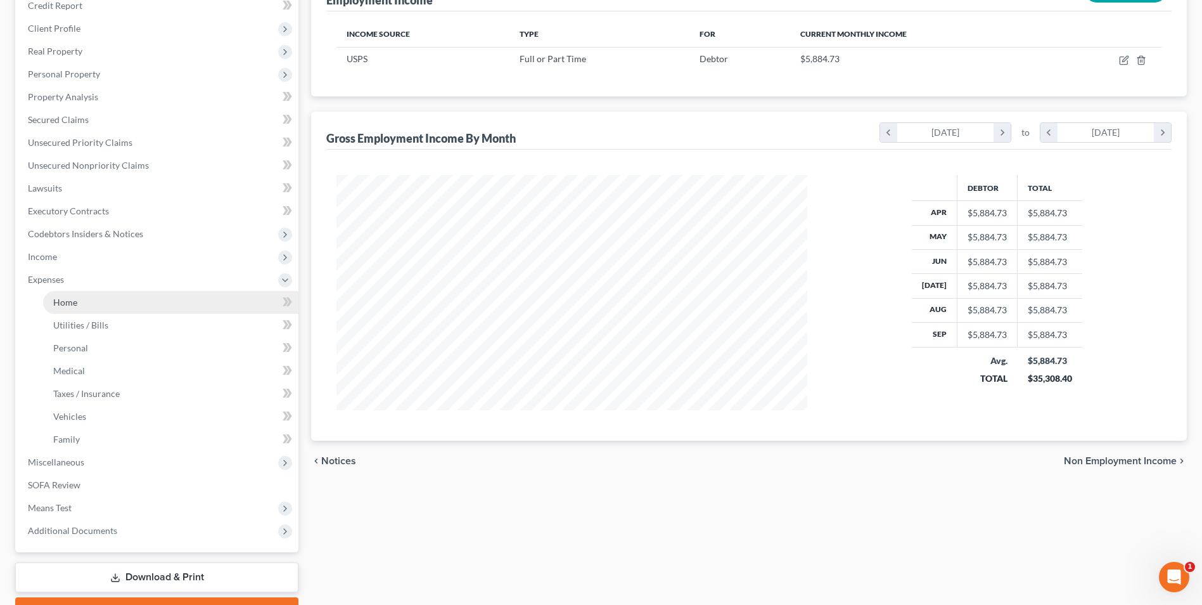
click at [85, 306] on link "Home" at bounding box center [170, 302] width 255 height 23
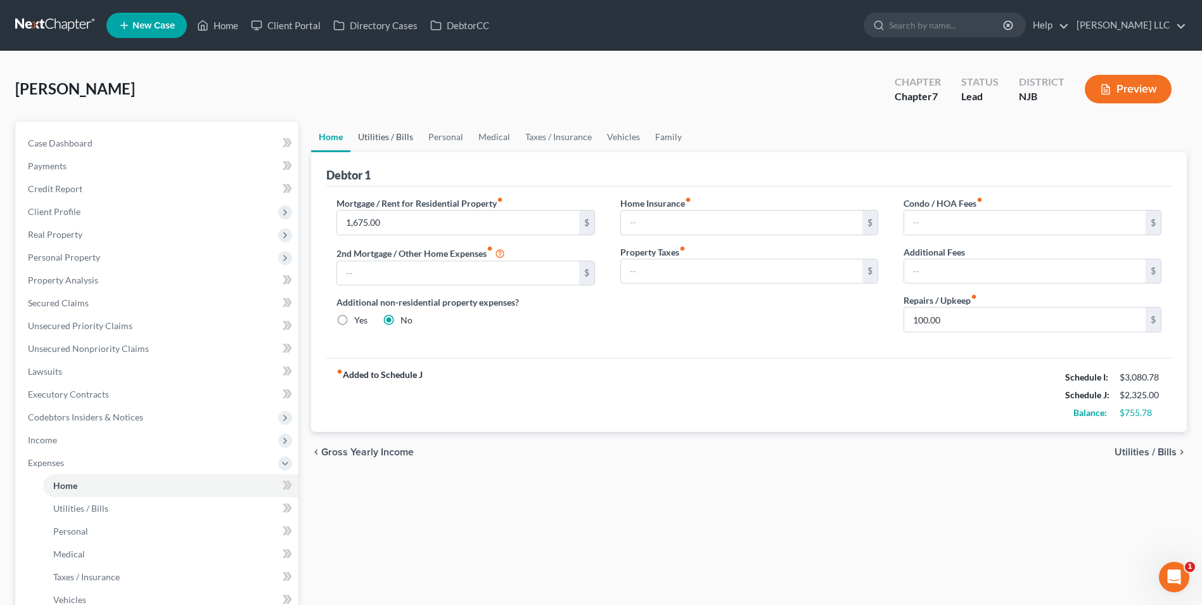
click at [382, 140] on link "Utilities / Bills" at bounding box center [385, 137] width 70 height 30
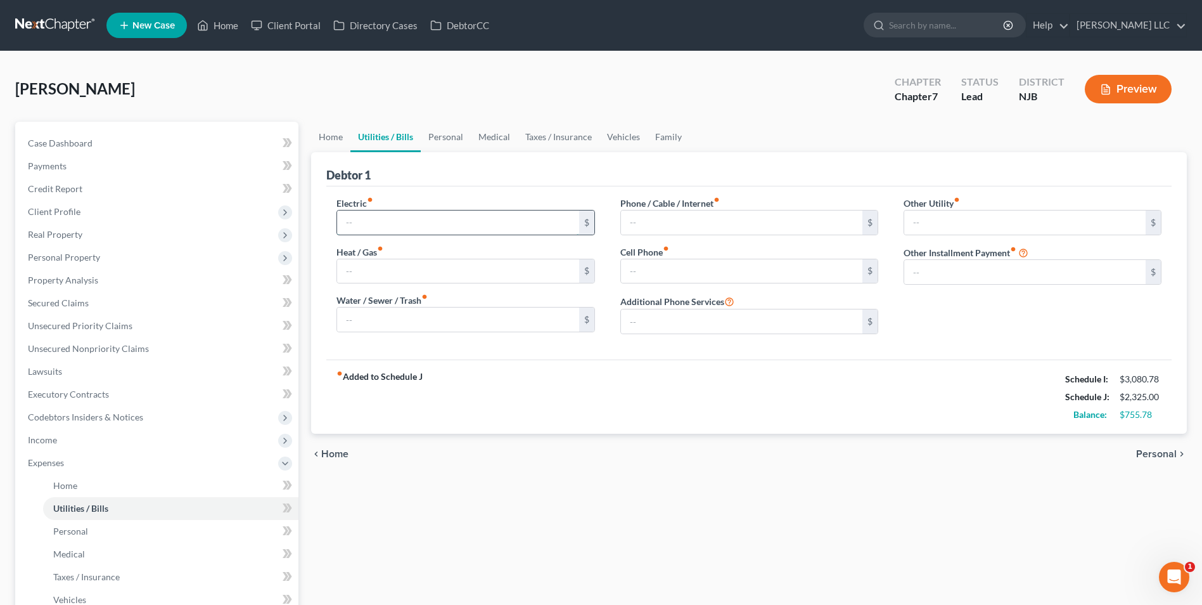
drag, startPoint x: 394, startPoint y: 217, endPoint x: 534, endPoint y: 215, distance: 140.7
click at [394, 217] on input "text" at bounding box center [457, 222] width 241 height 24
type input "150"
type input "200"
click at [450, 134] on link "Personal" at bounding box center [446, 137] width 50 height 30
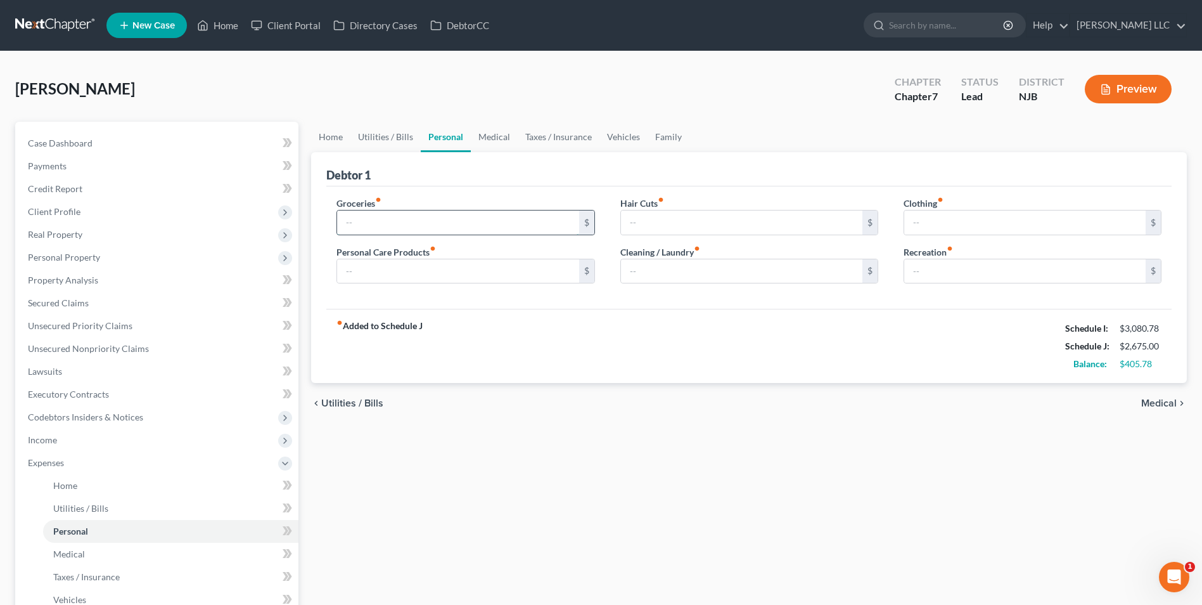
drag, startPoint x: 399, startPoint y: 221, endPoint x: 467, endPoint y: 212, distance: 68.4
click at [399, 221] on input "text" at bounding box center [457, 222] width 241 height 24
type input "500"
type input "50"
type input "20"
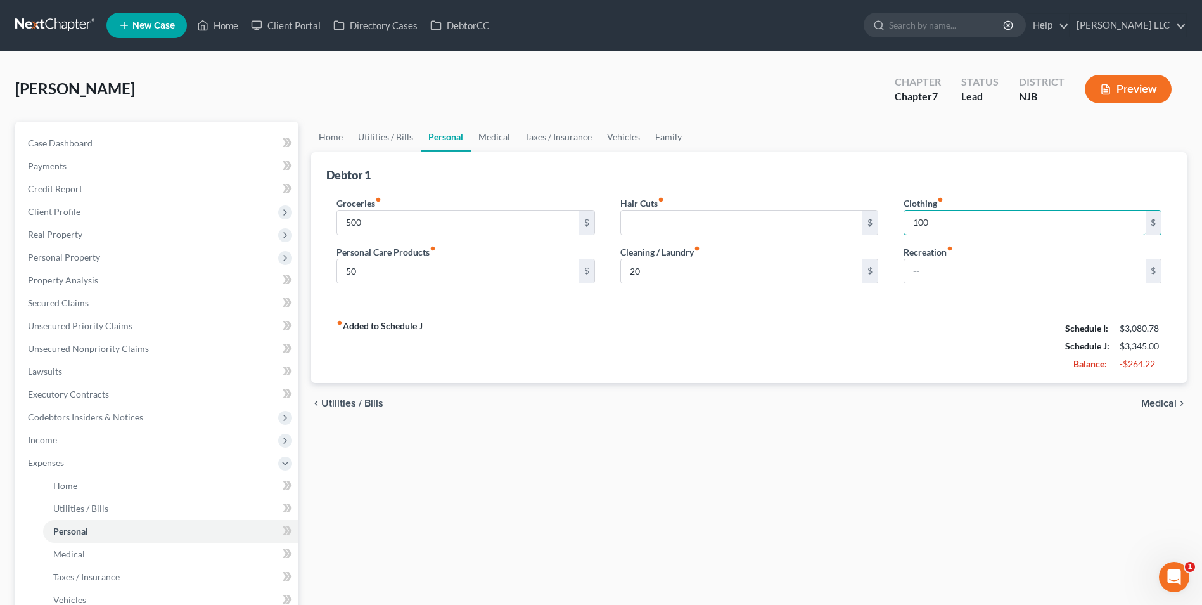
type input "100"
type input "50"
click at [483, 133] on link "Medical" at bounding box center [494, 137] width 47 height 30
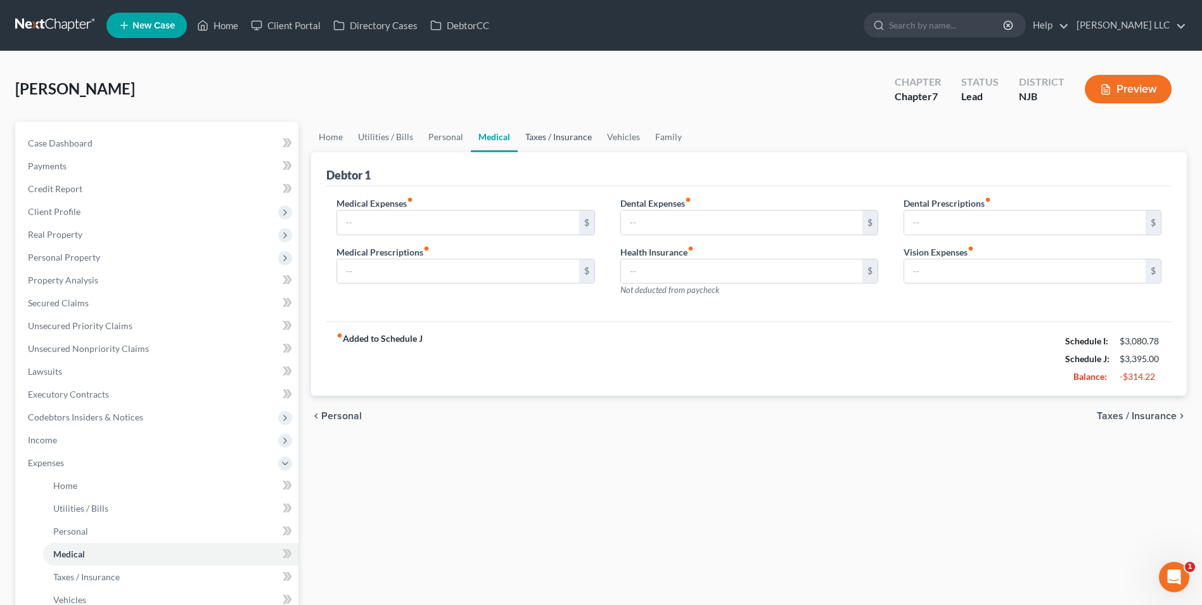
click at [539, 136] on link "Taxes / Insurance" at bounding box center [559, 137] width 82 height 30
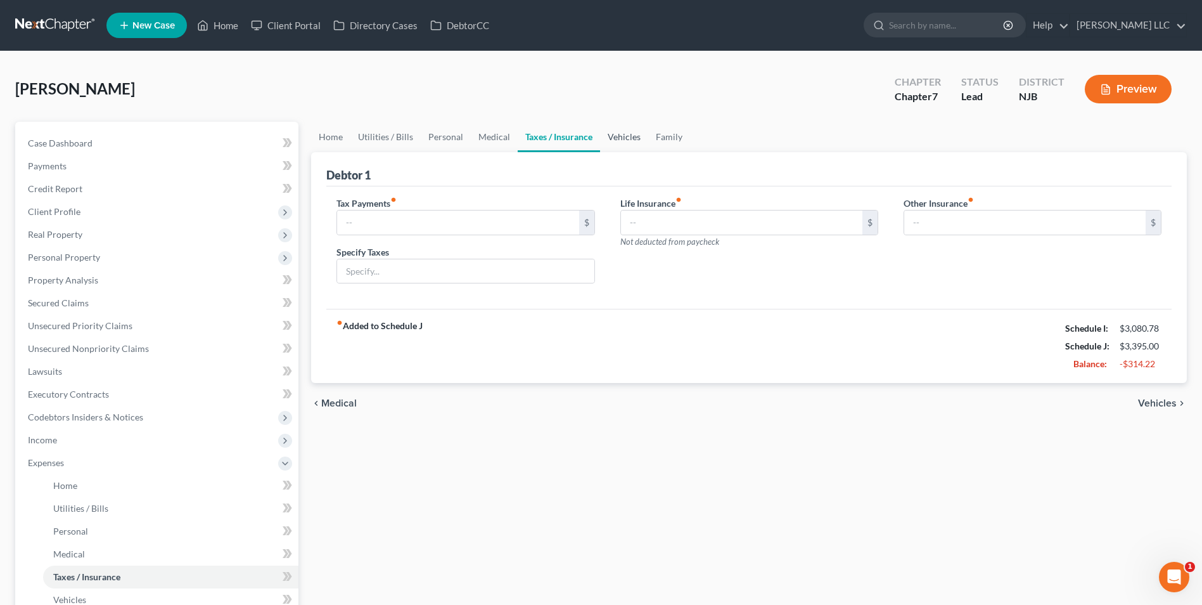
click at [609, 136] on link "Vehicles" at bounding box center [624, 137] width 48 height 30
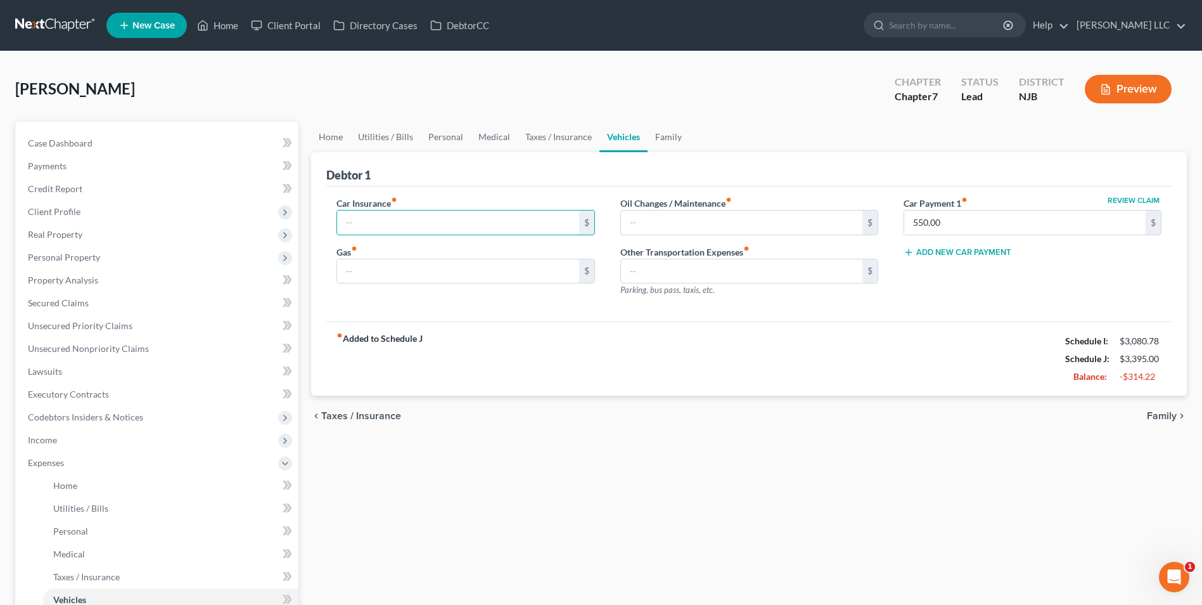
drag, startPoint x: 415, startPoint y: 221, endPoint x: 937, endPoint y: 150, distance: 527.0
click at [415, 221] on input "text" at bounding box center [457, 222] width 241 height 24
type input "150.00"
type input "250"
click at [672, 136] on link "Family" at bounding box center [669, 137] width 42 height 30
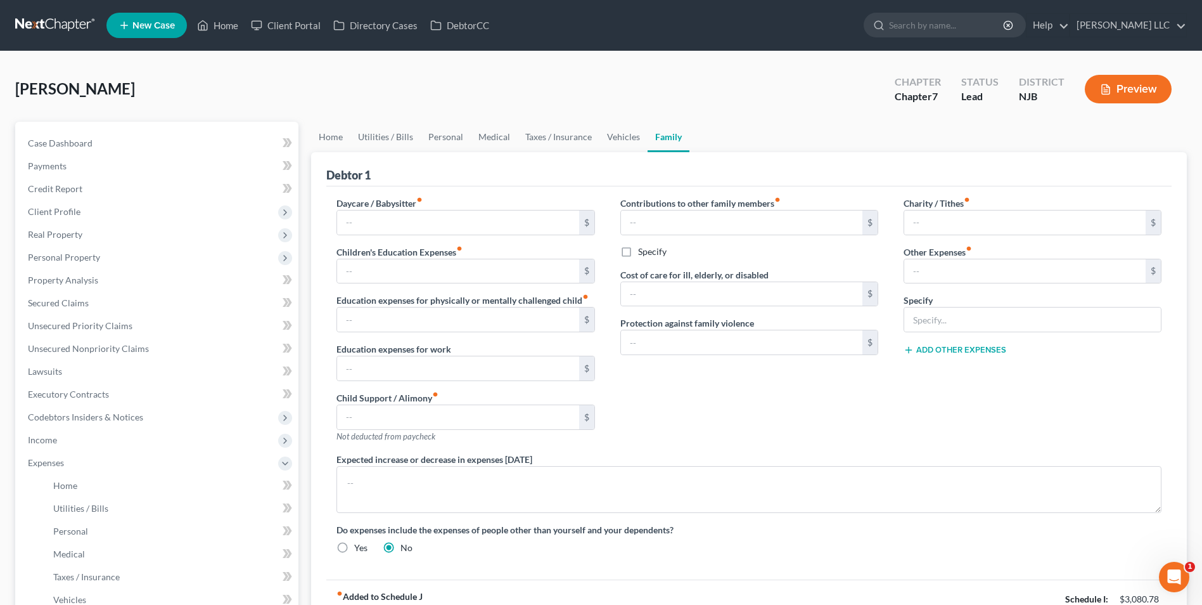
click at [458, 165] on div "Debtor 1" at bounding box center [748, 169] width 845 height 34
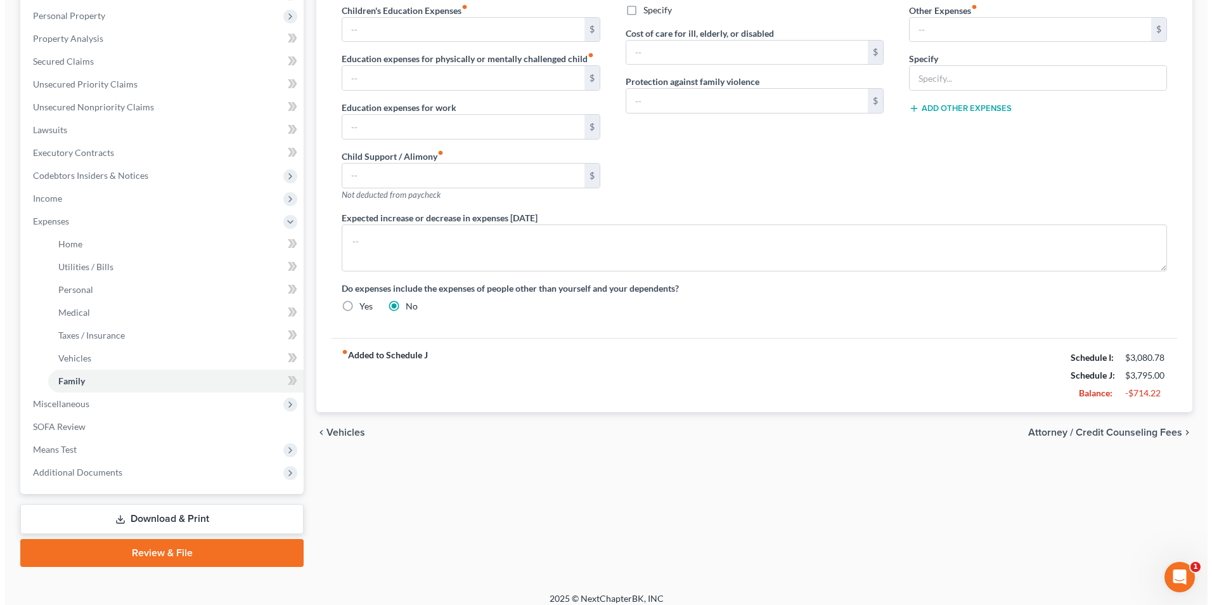
scroll to position [252, 0]
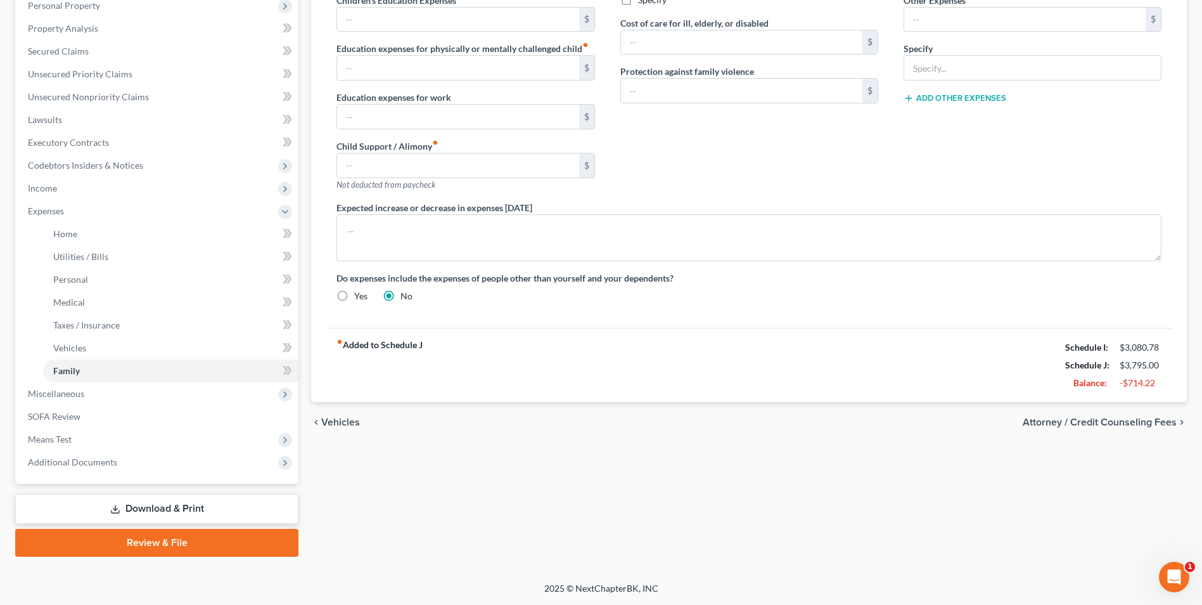
click at [1120, 423] on span "Attorney / Credit Counseling Fees" at bounding box center [1100, 422] width 154 height 10
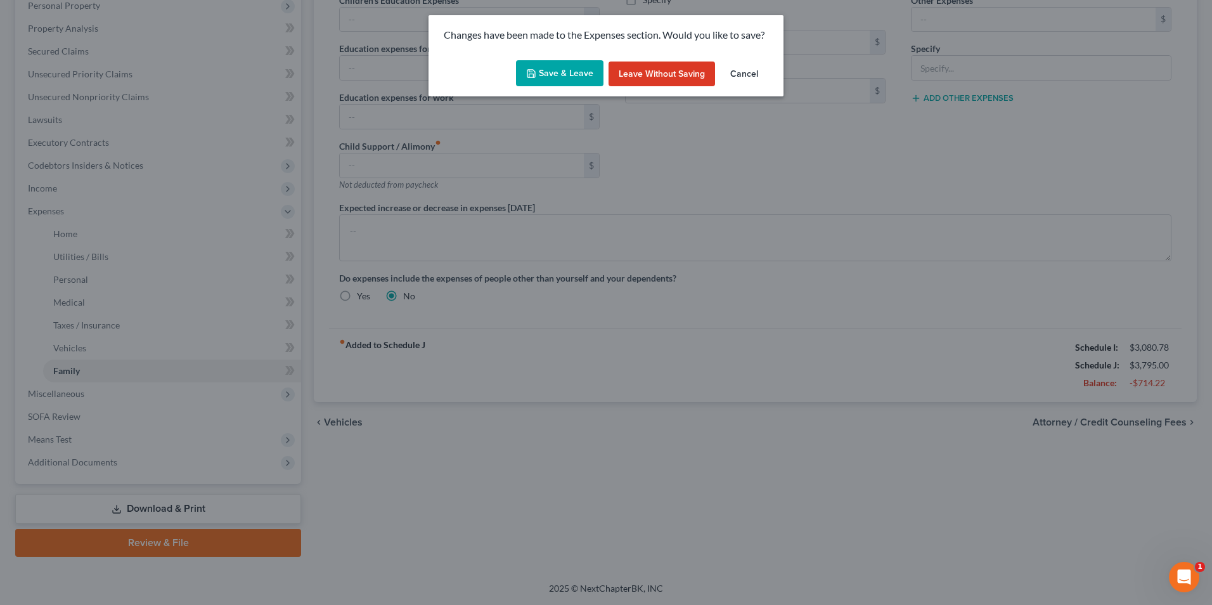
click at [558, 67] on button "Save & Leave" at bounding box center [559, 73] width 87 height 27
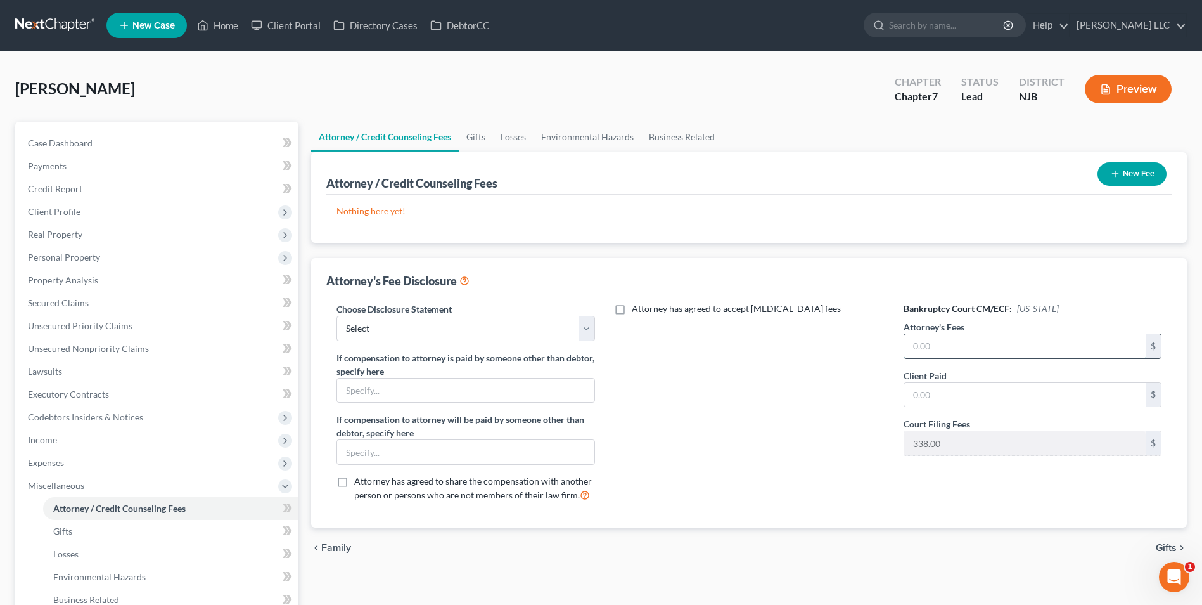
click at [928, 353] on input "text" at bounding box center [1024, 346] width 241 height 24
type input "1,500"
click at [471, 325] on select "Select Chapter 11 Disclosure of Chapter 13 Attorney Compensation Attorney Compe…" at bounding box center [466, 328] width 258 height 25
select select "2"
click at [337, 316] on select "Select Chapter 11 Disclosure of Chapter 13 Attorney Compensation Attorney Compe…" at bounding box center [466, 328] width 258 height 25
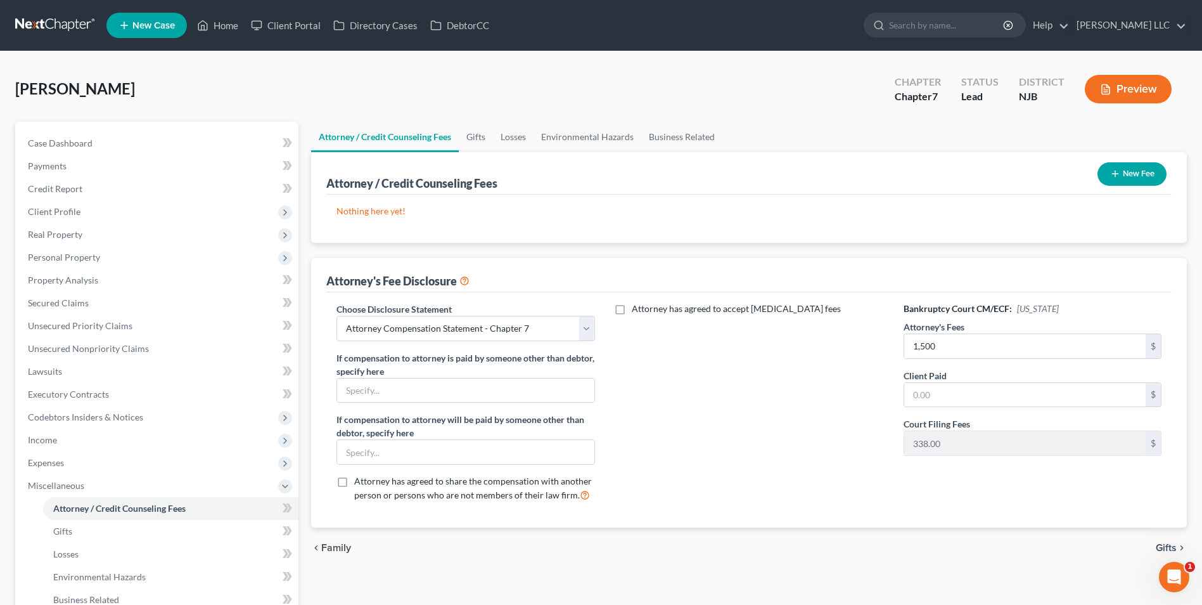
click at [739, 377] on div "Attorney has agreed to accept [MEDICAL_DATA] fees" at bounding box center [749, 407] width 283 height 210
click at [944, 390] on input "text" at bounding box center [1024, 395] width 241 height 24
type input "1,500"
click at [773, 388] on div "Attorney has agreed to accept [MEDICAL_DATA] fees" at bounding box center [749, 407] width 283 height 210
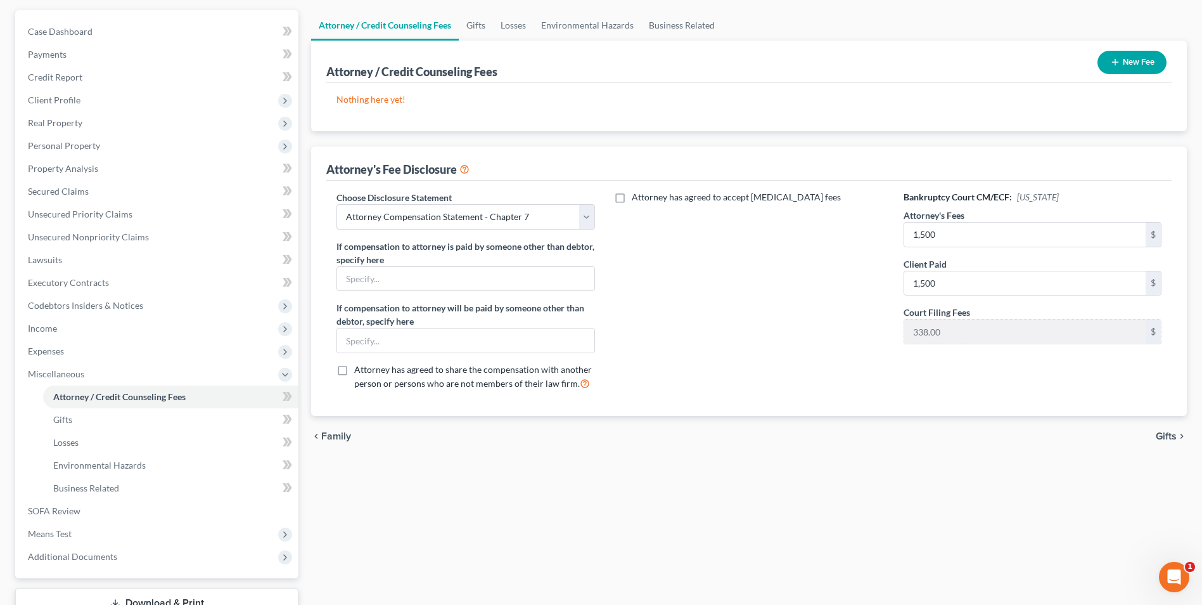
scroll to position [206, 0]
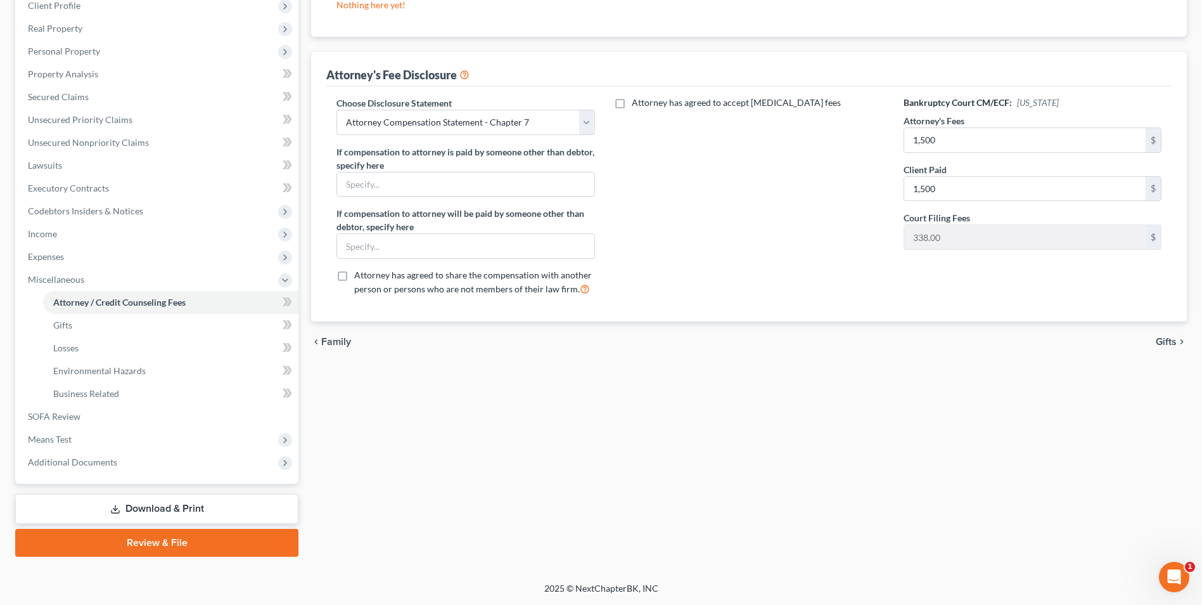
click at [1167, 340] on span "Gifts" at bounding box center [1166, 342] width 21 height 10
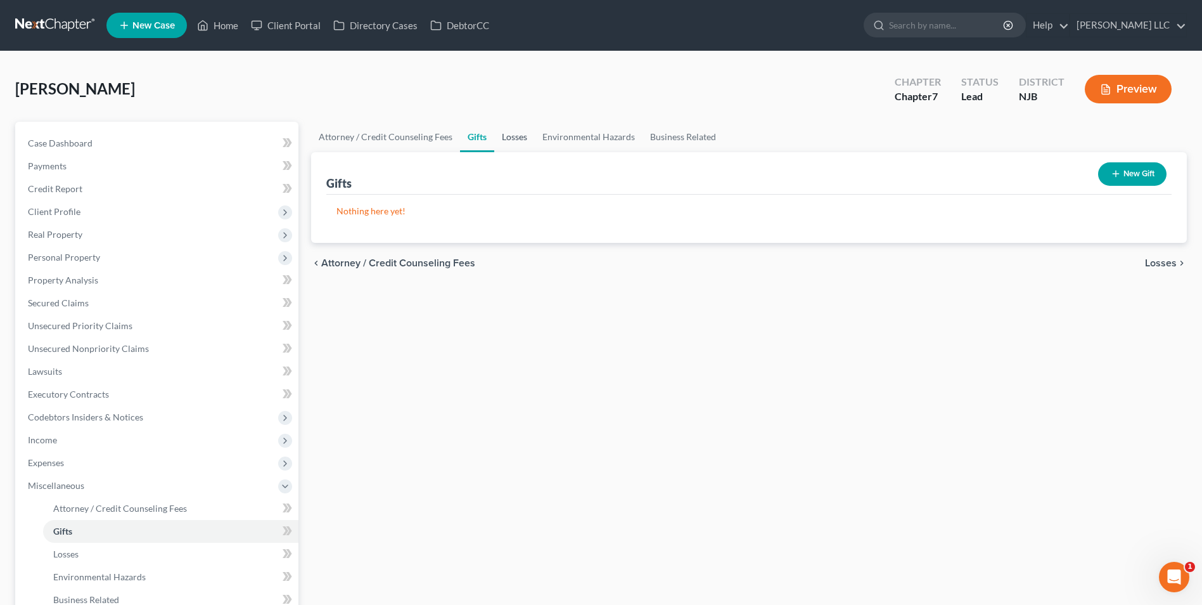
click at [518, 139] on link "Losses" at bounding box center [514, 137] width 41 height 30
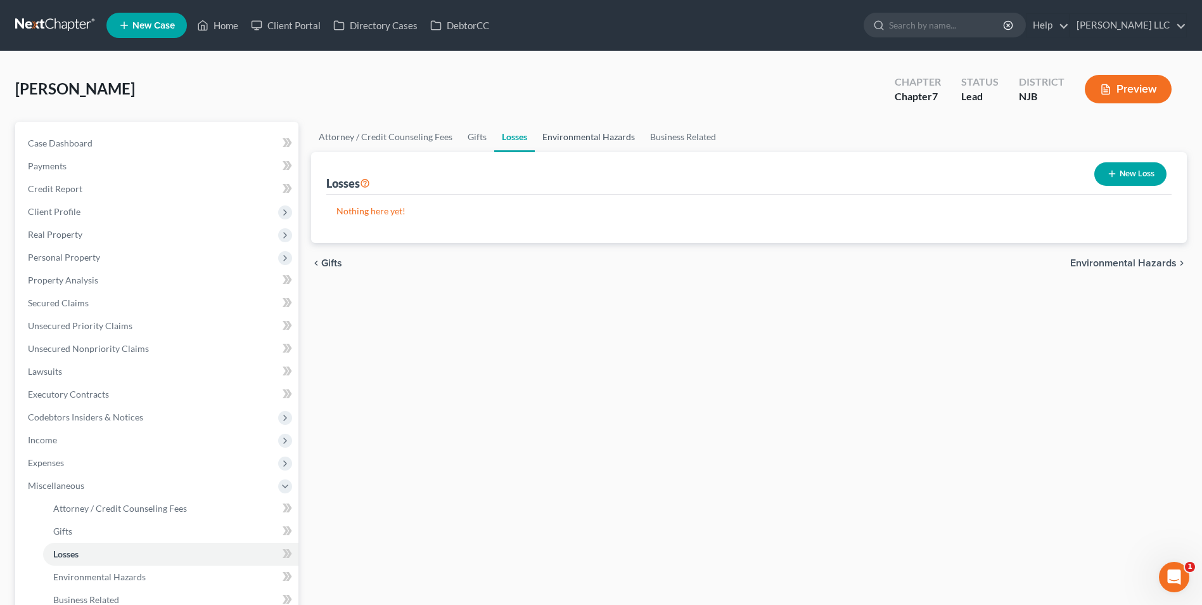
click at [600, 137] on link "Environmental Hazards" at bounding box center [589, 137] width 108 height 30
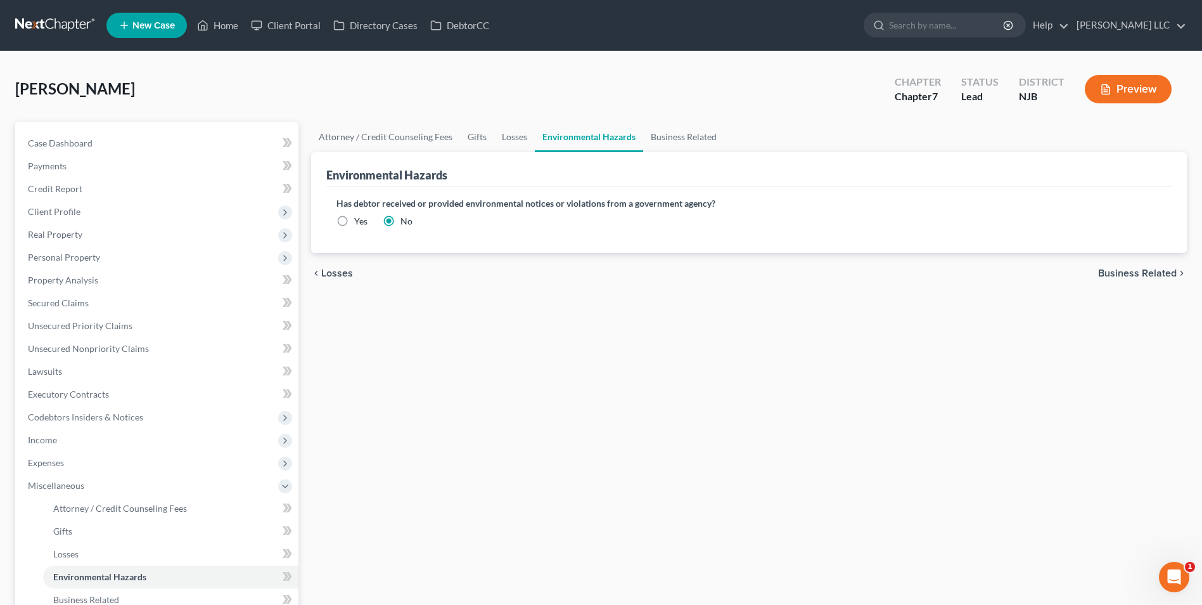
click at [1134, 271] on span "Business Related" at bounding box center [1137, 273] width 79 height 10
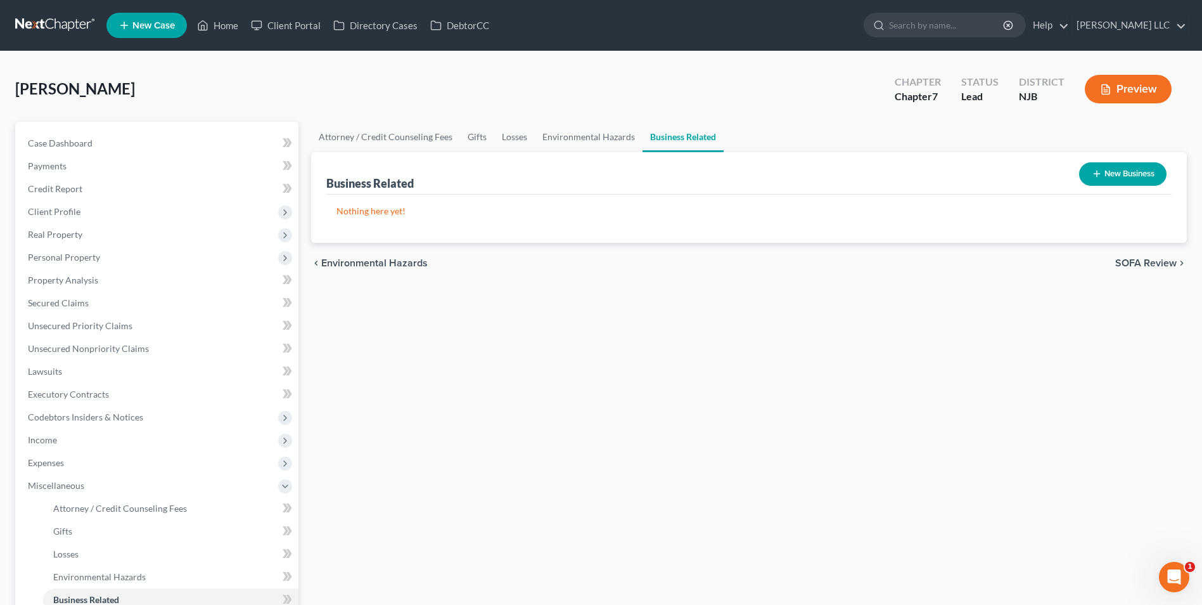
click at [1137, 255] on div "chevron_left Environmental Hazards SOFA Review chevron_right" at bounding box center [749, 263] width 876 height 41
click at [1139, 262] on span "SOFA Review" at bounding box center [1145, 263] width 61 height 10
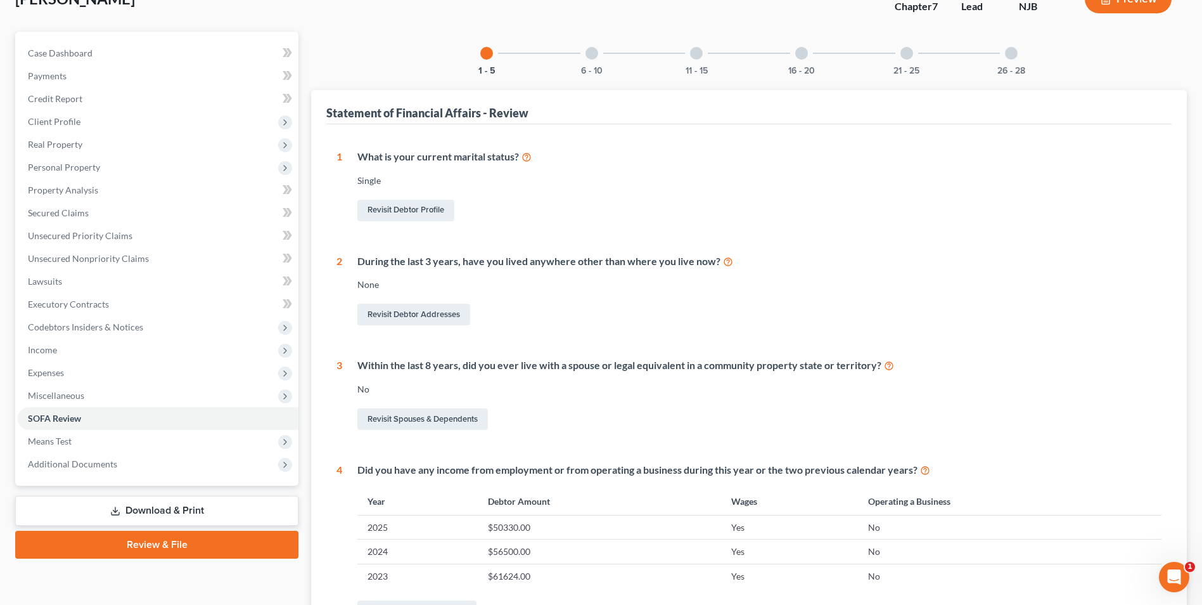
scroll to position [253, 0]
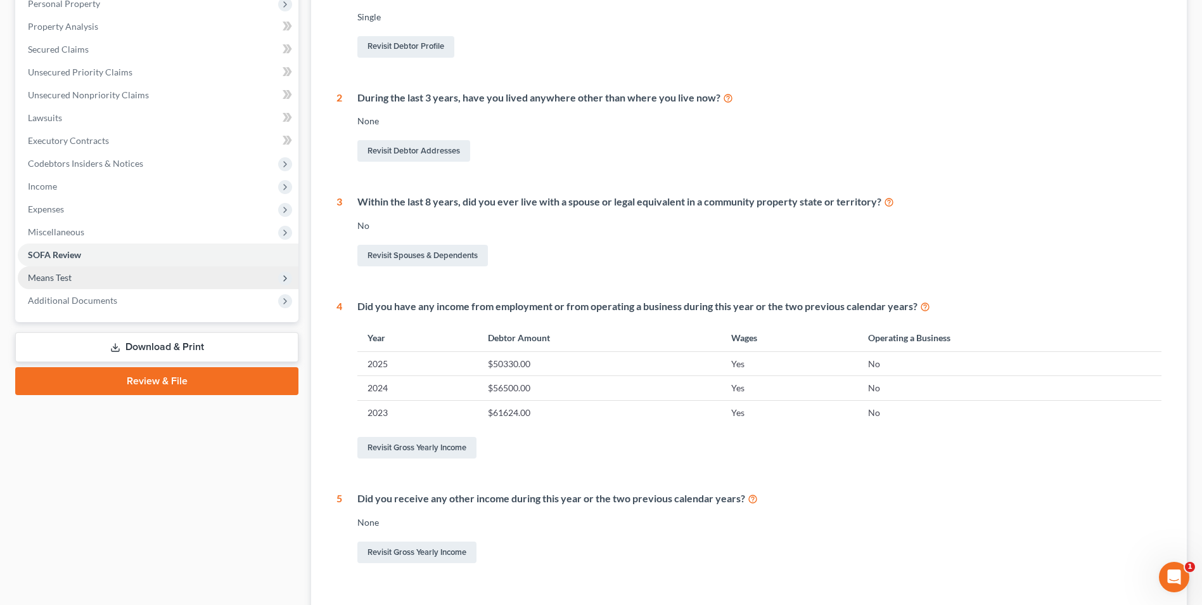
click at [72, 278] on span "Means Test" at bounding box center [158, 277] width 281 height 23
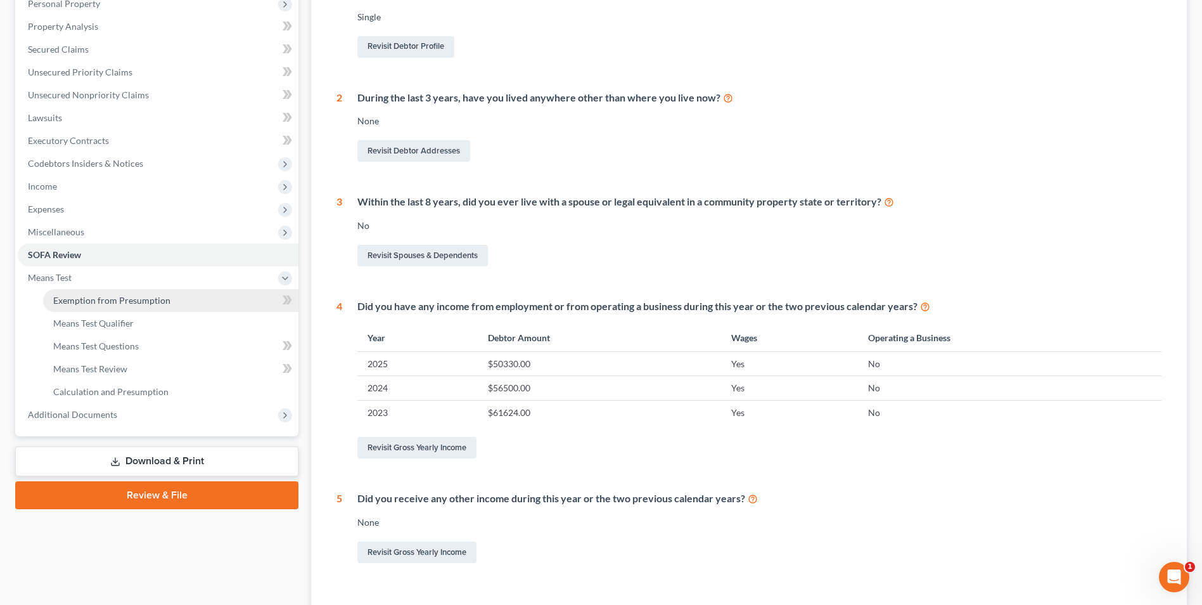
click at [79, 301] on span "Exemption from Presumption" at bounding box center [111, 300] width 117 height 11
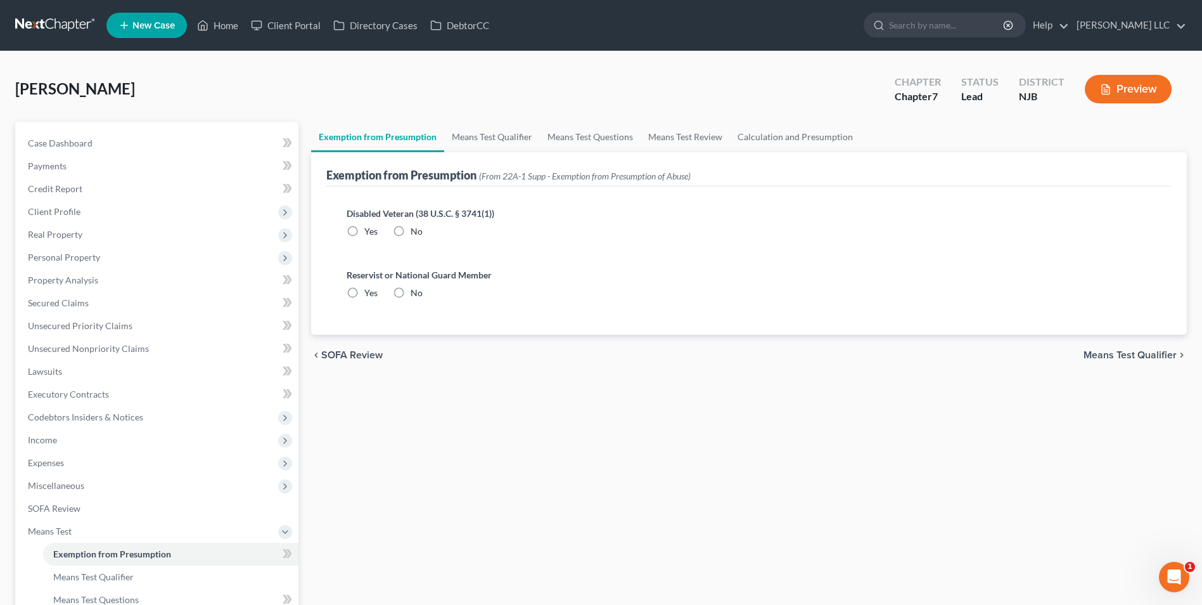
click at [411, 230] on label "No" at bounding box center [417, 231] width 12 height 13
click at [416, 230] on input "No" at bounding box center [420, 229] width 8 height 8
radio input "true"
click at [411, 295] on label "No" at bounding box center [417, 292] width 12 height 13
click at [416, 295] on input "No" at bounding box center [420, 290] width 8 height 8
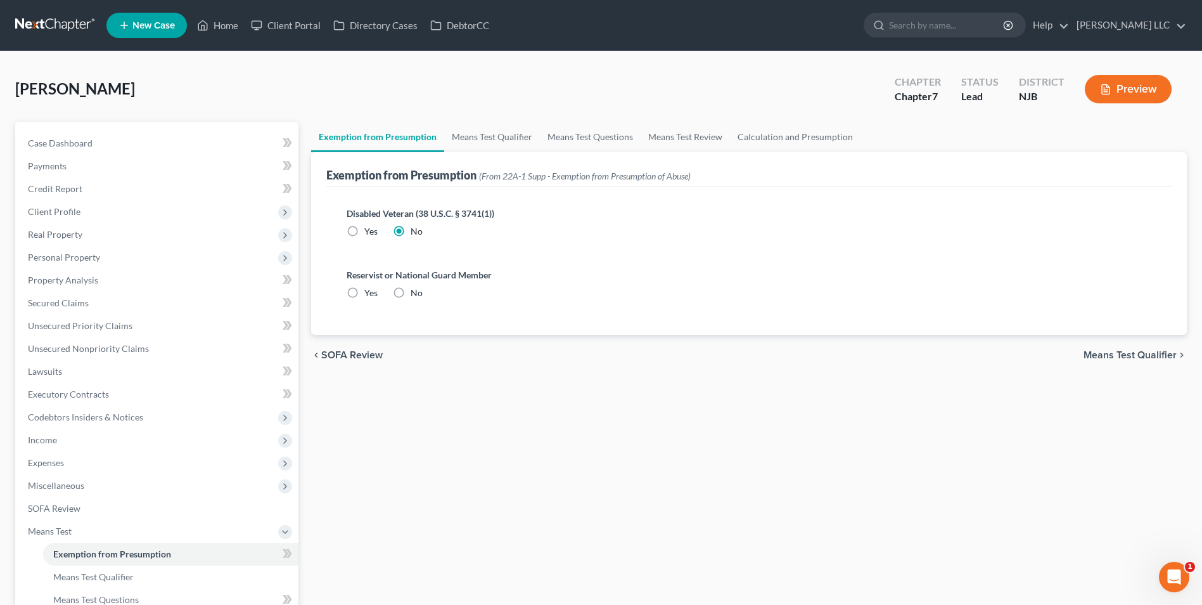
radio input "true"
click at [1162, 360] on span "Means Test Qualifier" at bounding box center [1130, 355] width 93 height 10
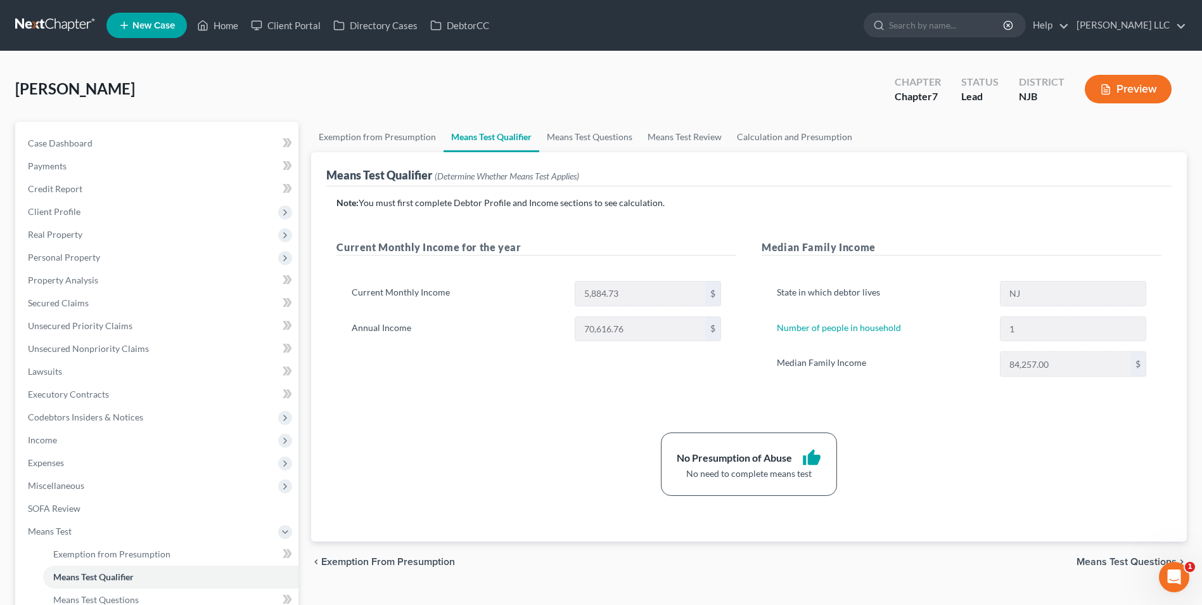
click at [525, 409] on div "Note: You must first complete Debtor Profile and Income sections to see calcula…" at bounding box center [749, 345] width 825 height 299
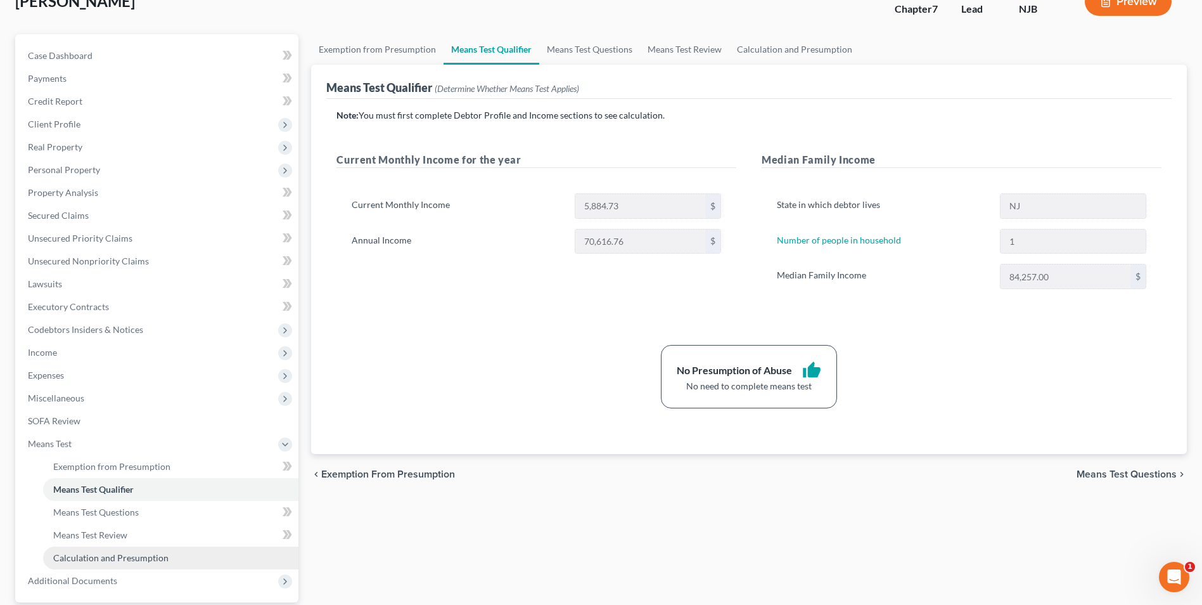
scroll to position [206, 0]
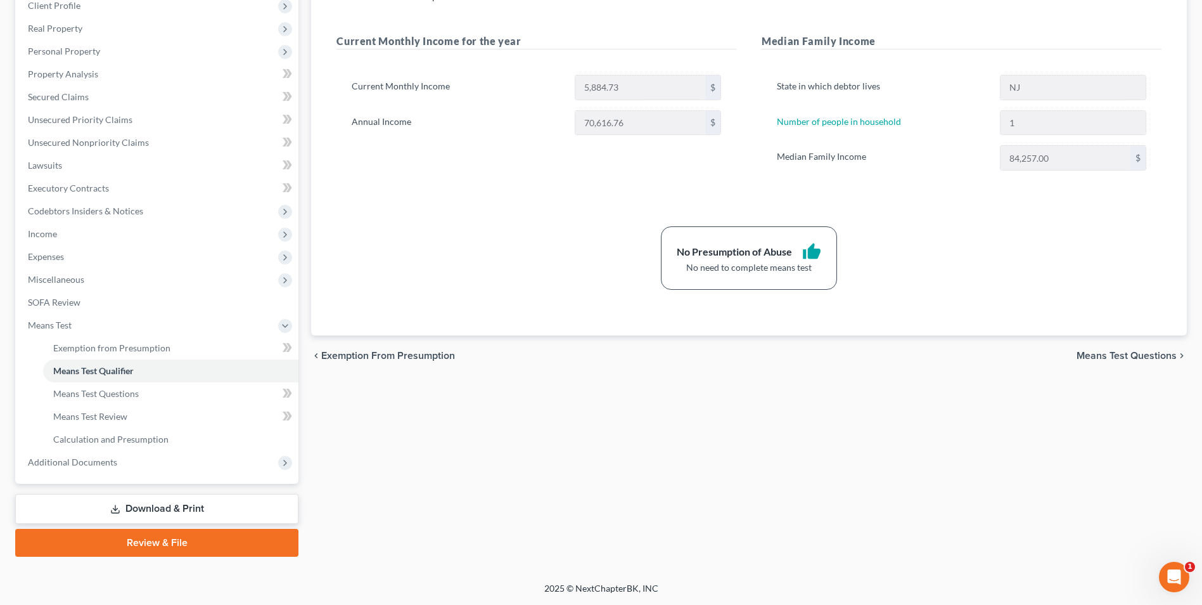
click at [146, 513] on link "Download & Print" at bounding box center [156, 509] width 283 height 30
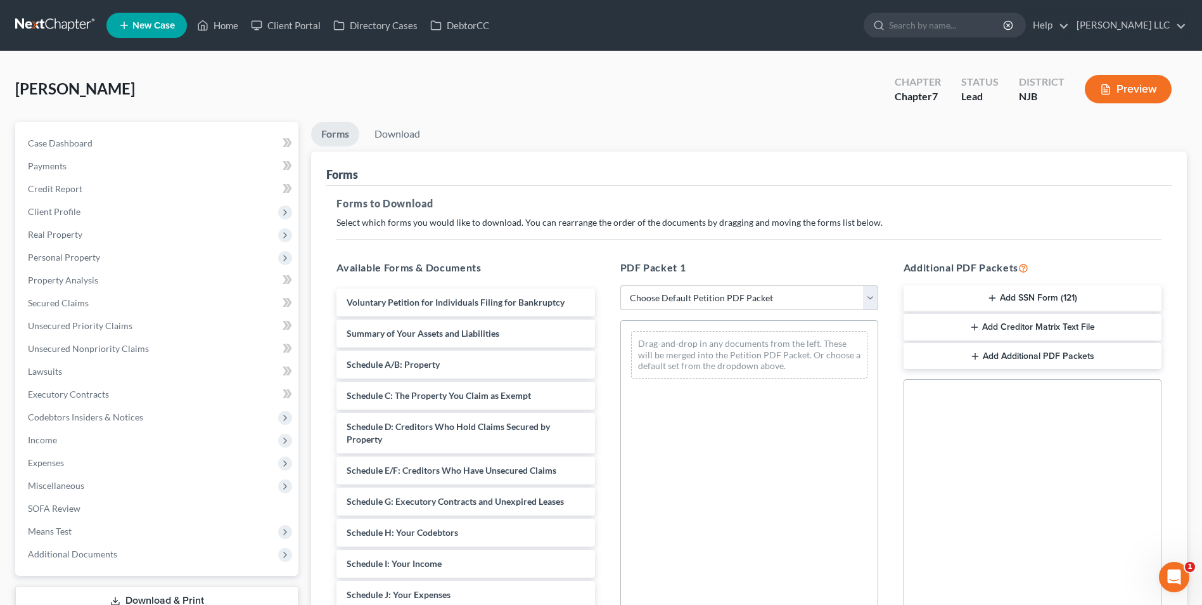
drag, startPoint x: 692, startPoint y: 299, endPoint x: 692, endPoint y: 308, distance: 8.9
click at [692, 299] on select "Choose Default Petition PDF Packet Complete Bankruptcy Petition (all forms and …" at bounding box center [749, 297] width 258 height 25
select select "0"
click at [620, 285] on select "Choose Default Petition PDF Packet Complete Bankruptcy Petition (all forms and …" at bounding box center [749, 297] width 258 height 25
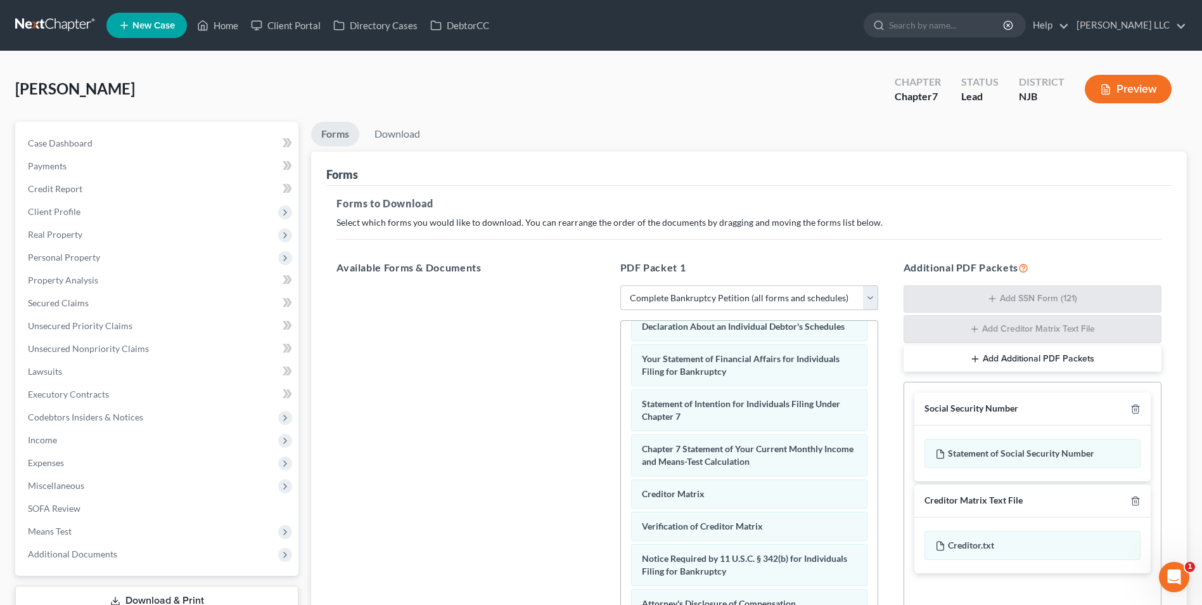
scroll to position [179, 0]
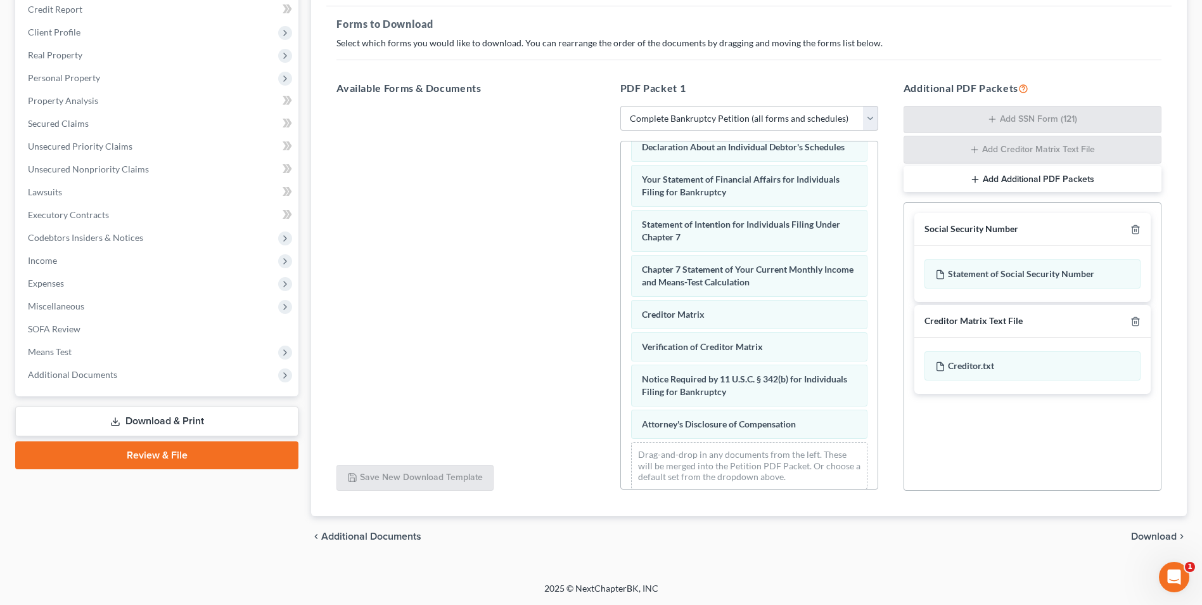
click at [1142, 537] on span "Download" at bounding box center [1154, 536] width 46 height 10
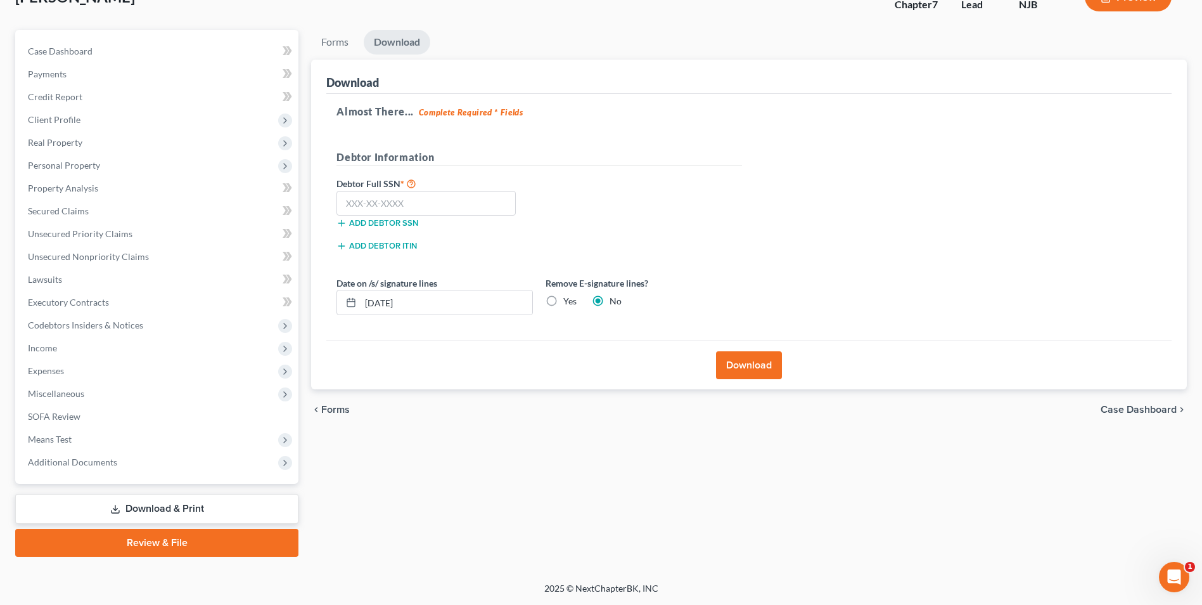
scroll to position [92, 0]
click at [379, 207] on input "text" at bounding box center [426, 203] width 179 height 25
click at [1098, 204] on div "Almost There... Complete Required * Fields Debtor Information Debtor Full SSN *…" at bounding box center [748, 217] width 845 height 247
click at [453, 203] on input "text" at bounding box center [426, 203] width 179 height 25
type input "090-68-6211"
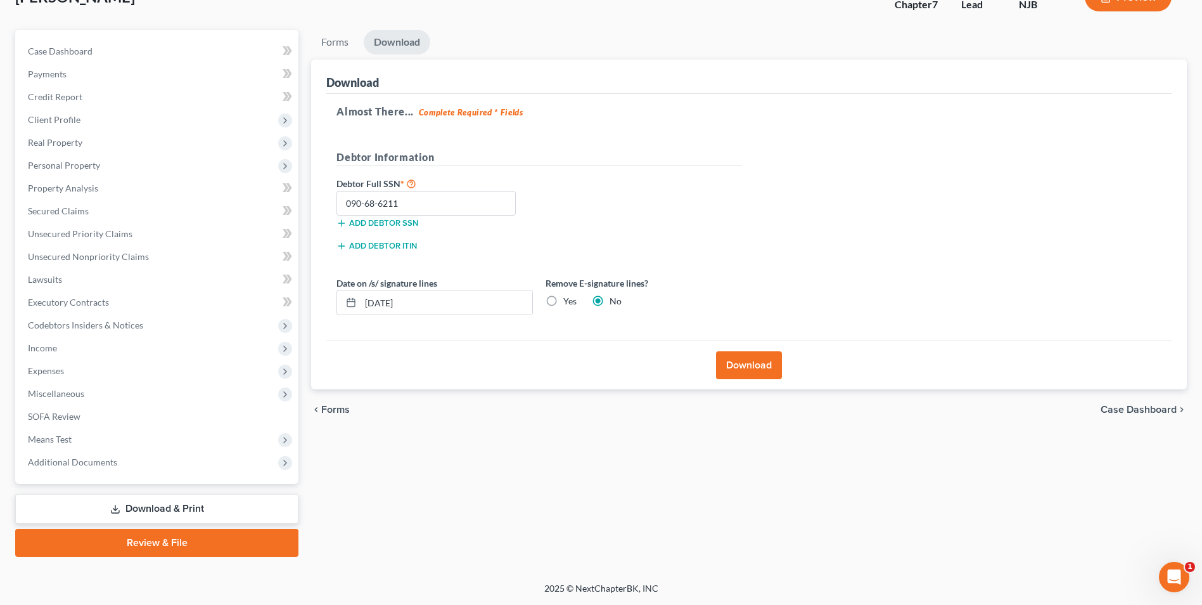
click at [563, 300] on label "Yes" at bounding box center [569, 301] width 13 height 13
click at [568, 300] on input "Yes" at bounding box center [572, 299] width 8 height 8
radio input "true"
radio input "false"
click at [742, 371] on button "Download" at bounding box center [749, 365] width 66 height 28
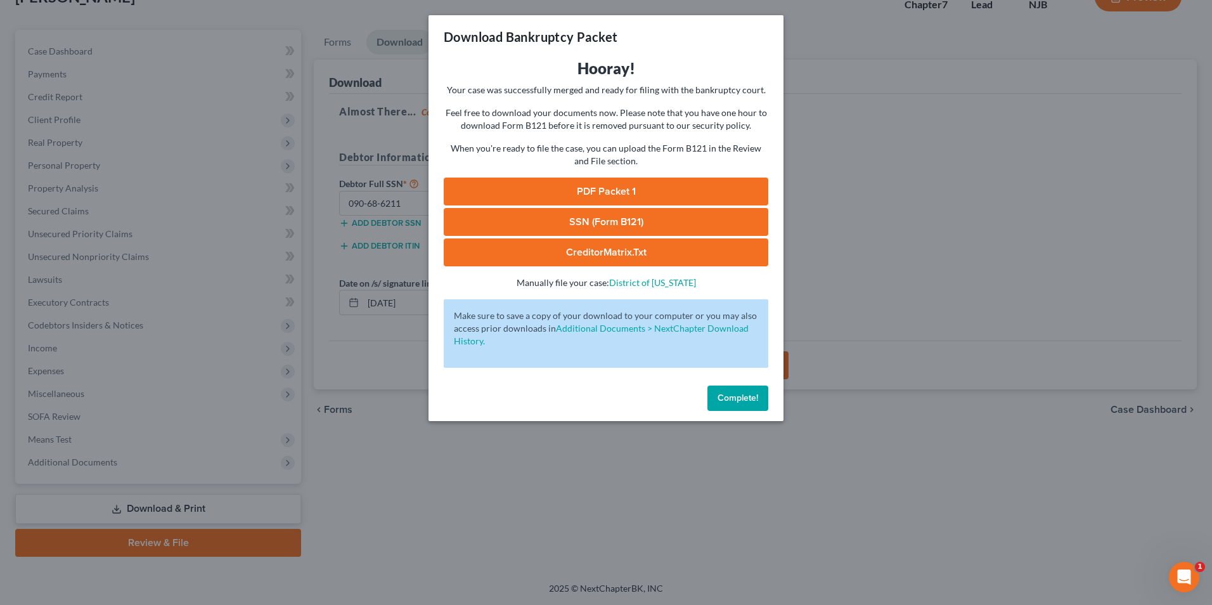
click at [627, 187] on link "PDF Packet 1" at bounding box center [606, 191] width 324 height 28
click at [594, 189] on link "PDF Packet 1" at bounding box center [606, 191] width 324 height 28
click at [728, 399] on span "Complete!" at bounding box center [737, 397] width 41 height 11
